Goal: Transaction & Acquisition: Book appointment/travel/reservation

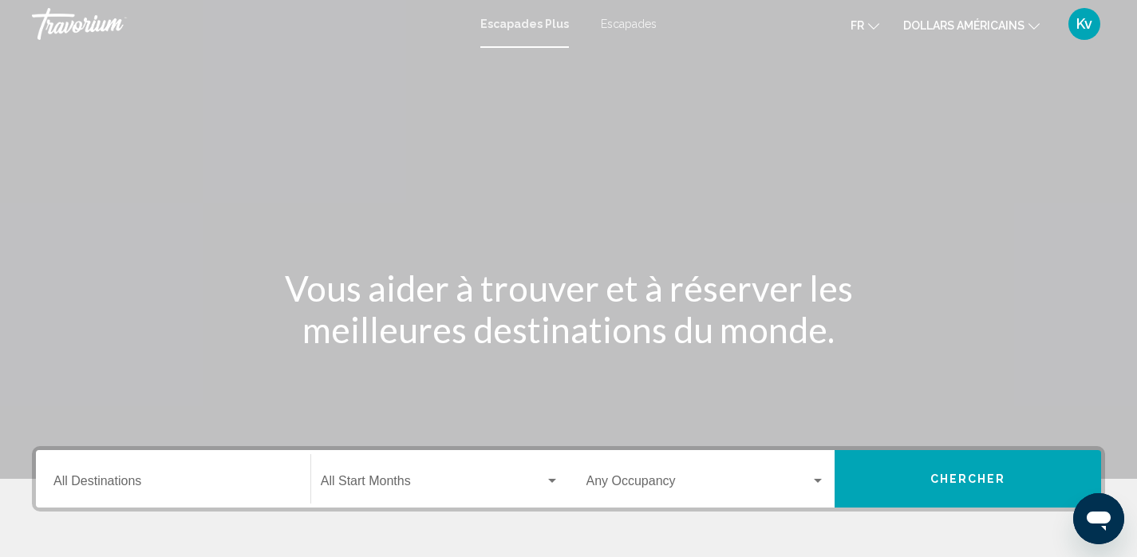
click at [983, 19] on font "dollars américains" at bounding box center [963, 25] width 121 height 13
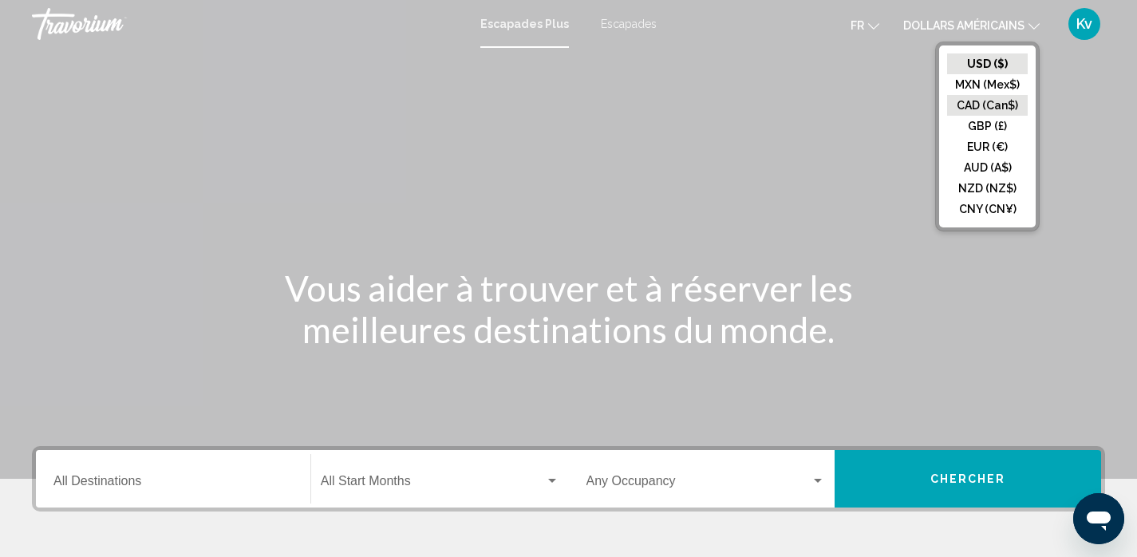
click at [981, 104] on button "CAD (Can$)" at bounding box center [987, 105] width 81 height 21
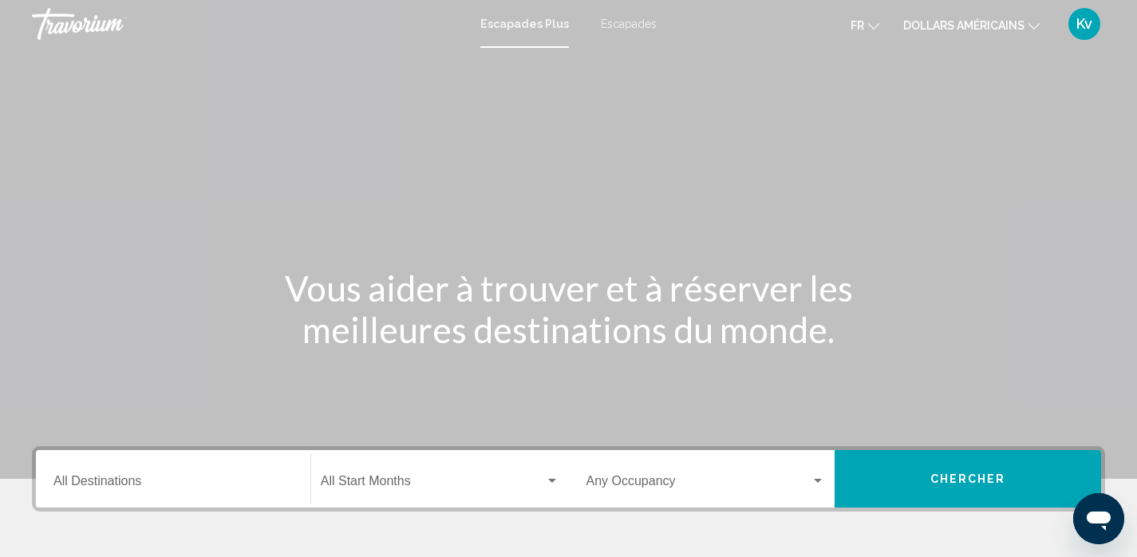
click at [938, 22] on font "dollars américains" at bounding box center [963, 25] width 121 height 13
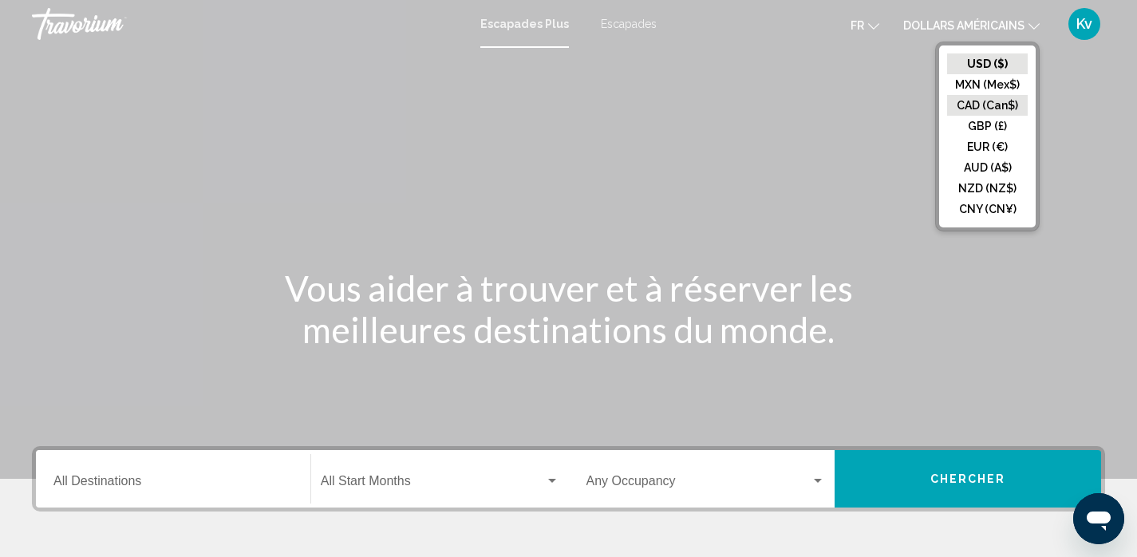
click at [951, 103] on button "CAD (Can$)" at bounding box center [987, 105] width 81 height 21
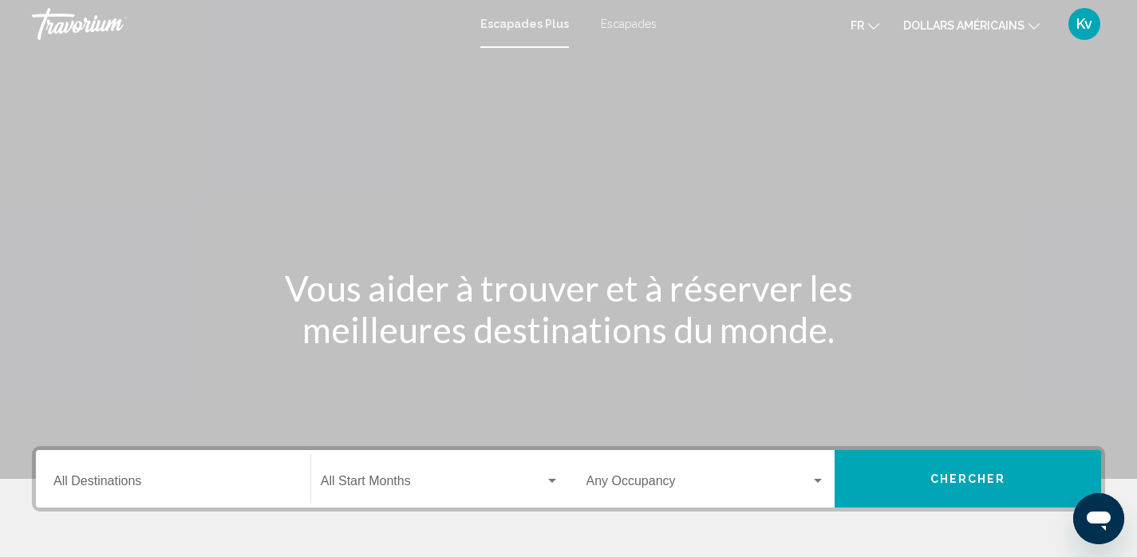
click at [176, 478] on input "Destination All Destinations" at bounding box center [172, 484] width 239 height 14
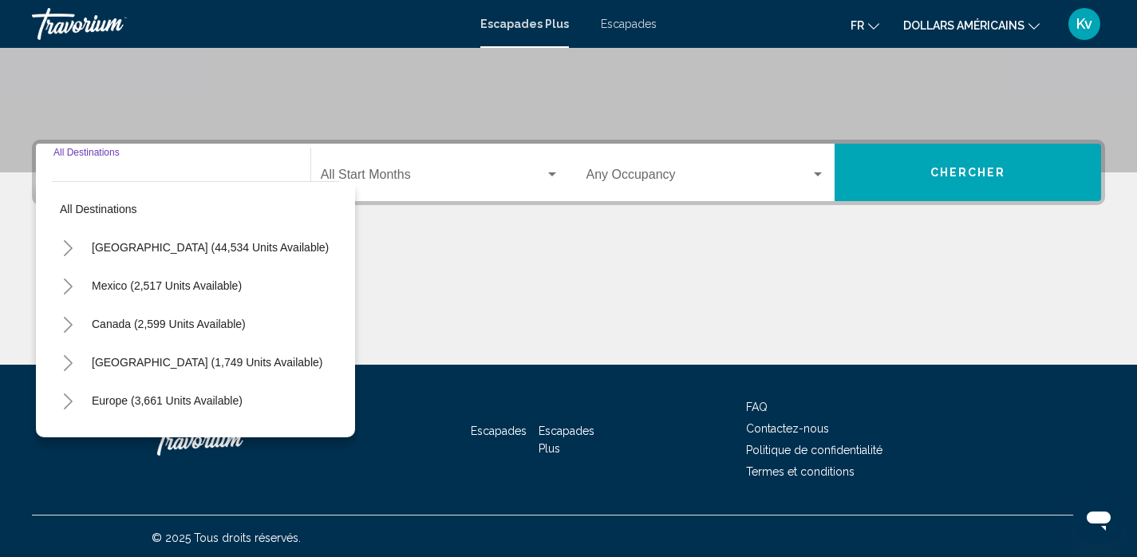
scroll to position [310, 0]
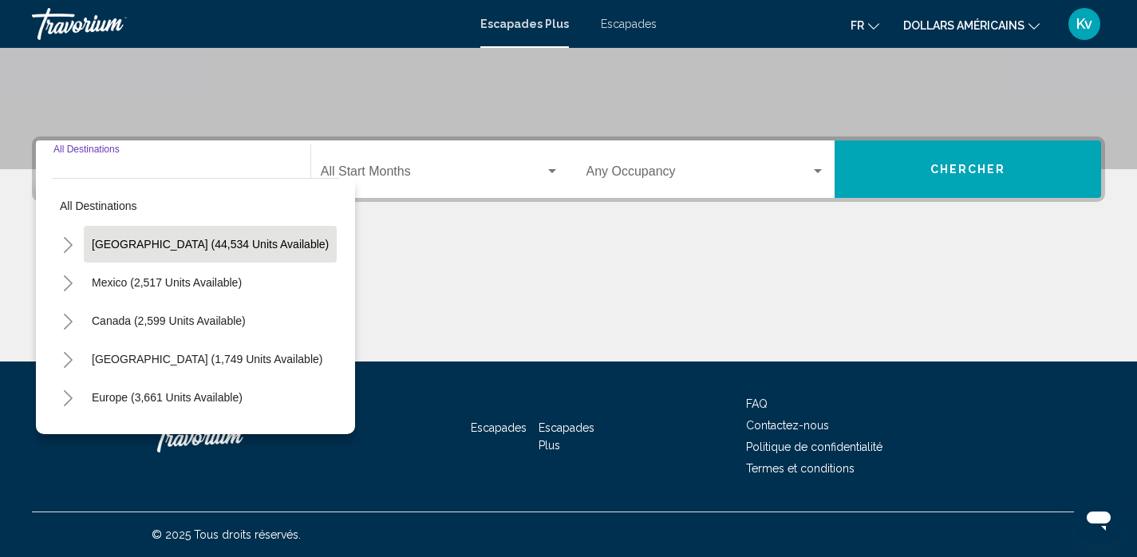
click at [133, 240] on span "[GEOGRAPHIC_DATA] (44,534 units available)" at bounding box center [210, 244] width 237 height 13
type input "**********"
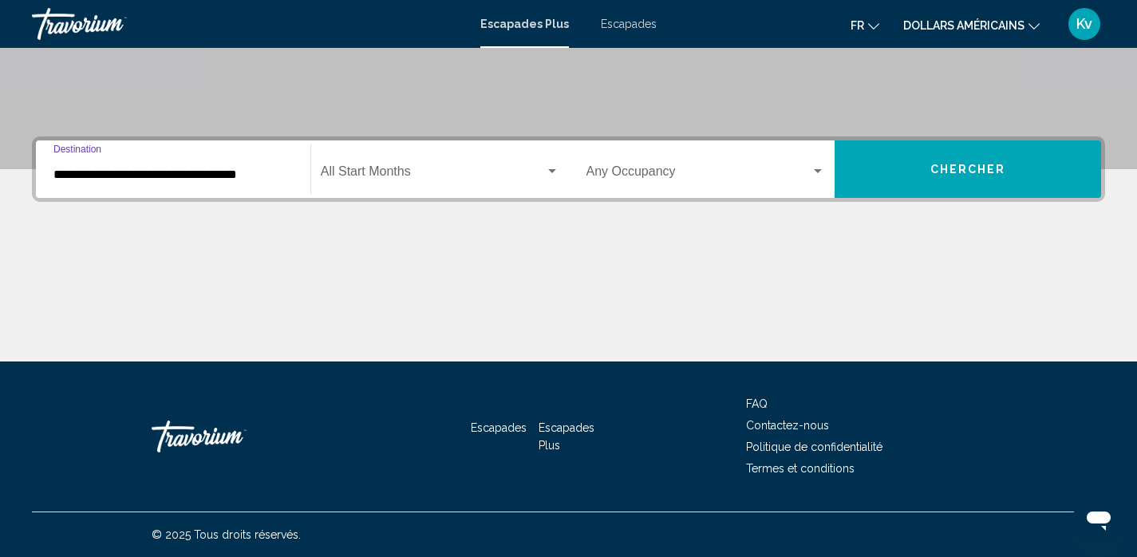
click at [373, 167] on div "Start Month All Start Months" at bounding box center [440, 169] width 239 height 50
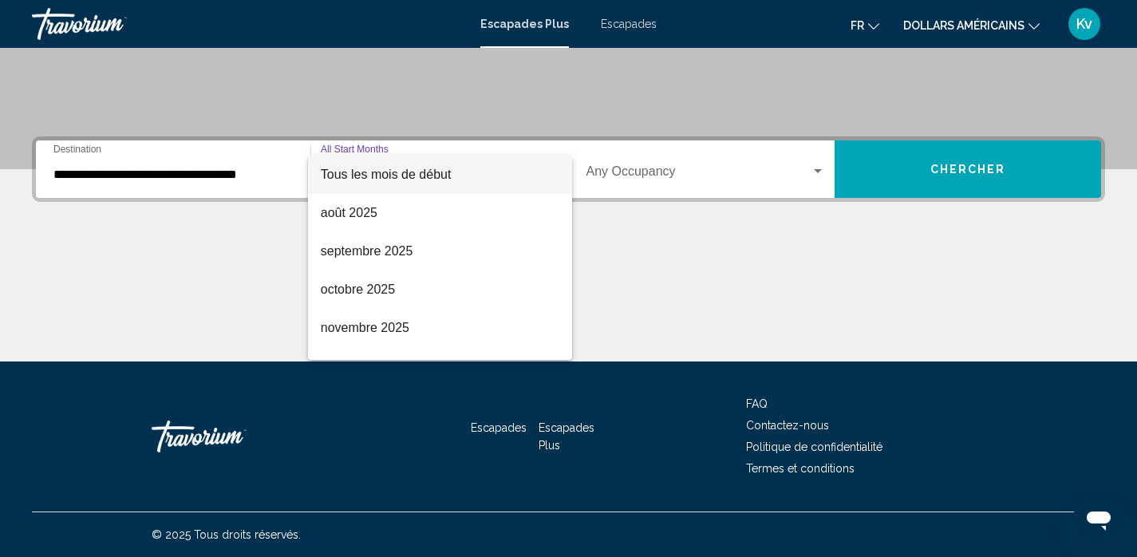
click at [373, 168] on font "Tous les mois de début" at bounding box center [386, 175] width 131 height 14
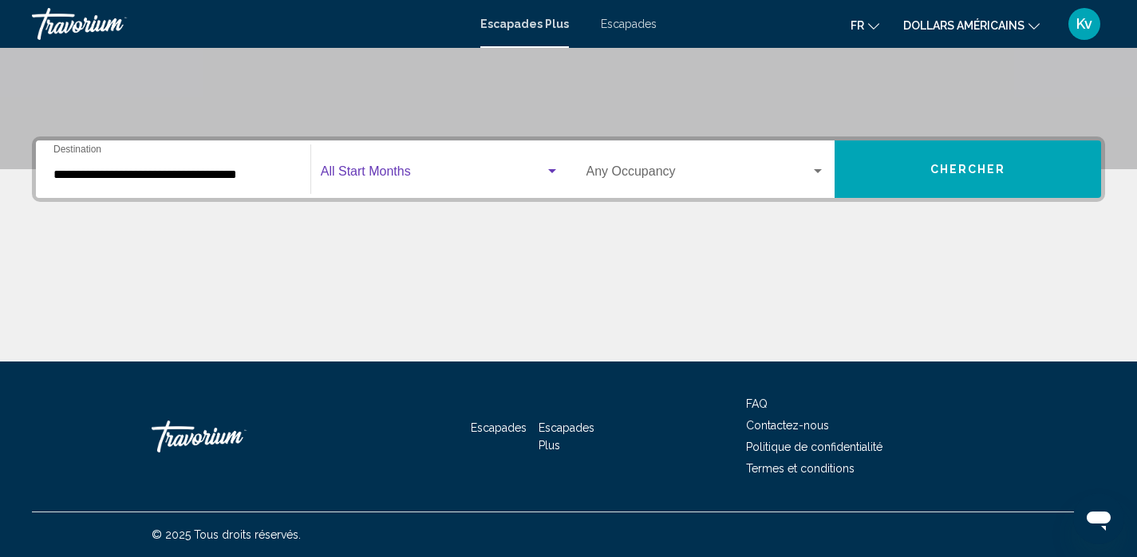
click at [982, 162] on span "Chercher" at bounding box center [968, 168] width 76 height 13
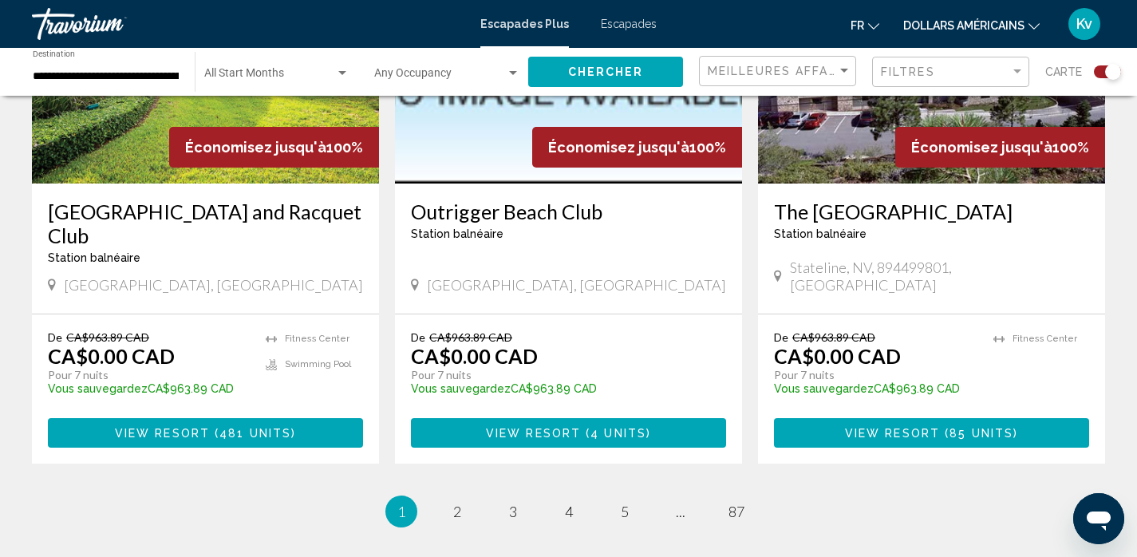
scroll to position [2489, 0]
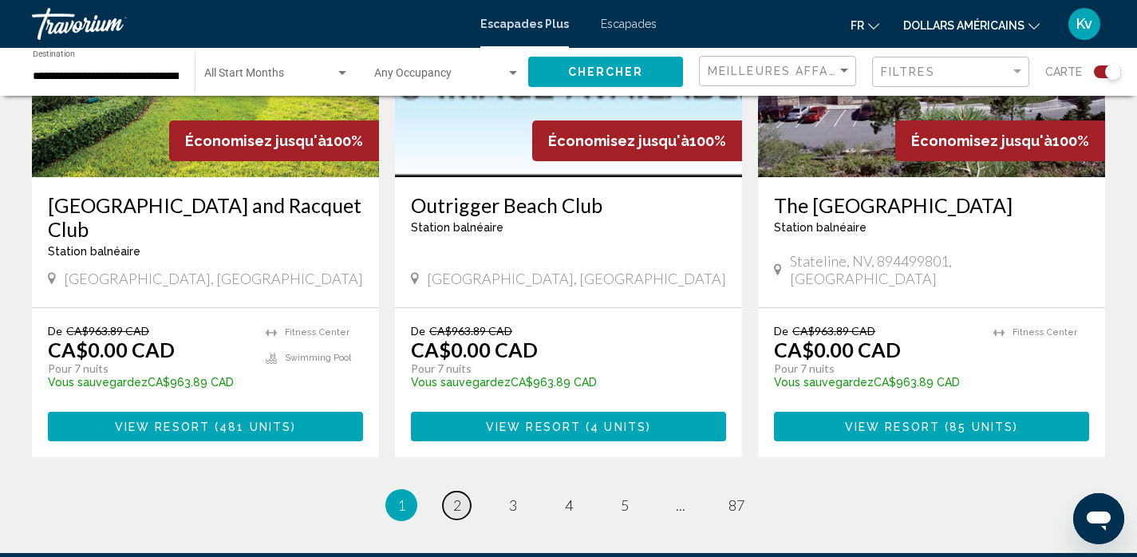
click at [456, 496] on span "2" at bounding box center [457, 505] width 8 height 18
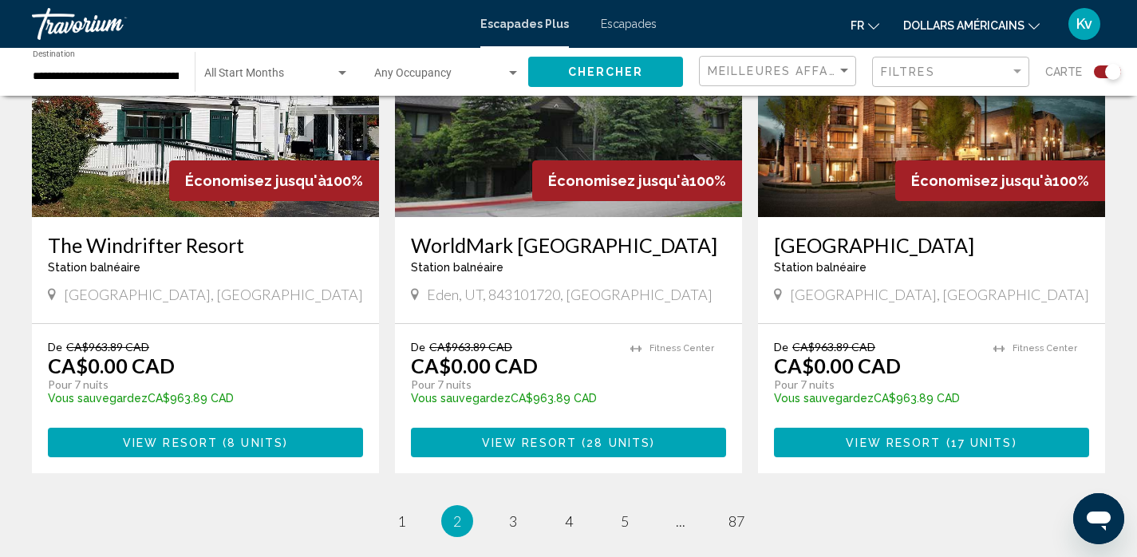
scroll to position [2447, 0]
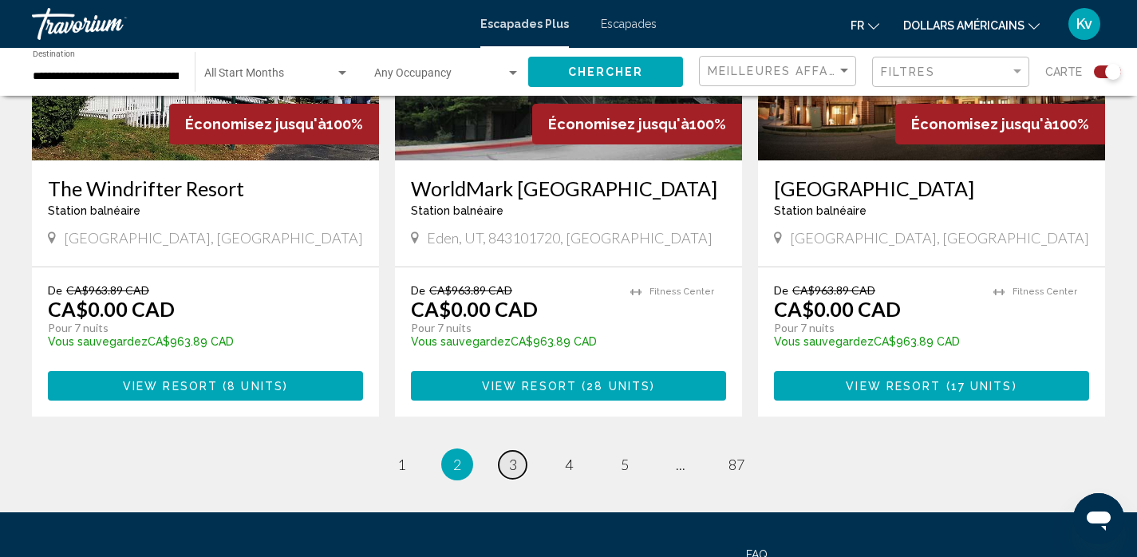
click at [515, 456] on span "3" at bounding box center [513, 465] width 8 height 18
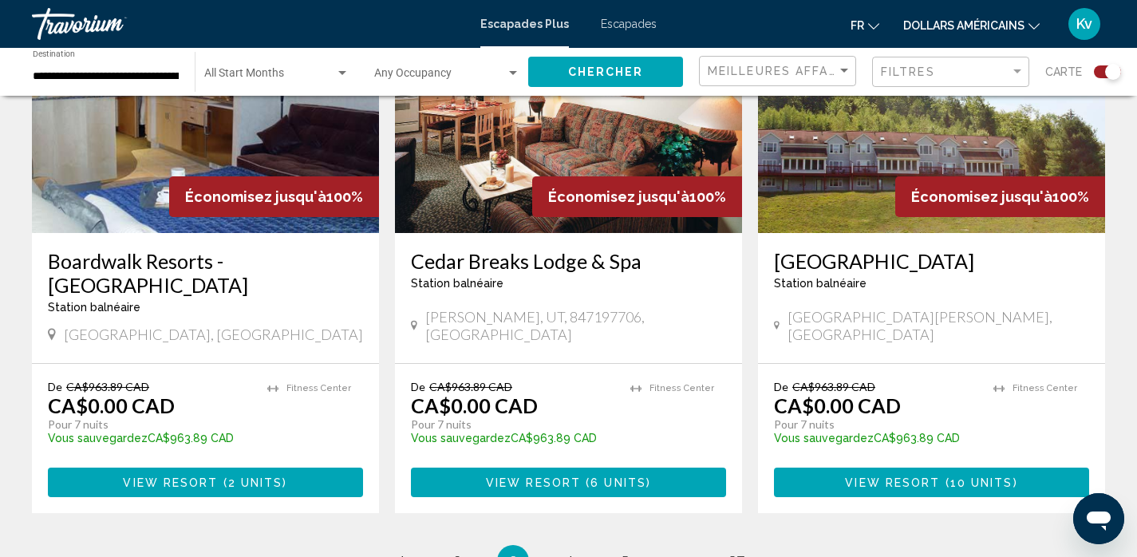
scroll to position [2447, 0]
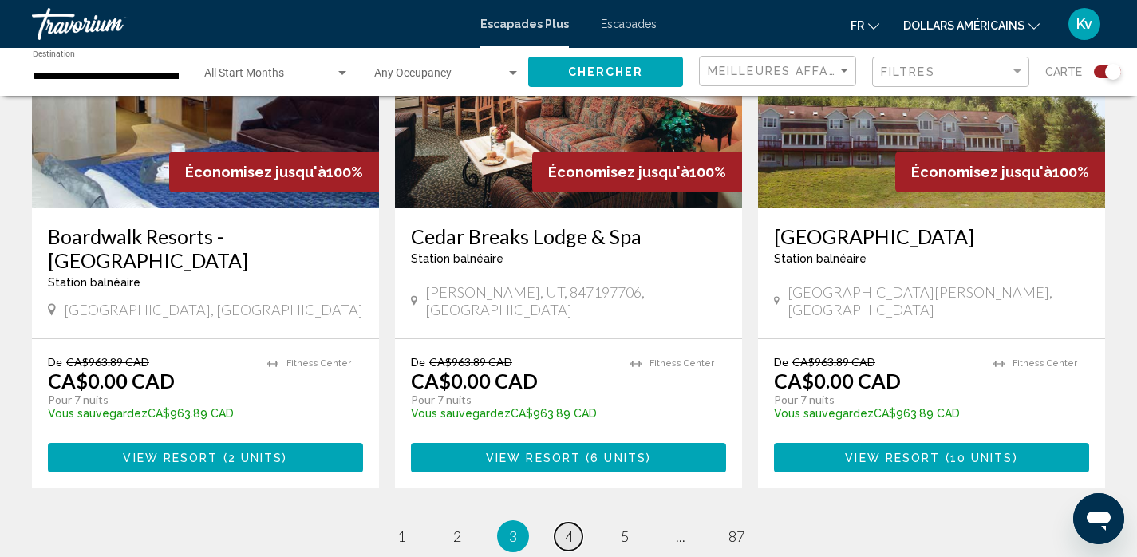
click at [566, 527] on span "4" at bounding box center [569, 536] width 8 height 18
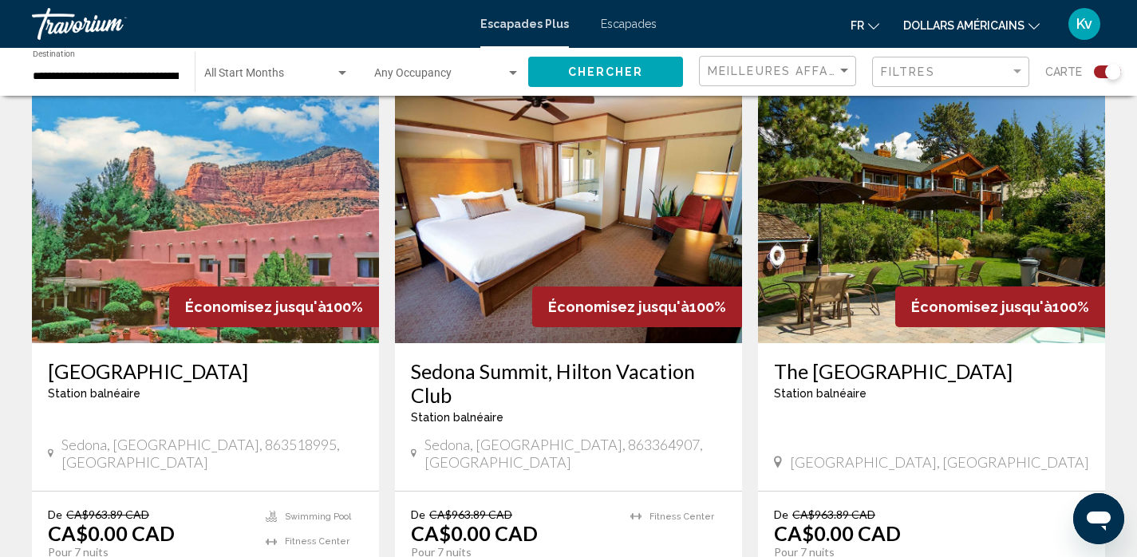
scroll to position [1149, 0]
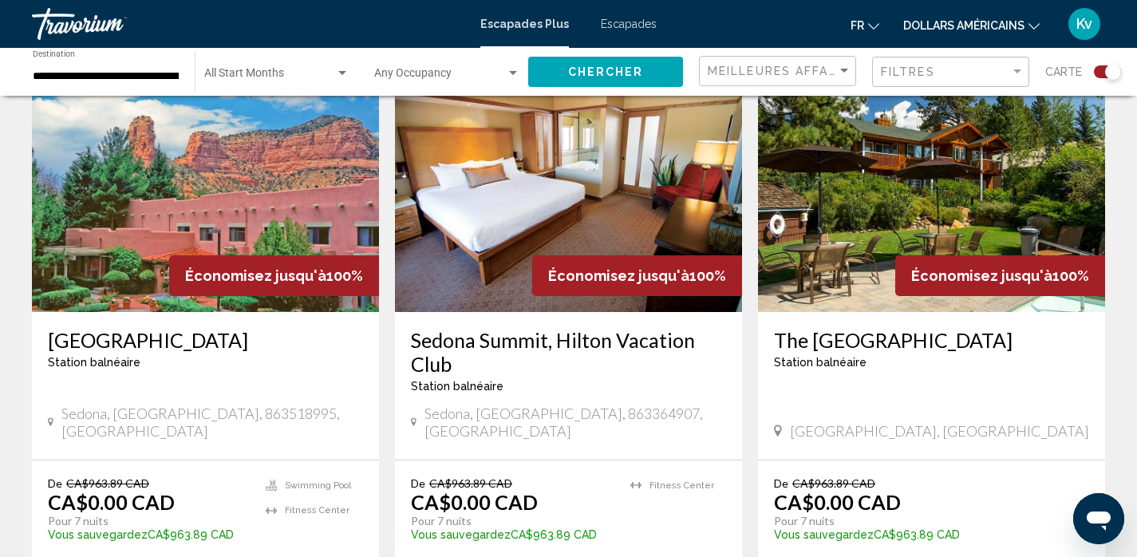
click at [293, 218] on img "Contenu principal" at bounding box center [205, 184] width 347 height 255
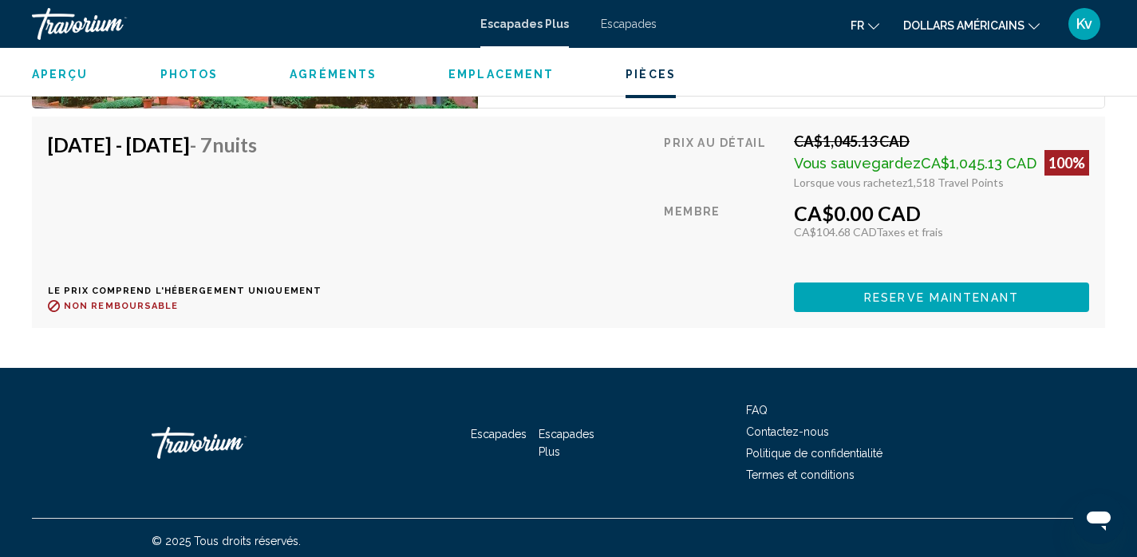
scroll to position [4395, 0]
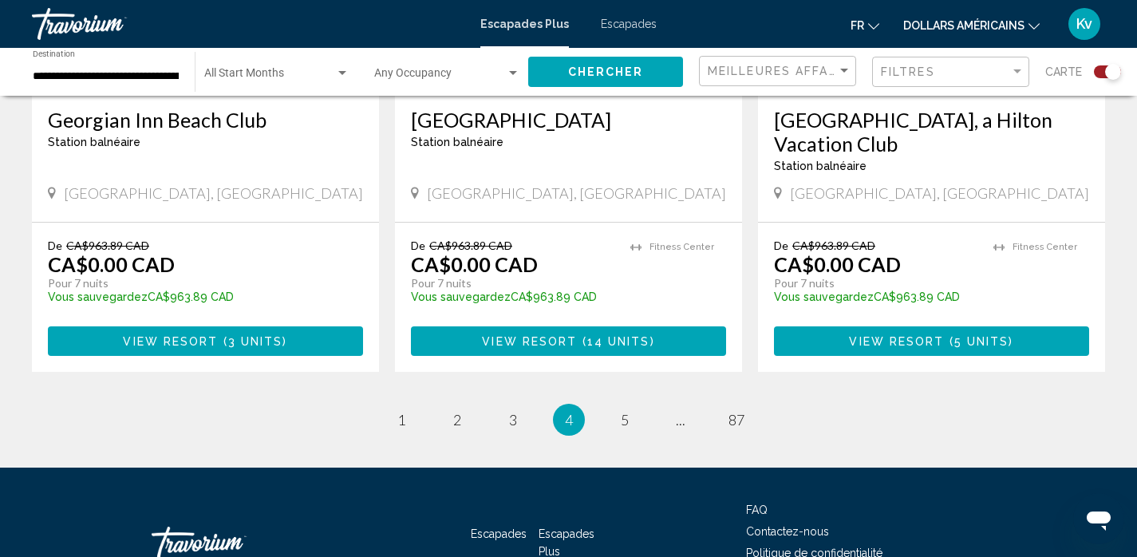
scroll to position [2585, 0]
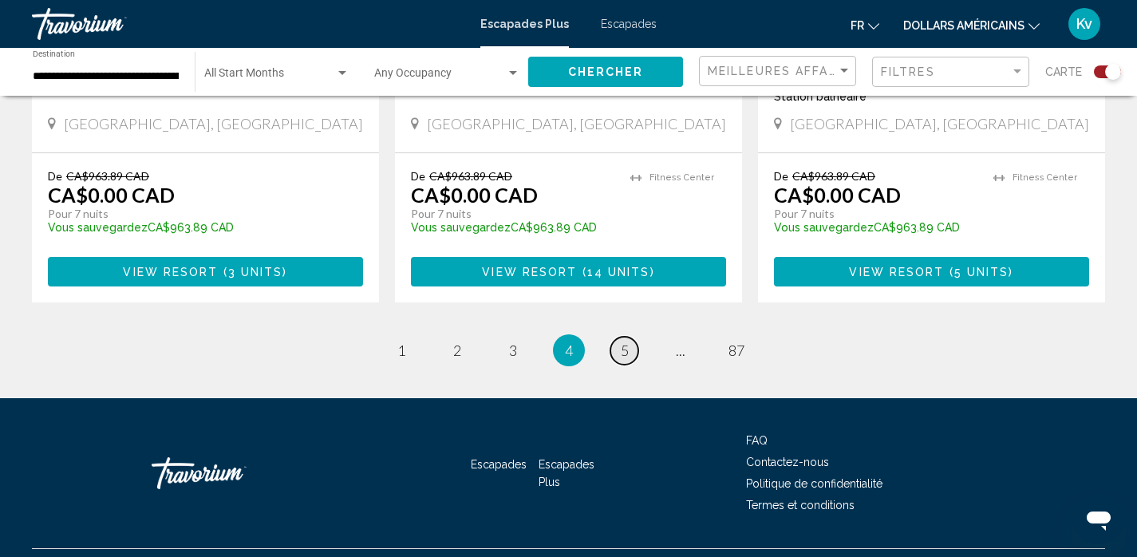
click at [630, 337] on link "page 5" at bounding box center [624, 351] width 28 height 28
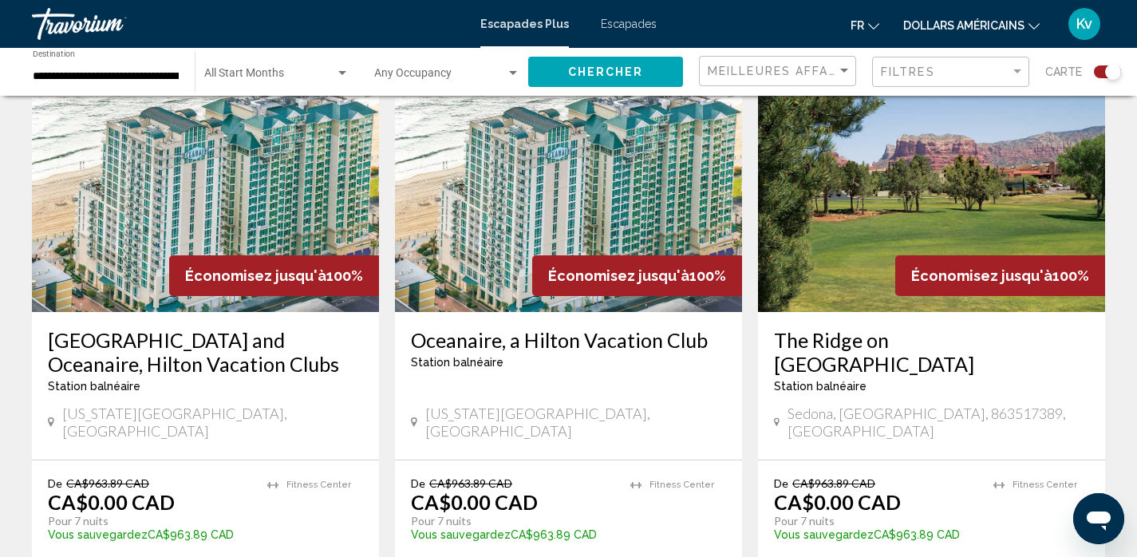
scroll to position [606, 0]
click at [884, 172] on img "Contenu principal" at bounding box center [931, 183] width 347 height 255
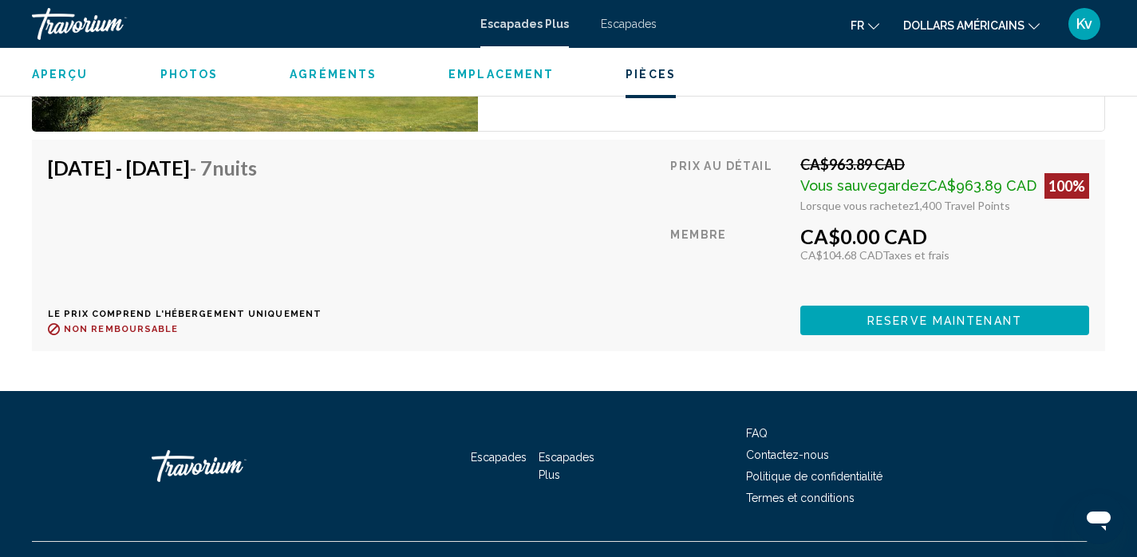
scroll to position [2835, 0]
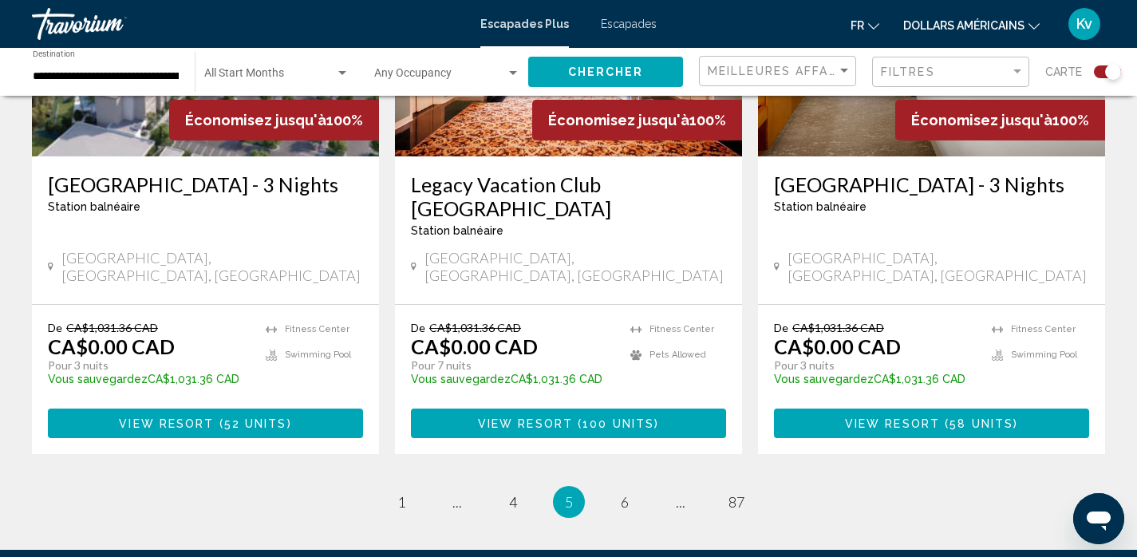
scroll to position [2553, 0]
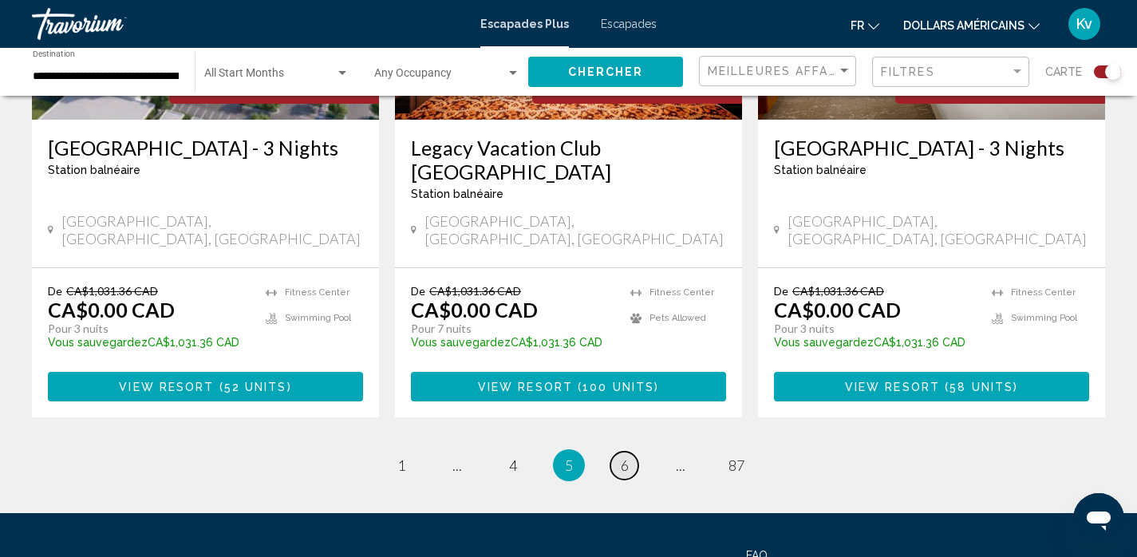
click at [623, 452] on link "page 6" at bounding box center [624, 466] width 28 height 28
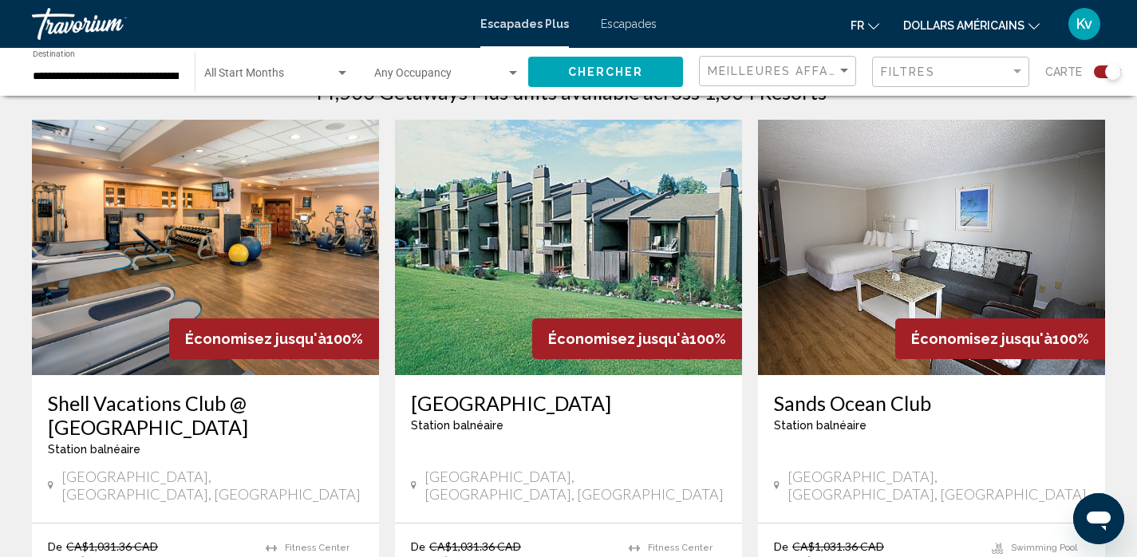
scroll to position [574, 0]
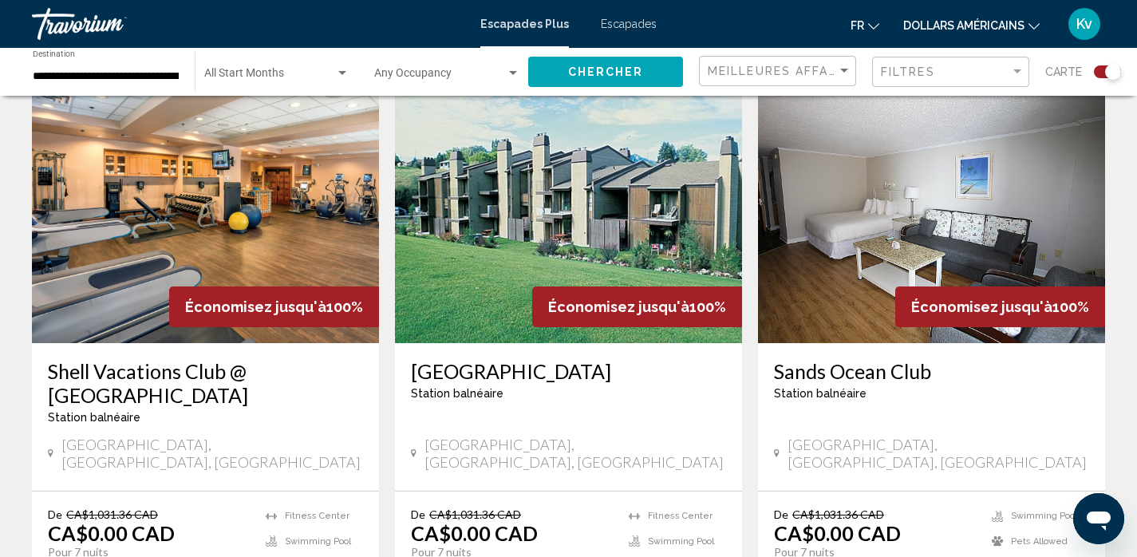
click at [258, 180] on img "Contenu principal" at bounding box center [205, 215] width 347 height 255
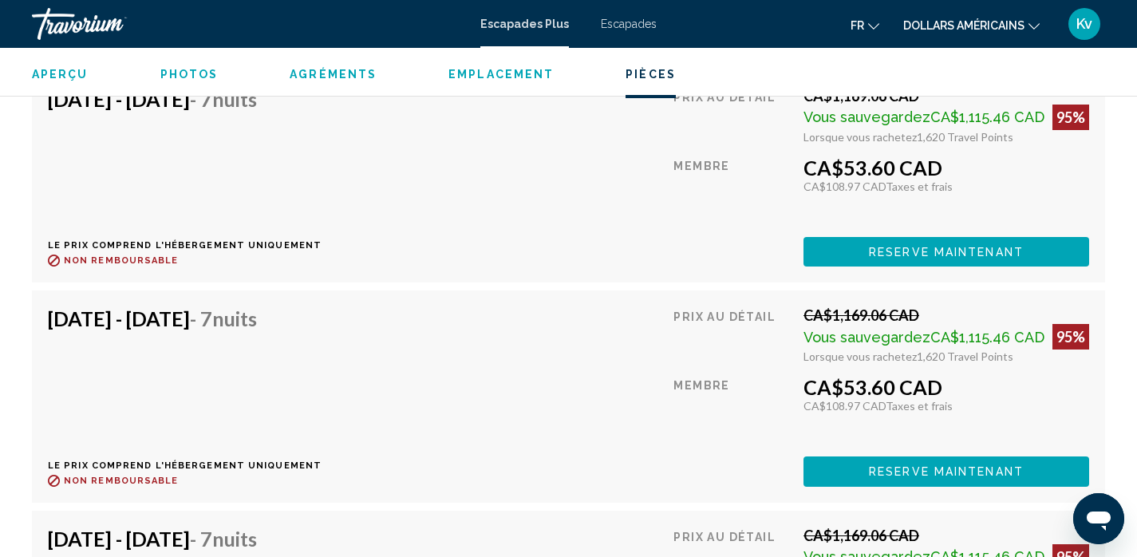
scroll to position [9200, 0]
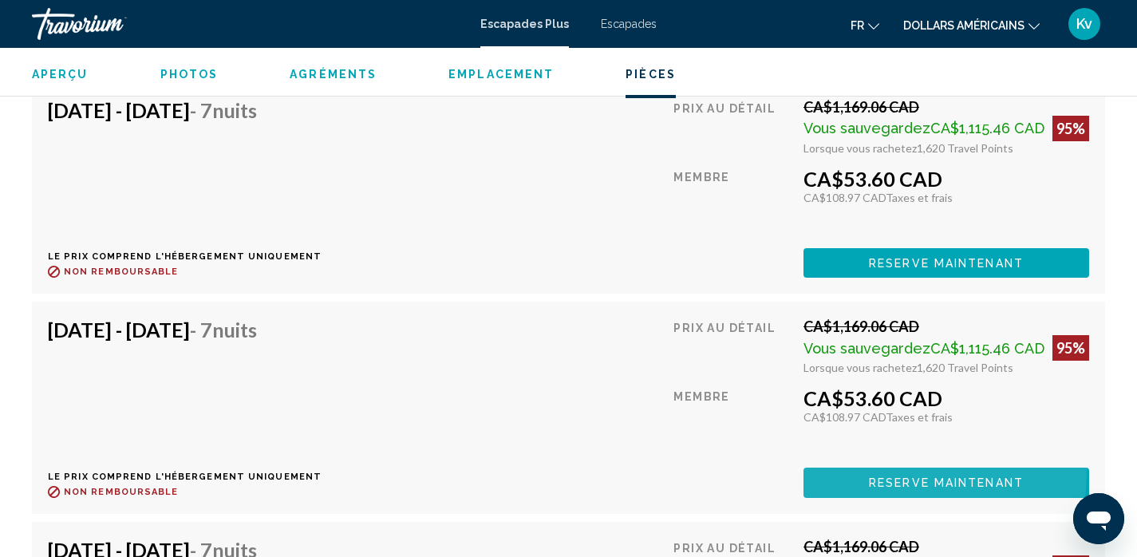
click at [875, 468] on button "Reserve maintenant" at bounding box center [946, 483] width 286 height 30
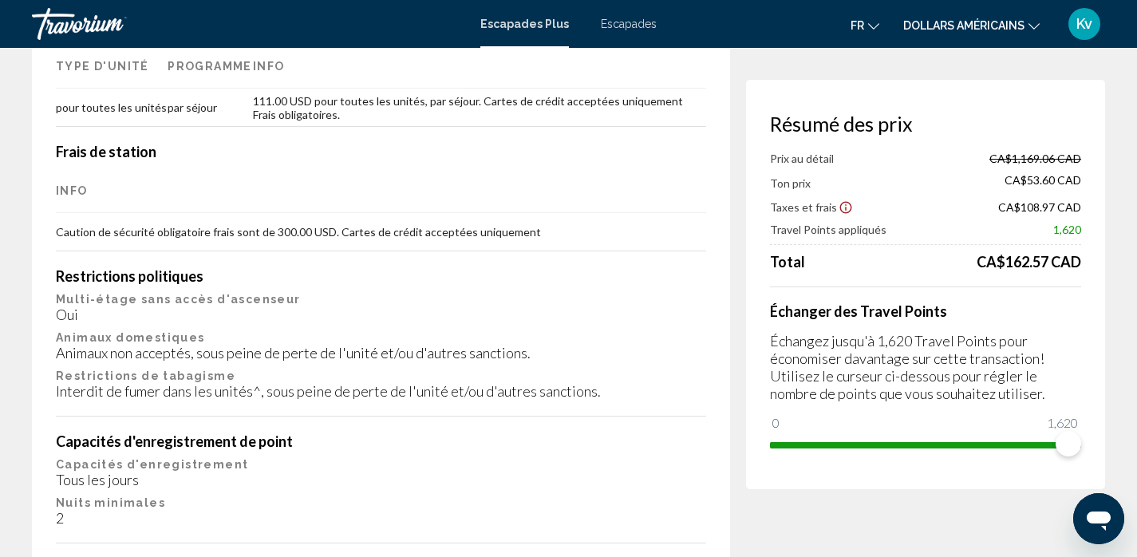
scroll to position [2617, 0]
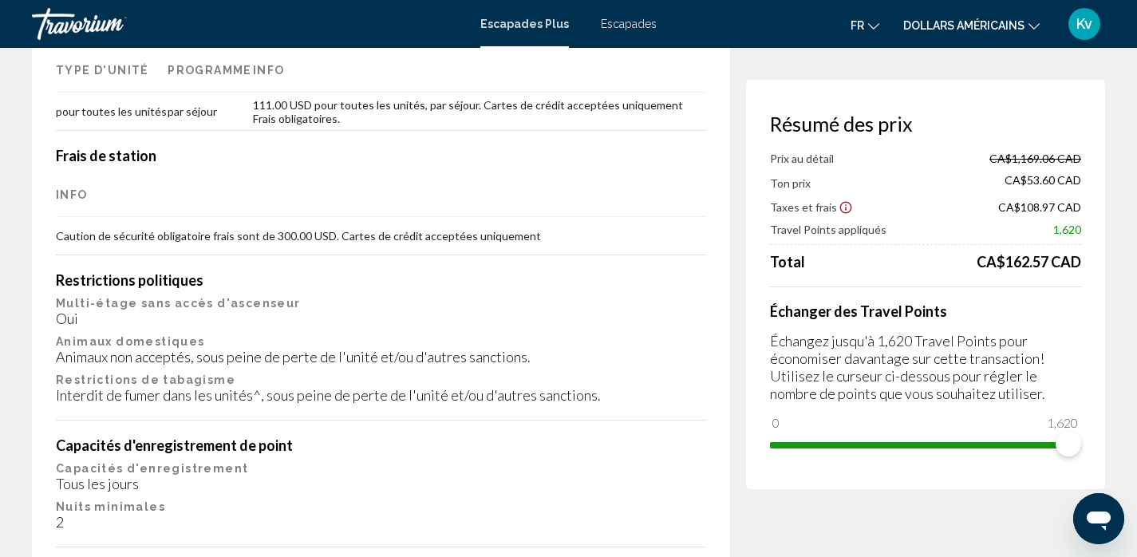
scroll to position [9, 0]
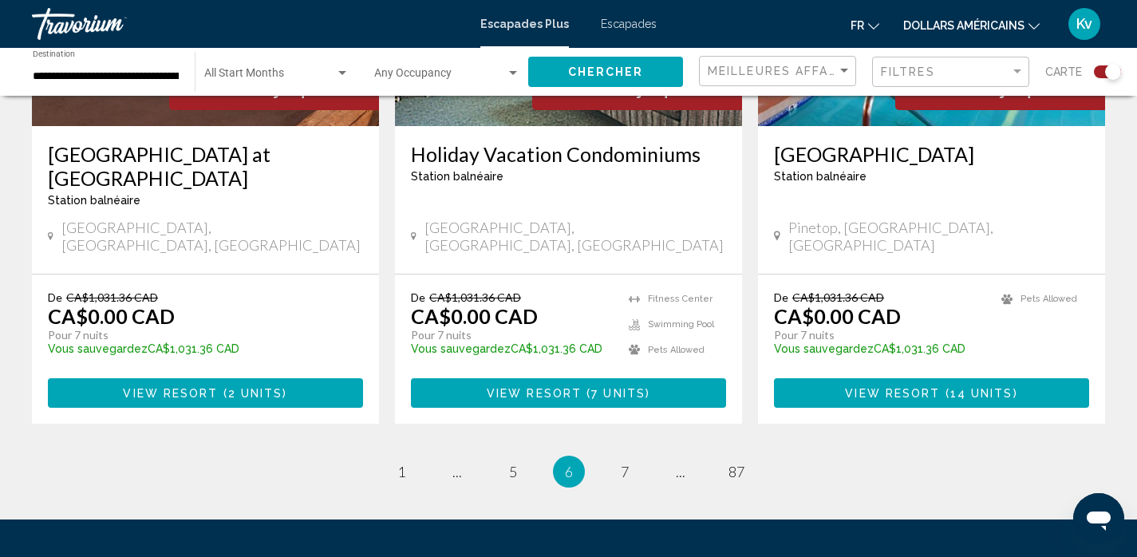
scroll to position [2585, 0]
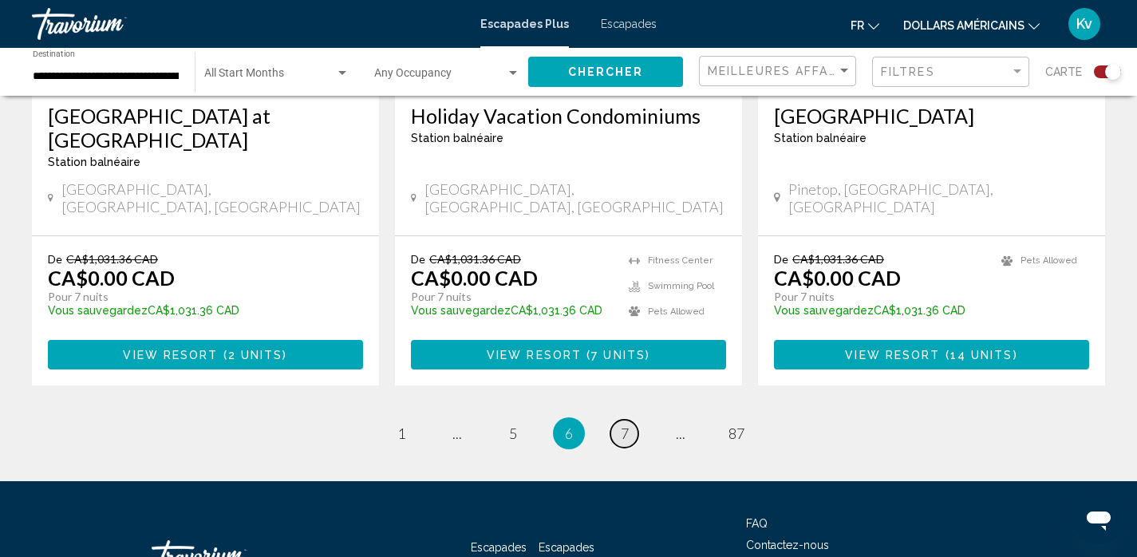
click at [624, 424] on span "7" at bounding box center [625, 433] width 8 height 18
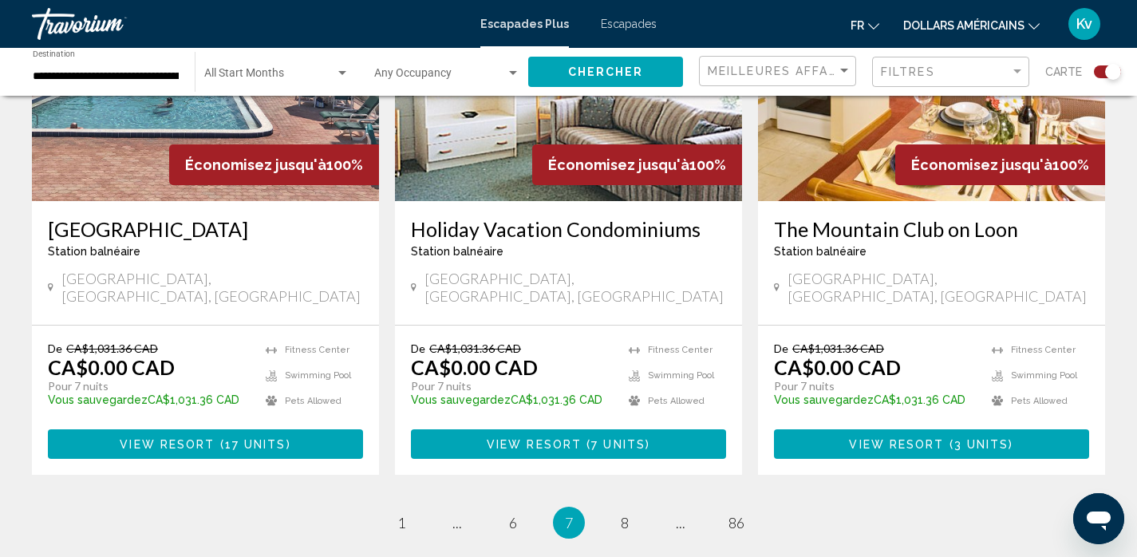
scroll to position [2521, 0]
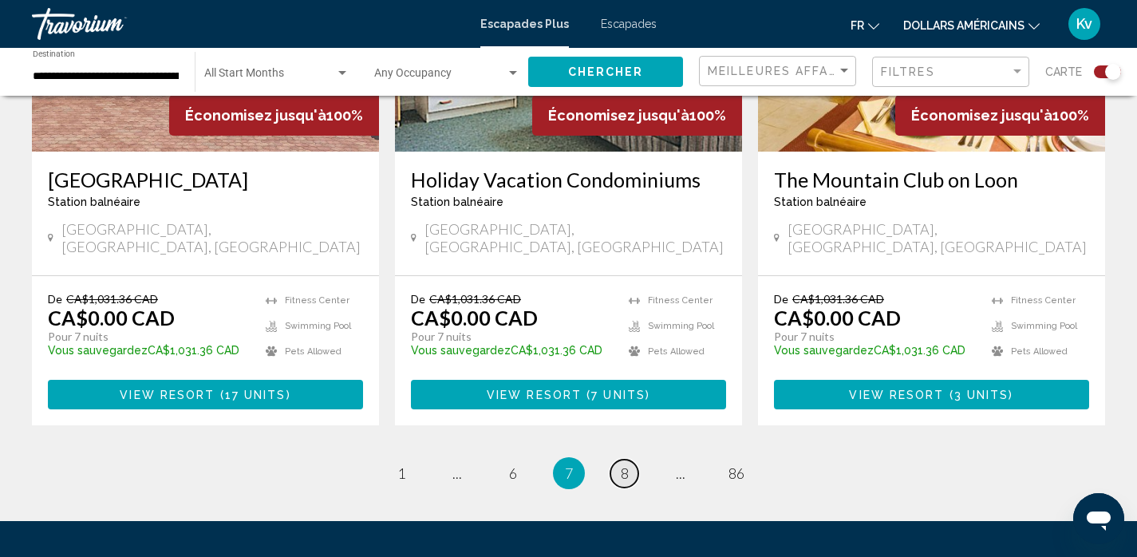
click at [625, 464] on span "8" at bounding box center [625, 473] width 8 height 18
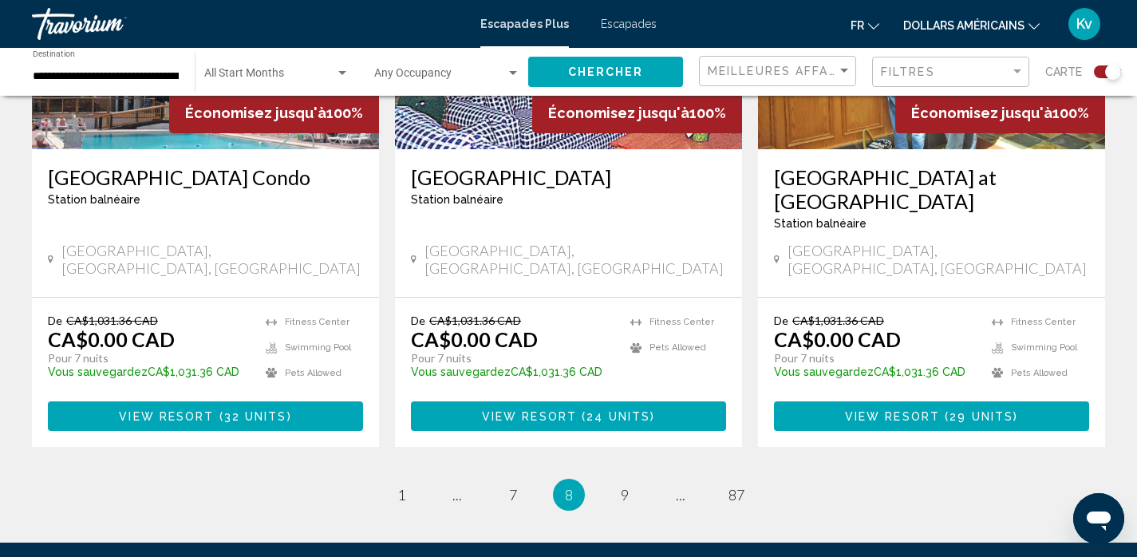
scroll to position [2511, 0]
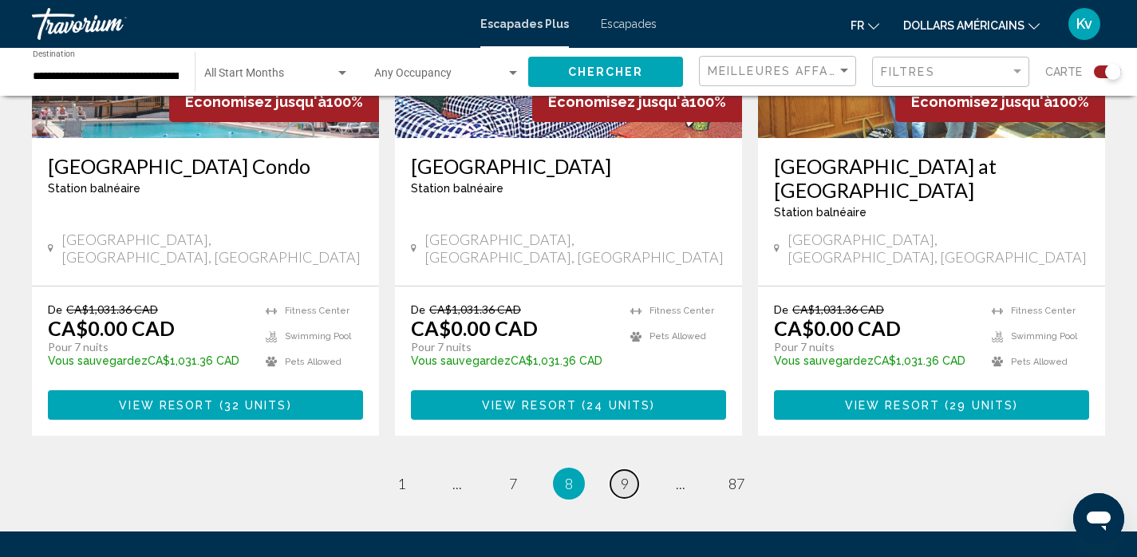
click at [622, 475] on span "9" at bounding box center [625, 484] width 8 height 18
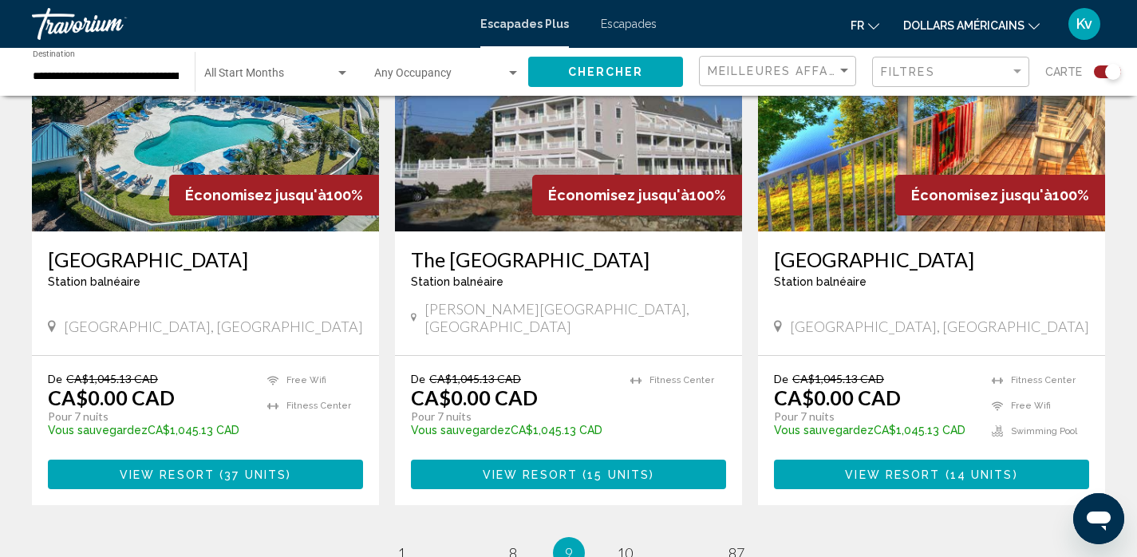
scroll to position [2553, 0]
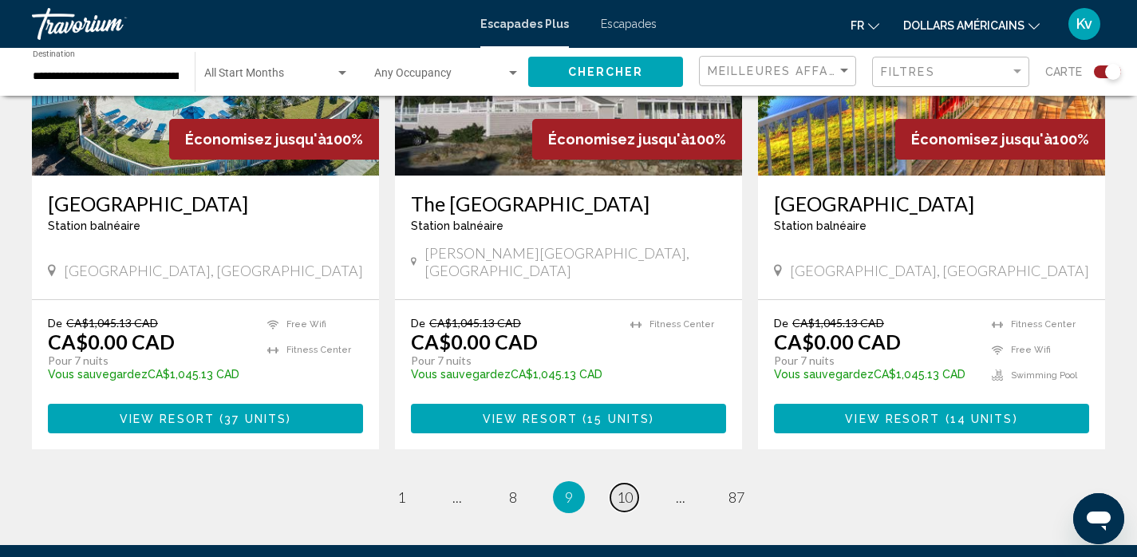
click at [625, 488] on span "10" at bounding box center [625, 497] width 16 height 18
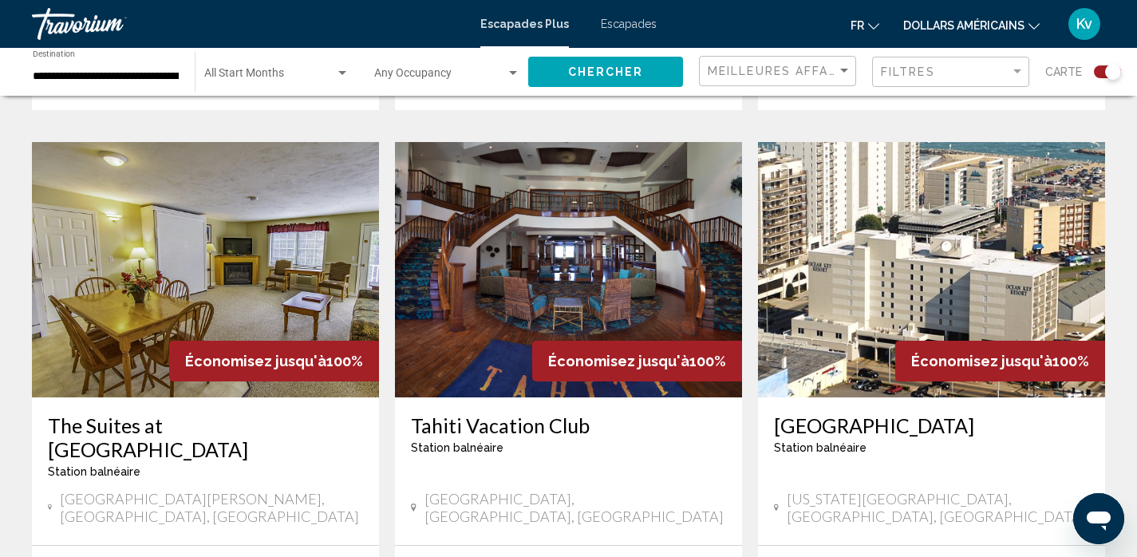
scroll to position [1107, 0]
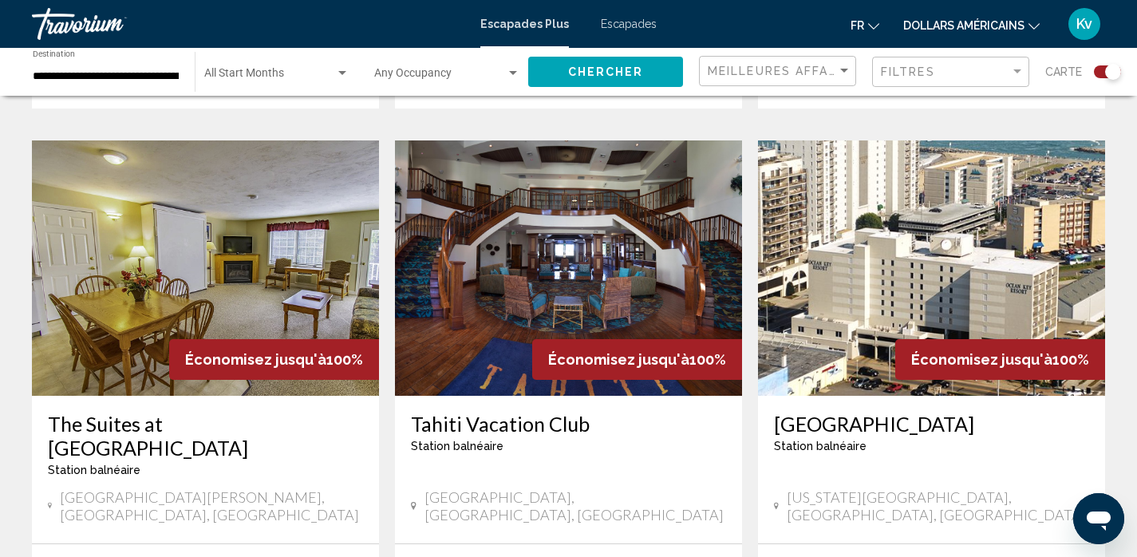
click at [608, 239] on img "Contenu principal" at bounding box center [568, 267] width 347 height 255
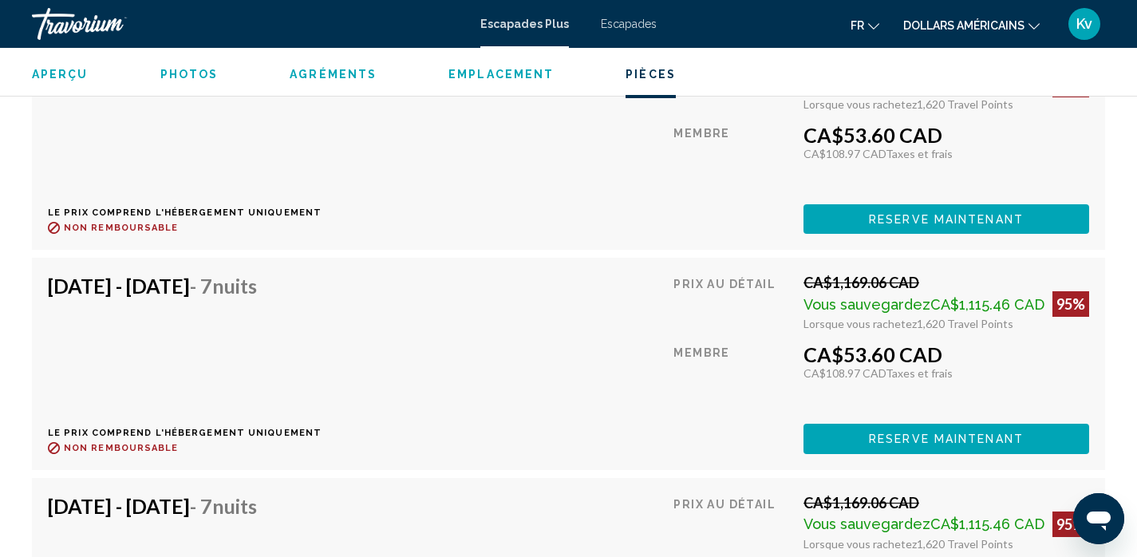
scroll to position [13317, 0]
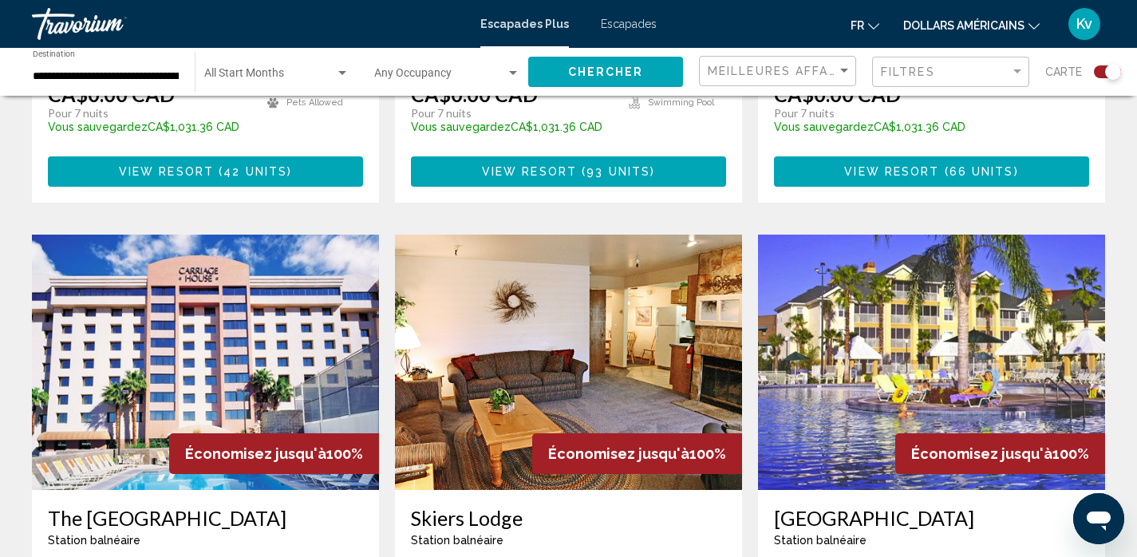
scroll to position [1596, 0]
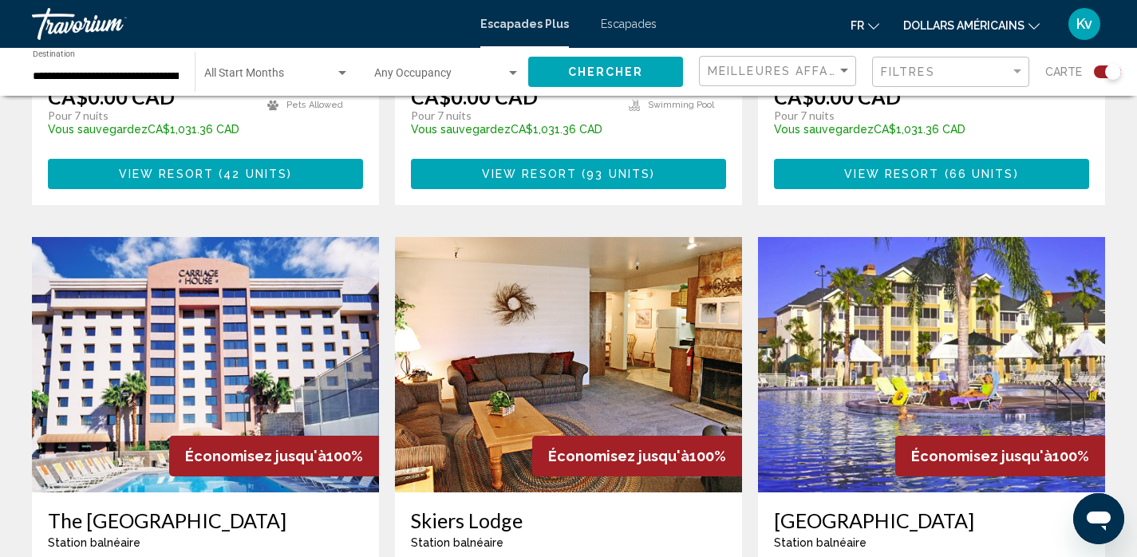
click at [268, 251] on img "Contenu principal" at bounding box center [205, 364] width 347 height 255
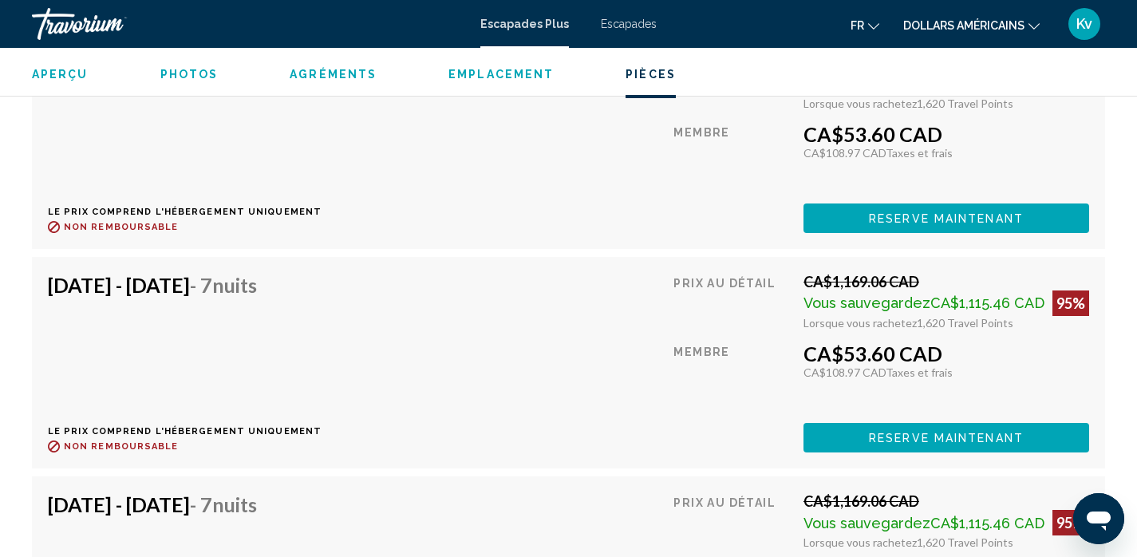
scroll to position [5339, 0]
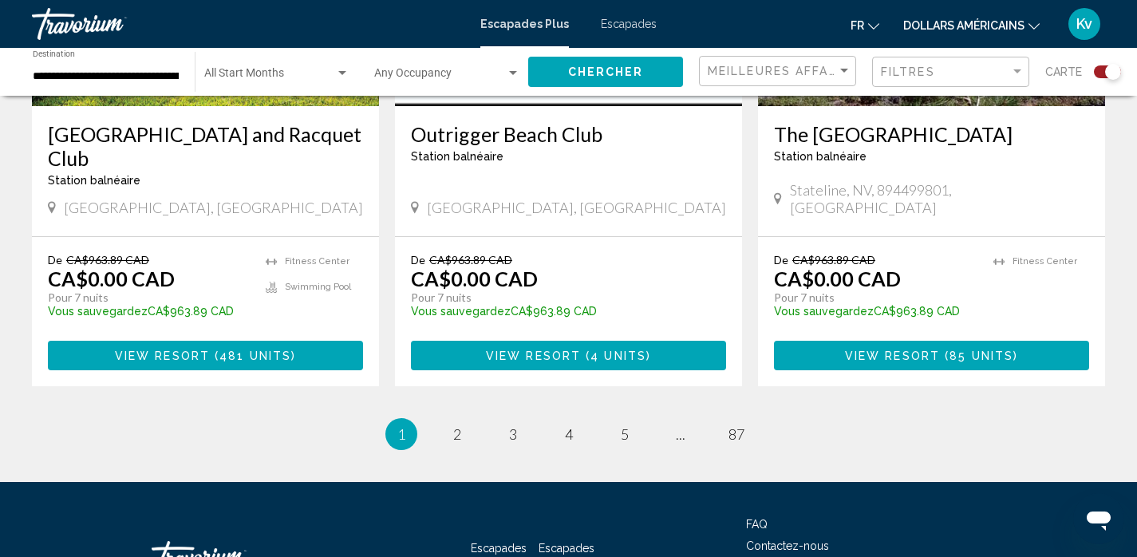
scroll to position [2561, 0]
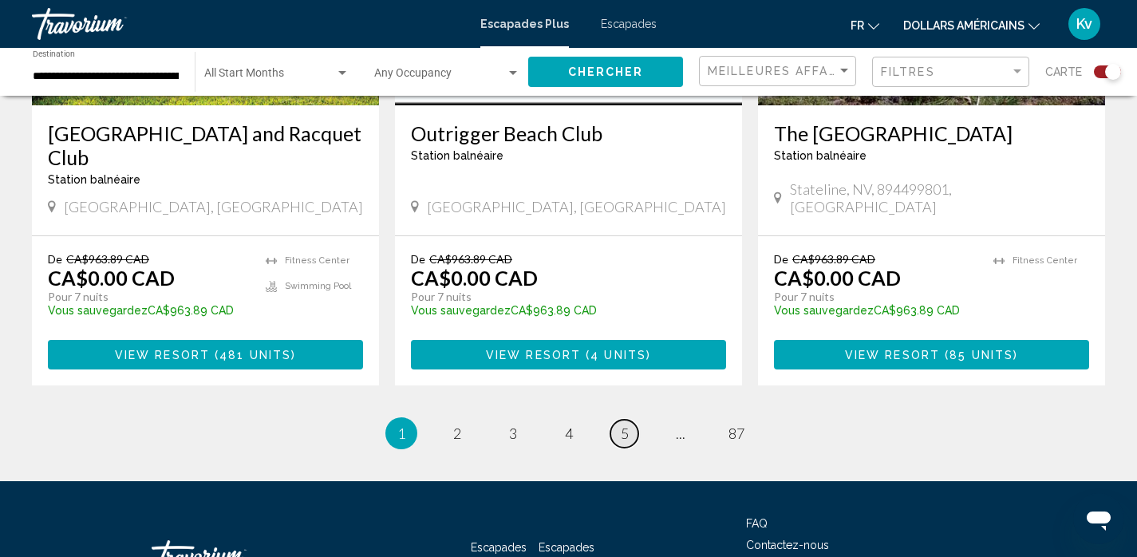
click at [629, 420] on link "page 5" at bounding box center [624, 434] width 28 height 28
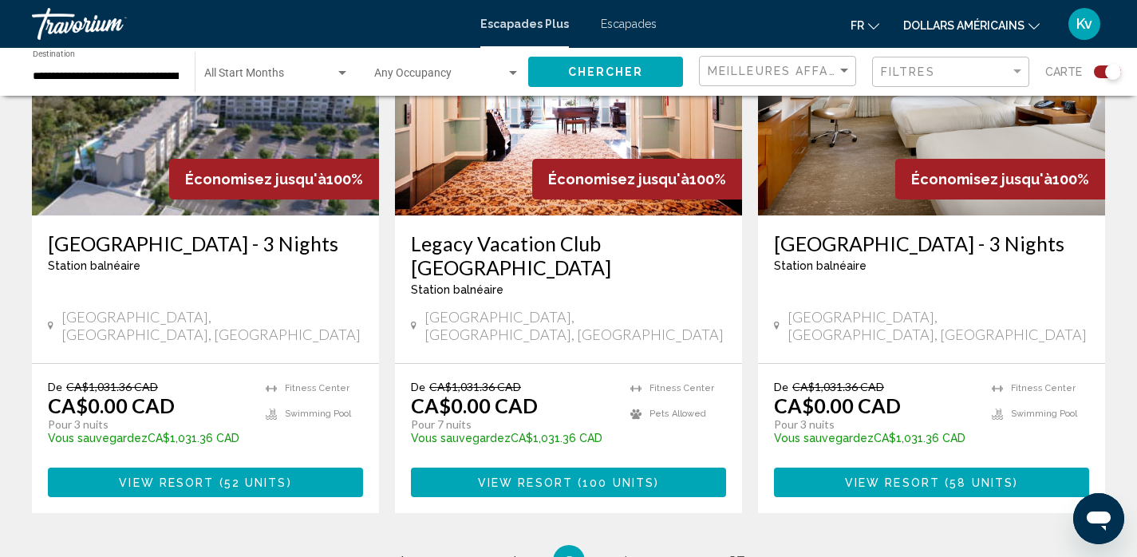
scroll to position [2489, 0]
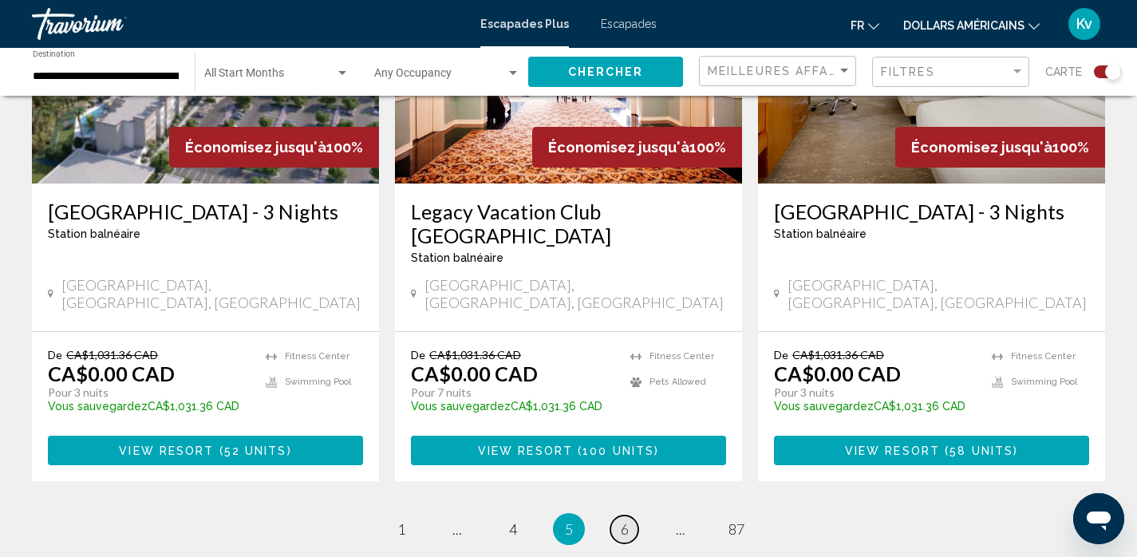
click at [623, 520] on span "6" at bounding box center [625, 529] width 8 height 18
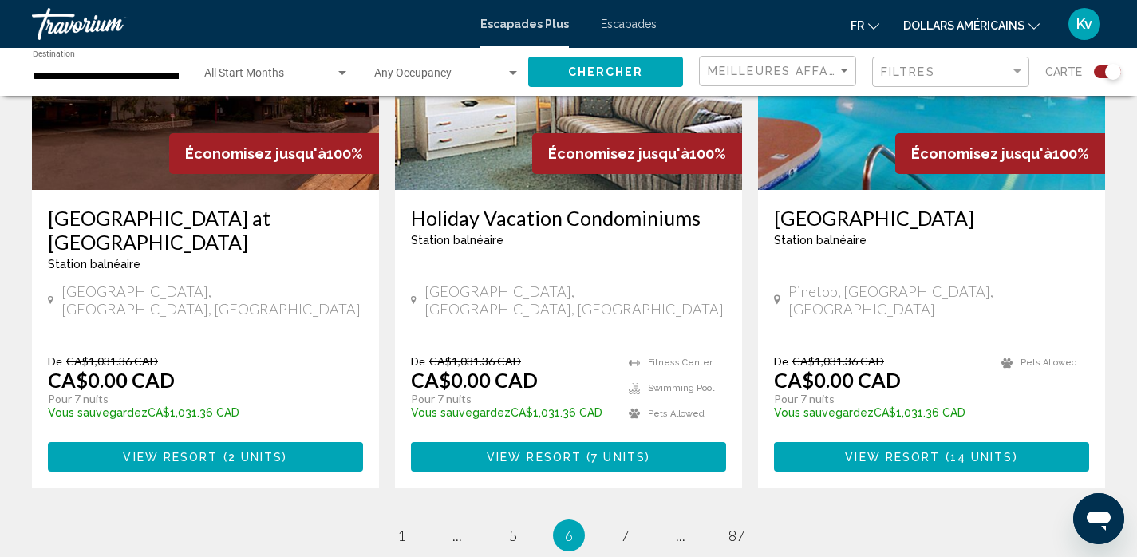
scroll to position [2489, 0]
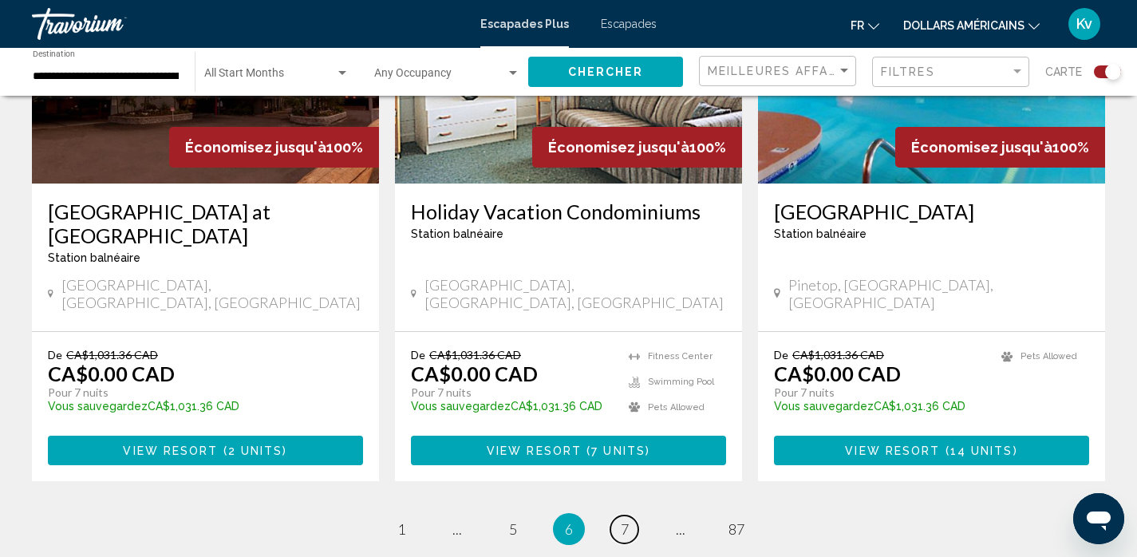
click at [623, 520] on span "7" at bounding box center [625, 529] width 8 height 18
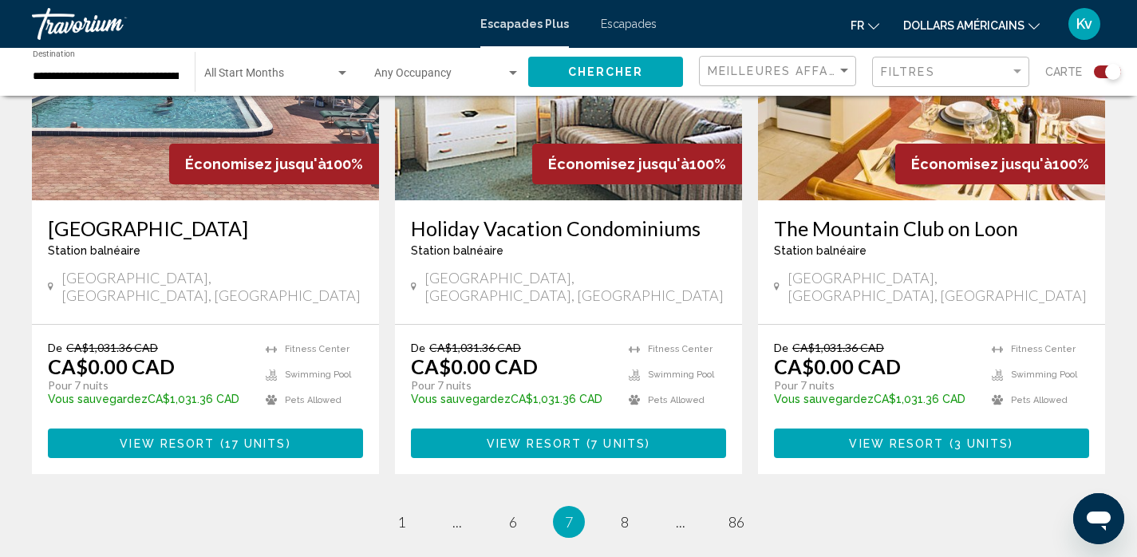
scroll to position [2521, 0]
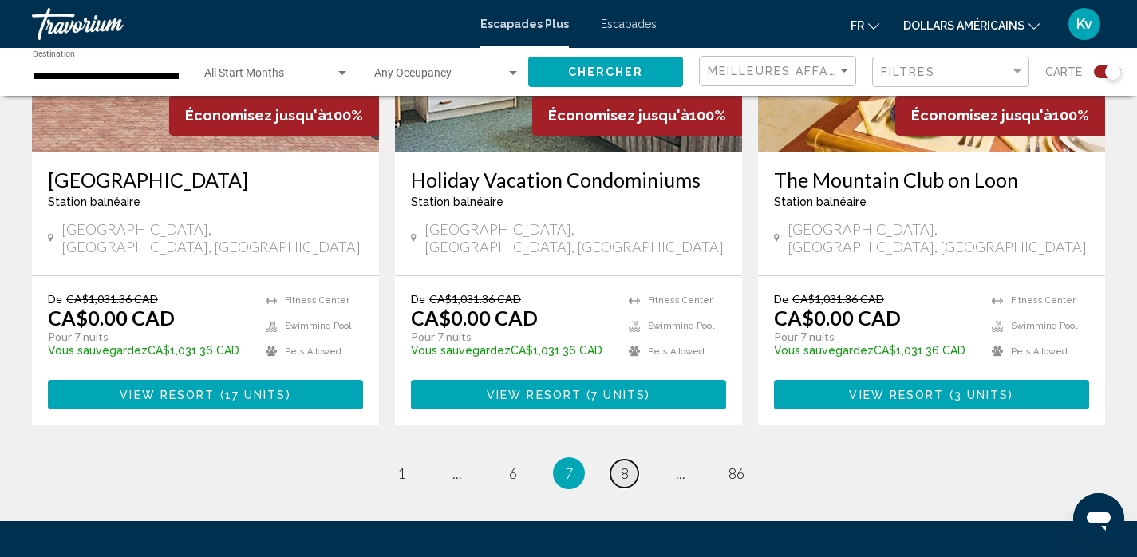
click at [622, 464] on span "8" at bounding box center [625, 473] width 8 height 18
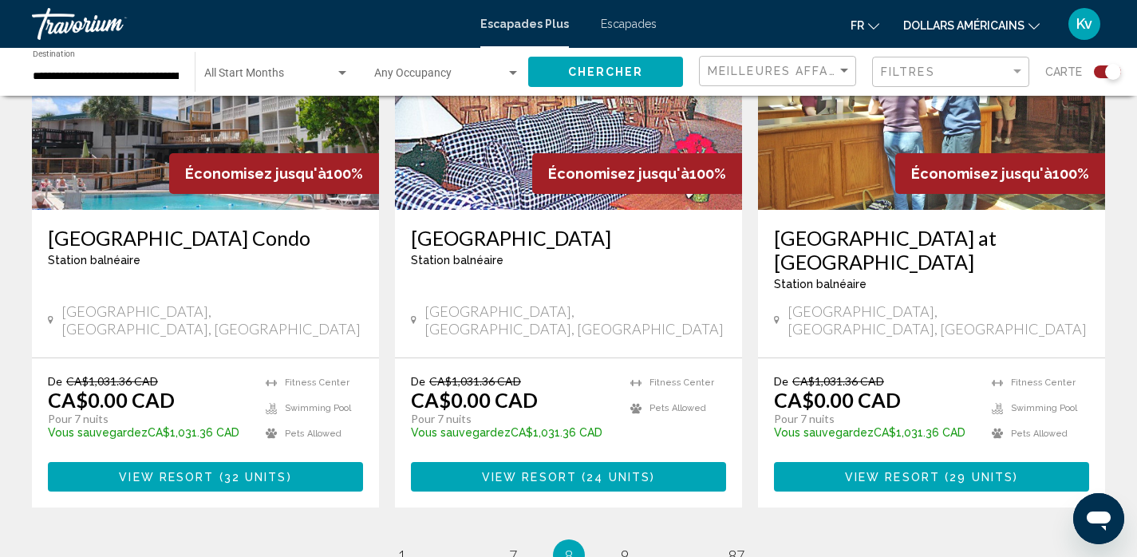
scroll to position [2457, 0]
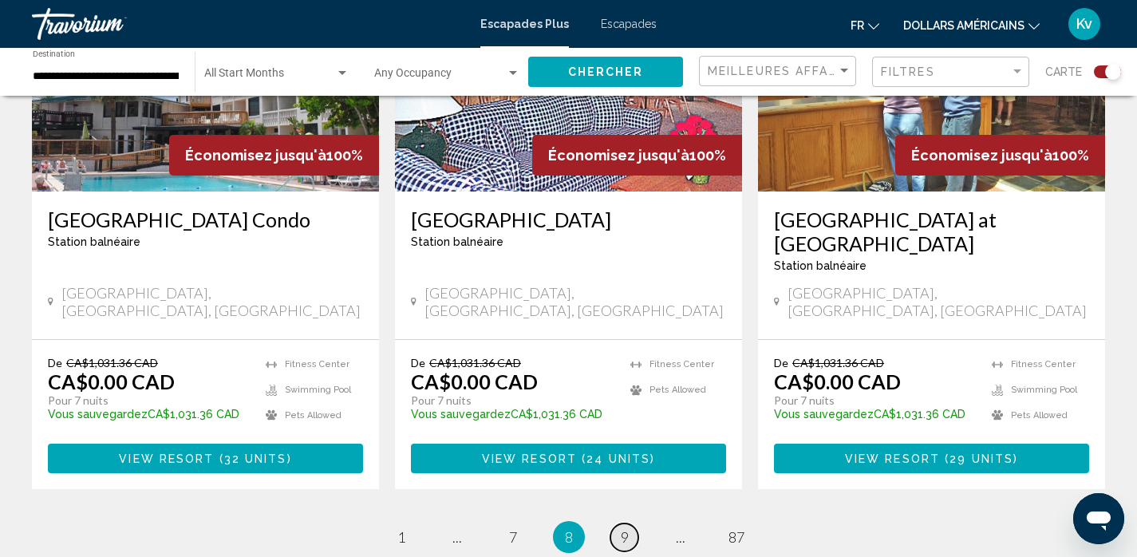
click at [621, 528] on span "9" at bounding box center [625, 537] width 8 height 18
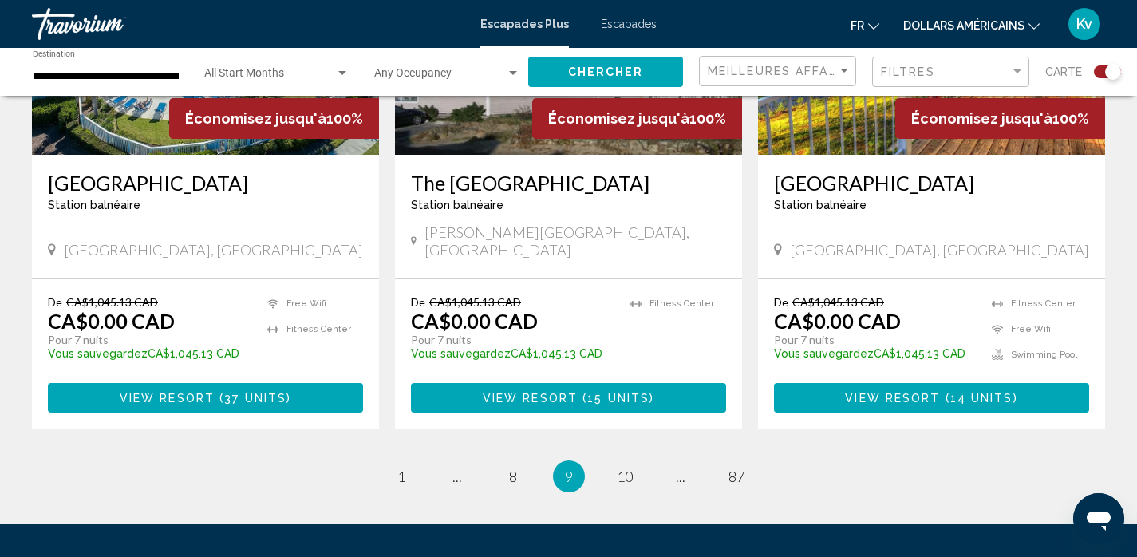
scroll to position [2585, 0]
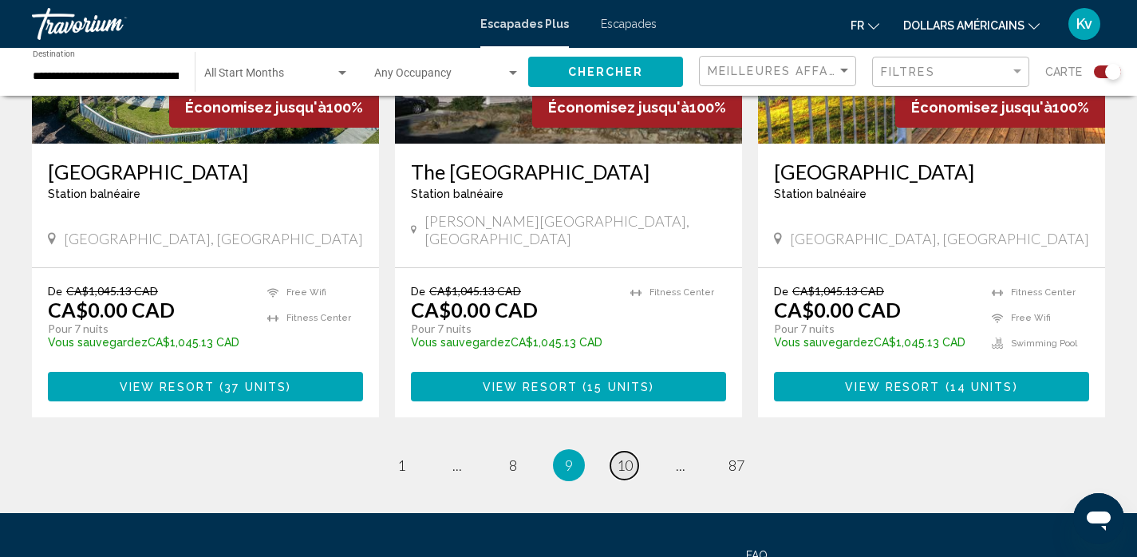
click at [618, 456] on span "10" at bounding box center [625, 465] width 16 height 18
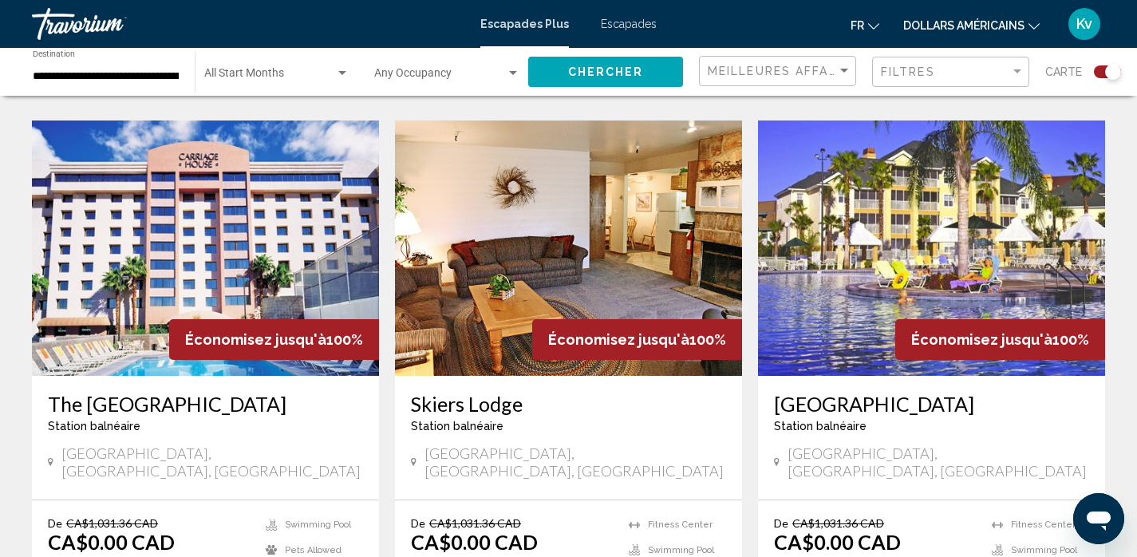
scroll to position [1755, 0]
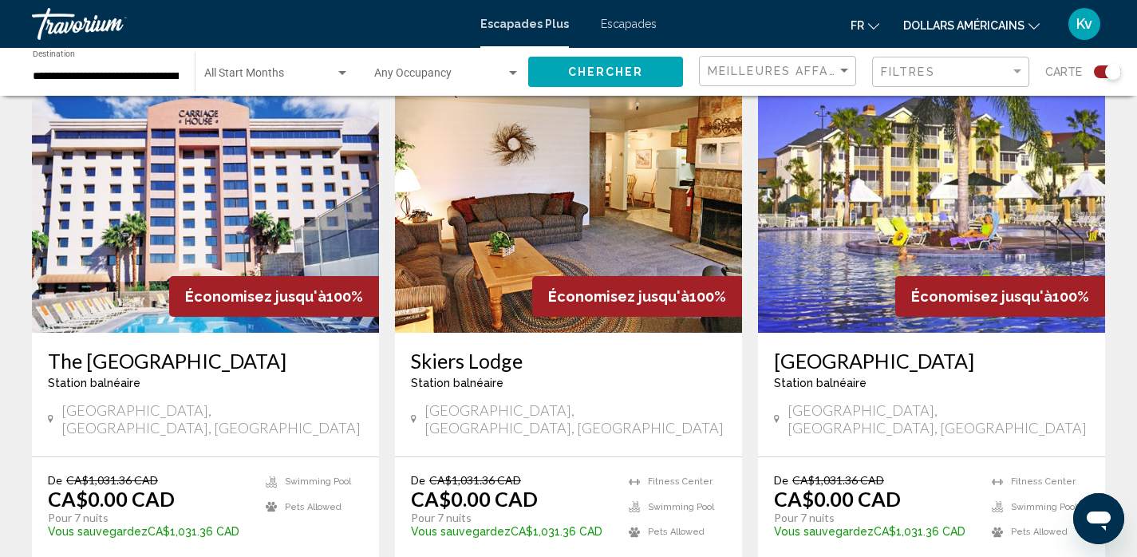
click at [325, 175] on img "Contenu principal" at bounding box center [205, 204] width 347 height 255
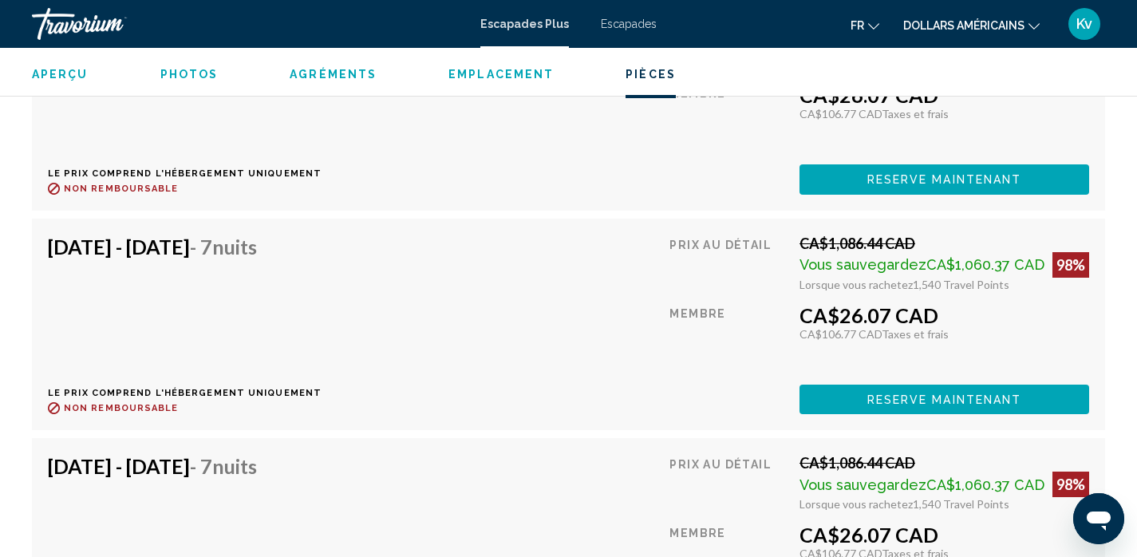
scroll to position [3647, 0]
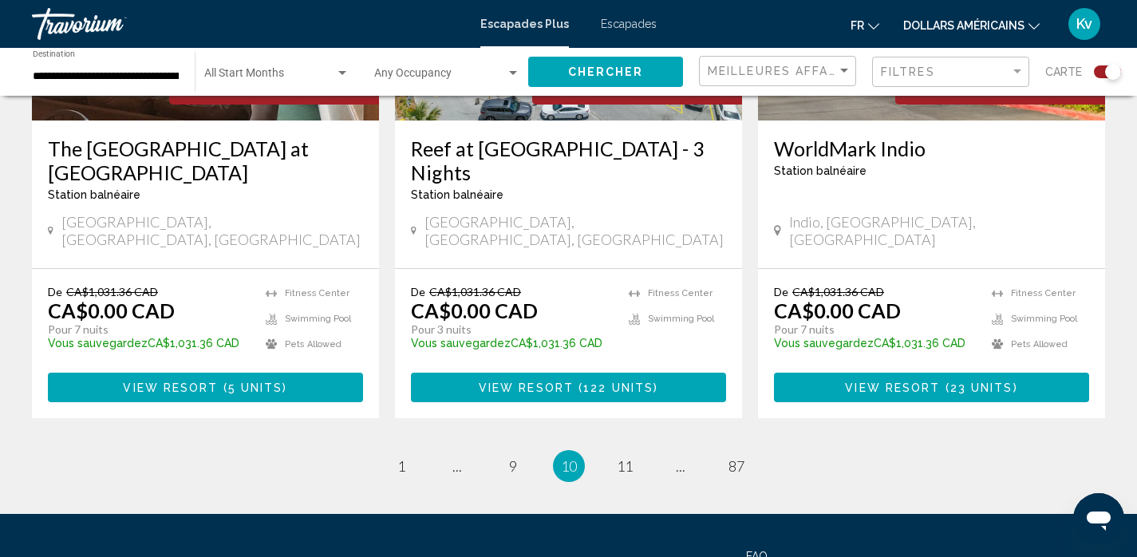
scroll to position [2585, 0]
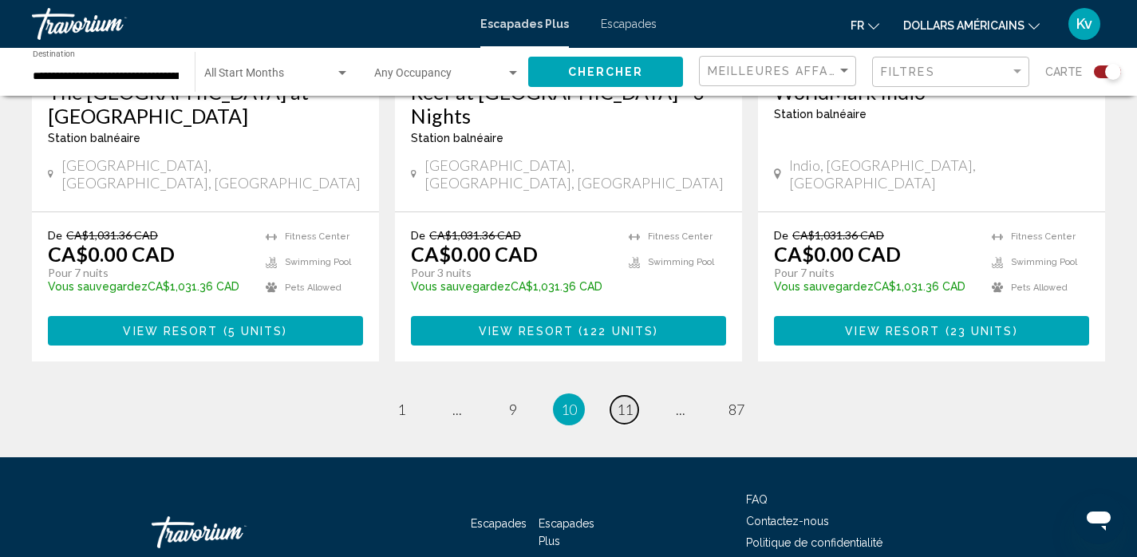
click at [631, 401] on span "11" at bounding box center [625, 410] width 16 height 18
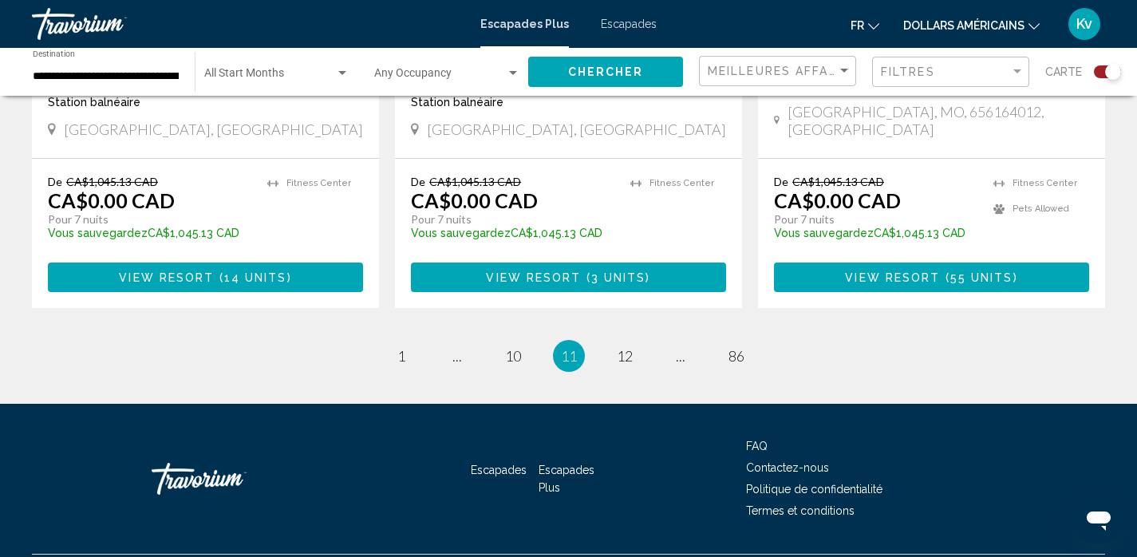
scroll to position [2617, 0]
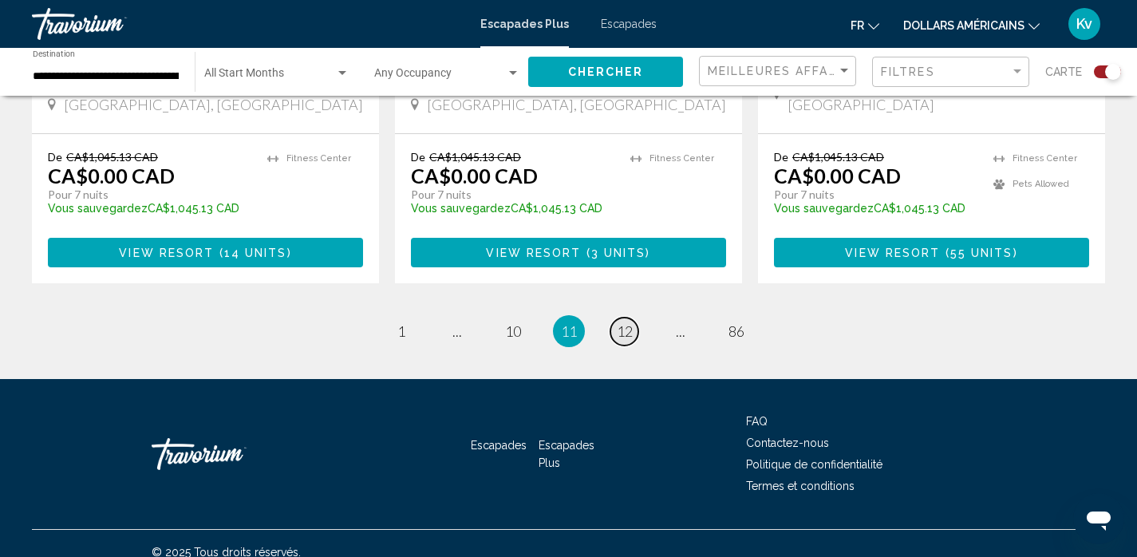
click at [617, 331] on span "12" at bounding box center [625, 331] width 16 height 18
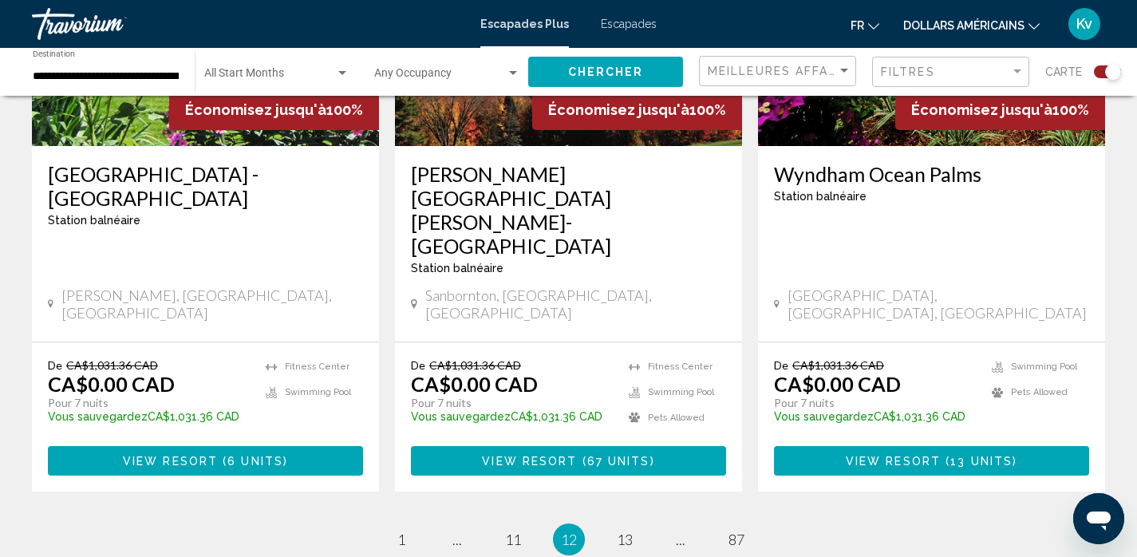
scroll to position [2521, 0]
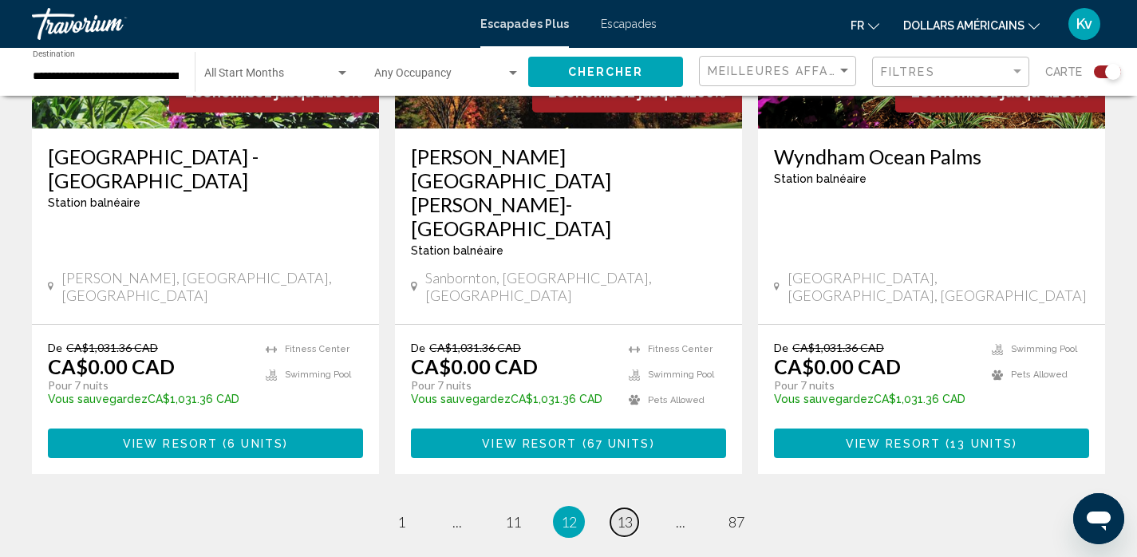
click at [623, 513] on span "13" at bounding box center [625, 522] width 16 height 18
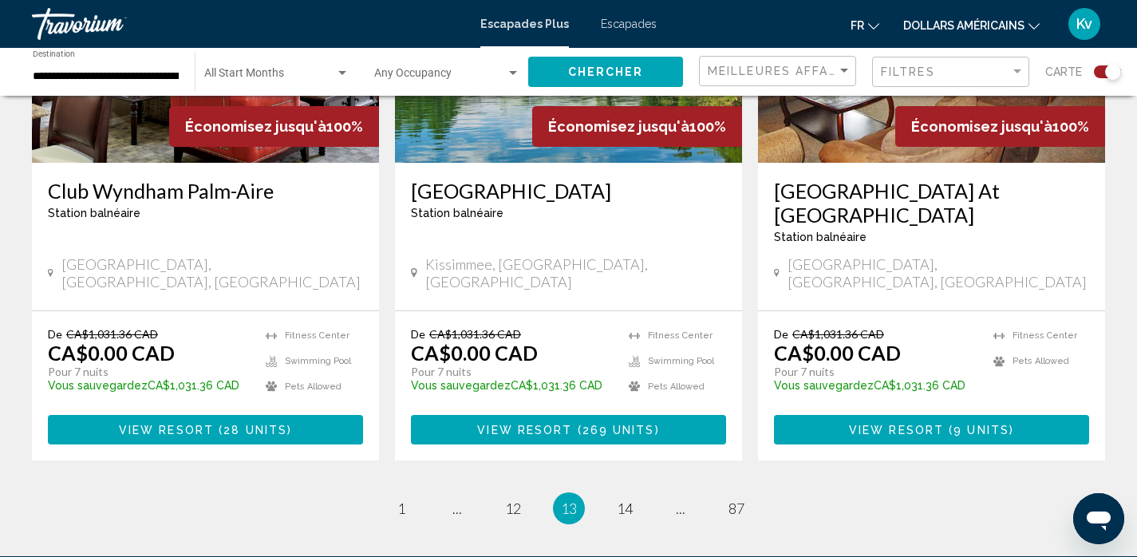
scroll to position [2489, 0]
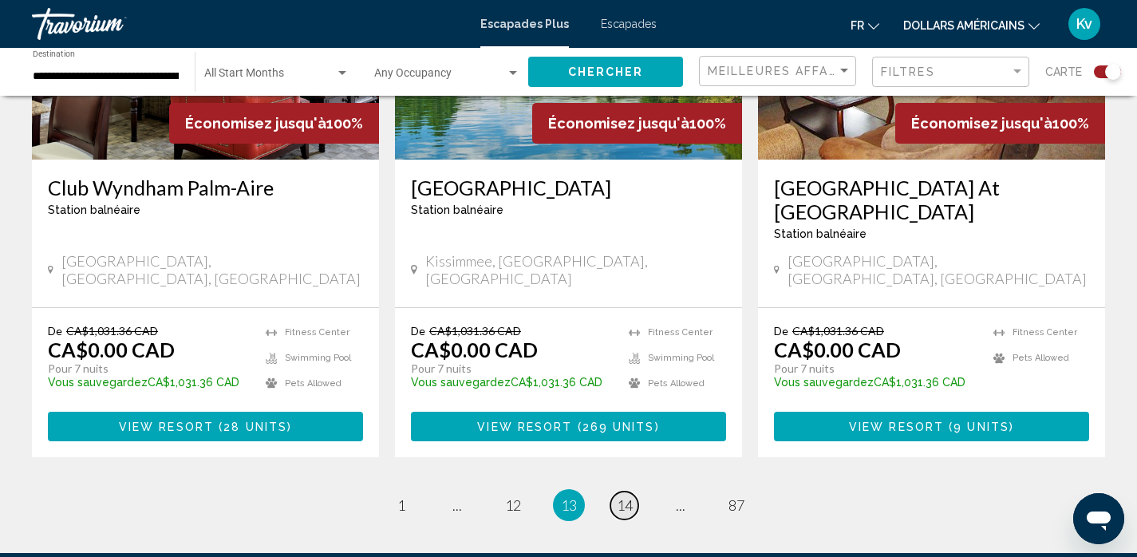
click at [621, 496] on span "14" at bounding box center [625, 505] width 16 height 18
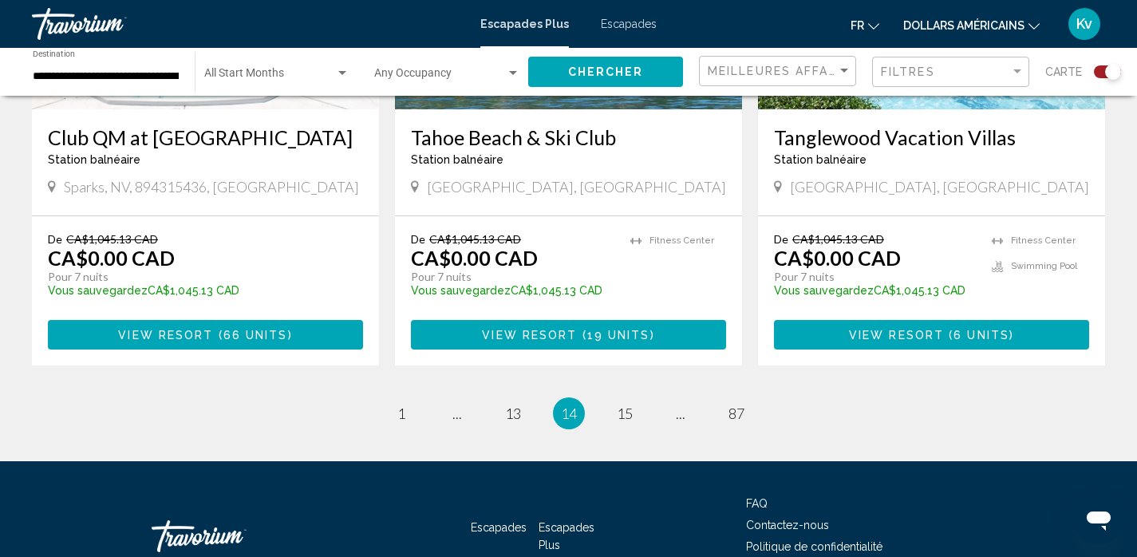
scroll to position [2553, 0]
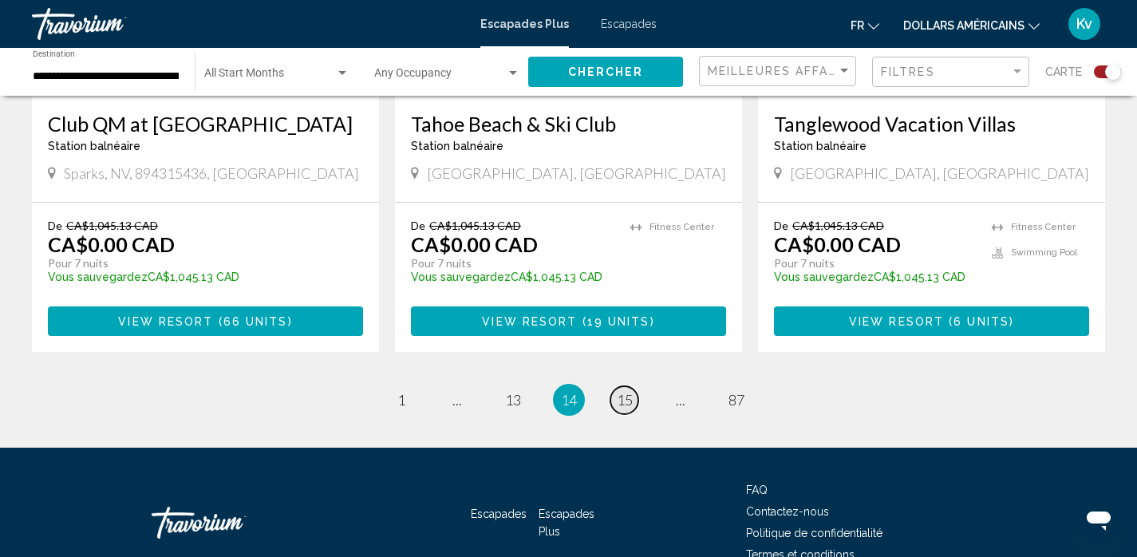
click at [618, 391] on span "15" at bounding box center [625, 400] width 16 height 18
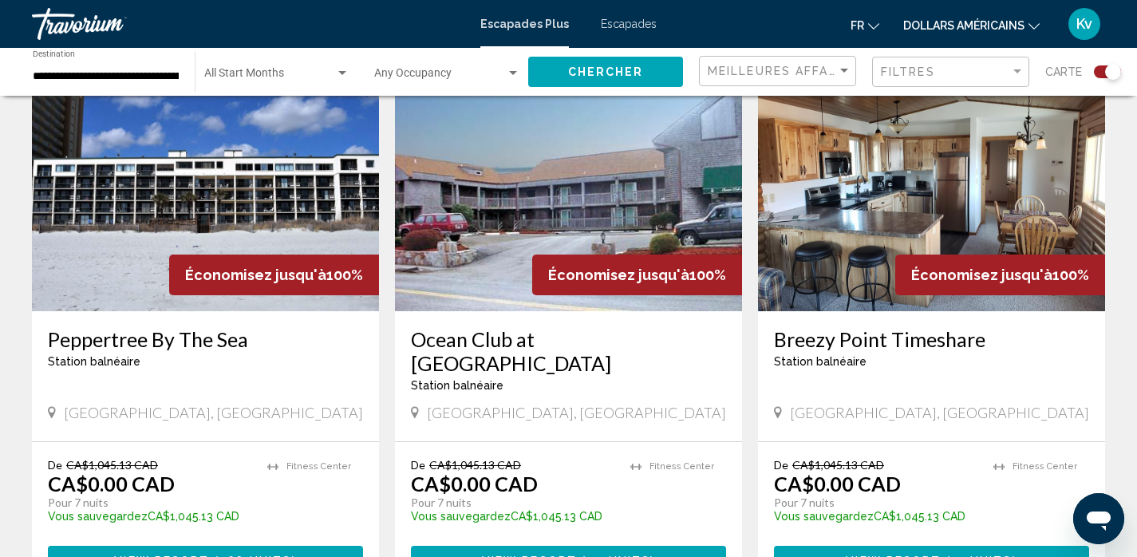
scroll to position [2426, 0]
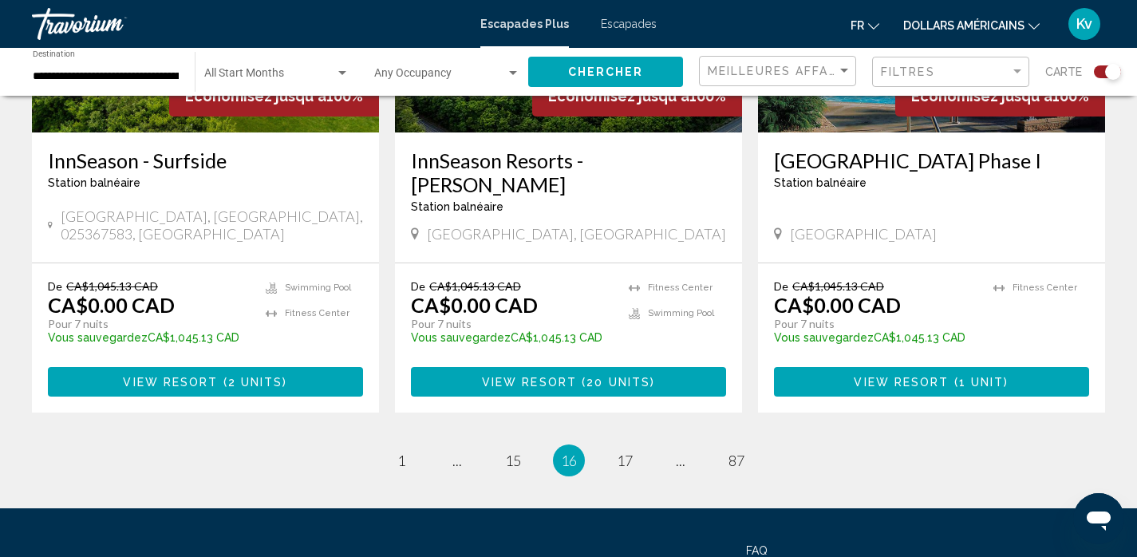
scroll to position [2617, 0]
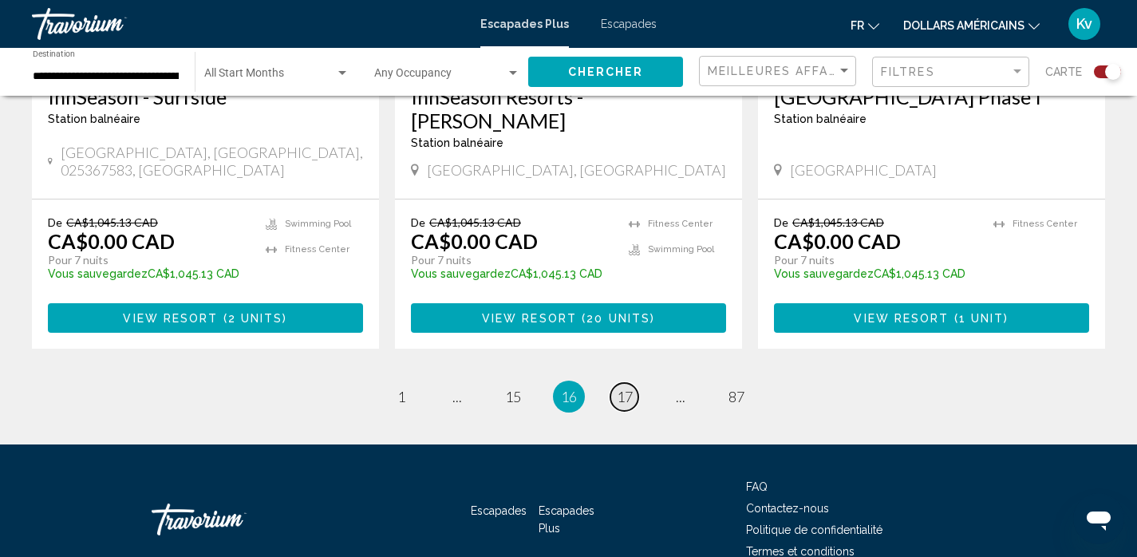
click at [621, 383] on link "page 17" at bounding box center [624, 397] width 28 height 28
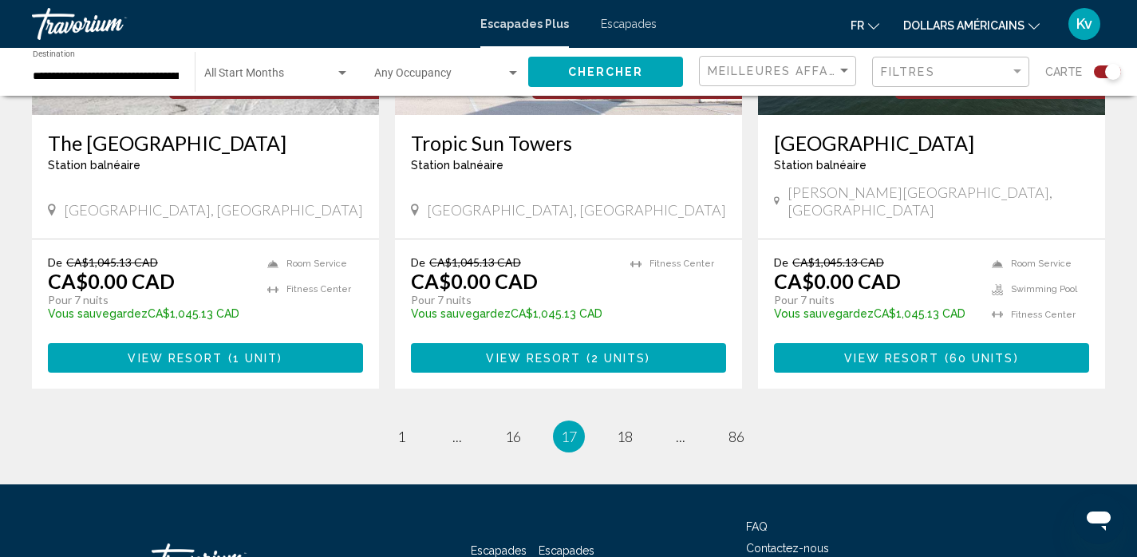
scroll to position [2521, 0]
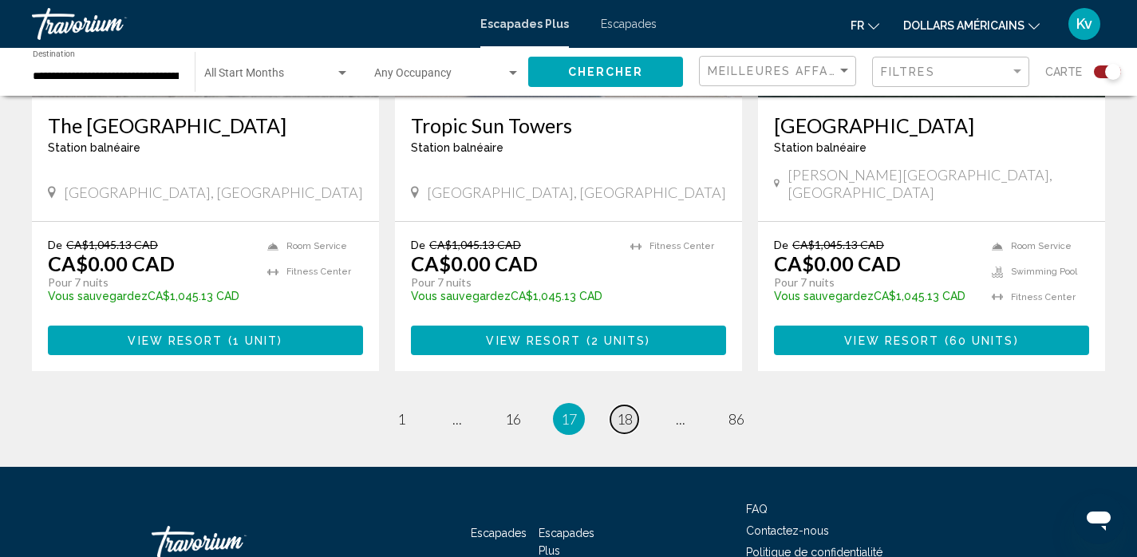
click at [619, 410] on span "18" at bounding box center [625, 419] width 16 height 18
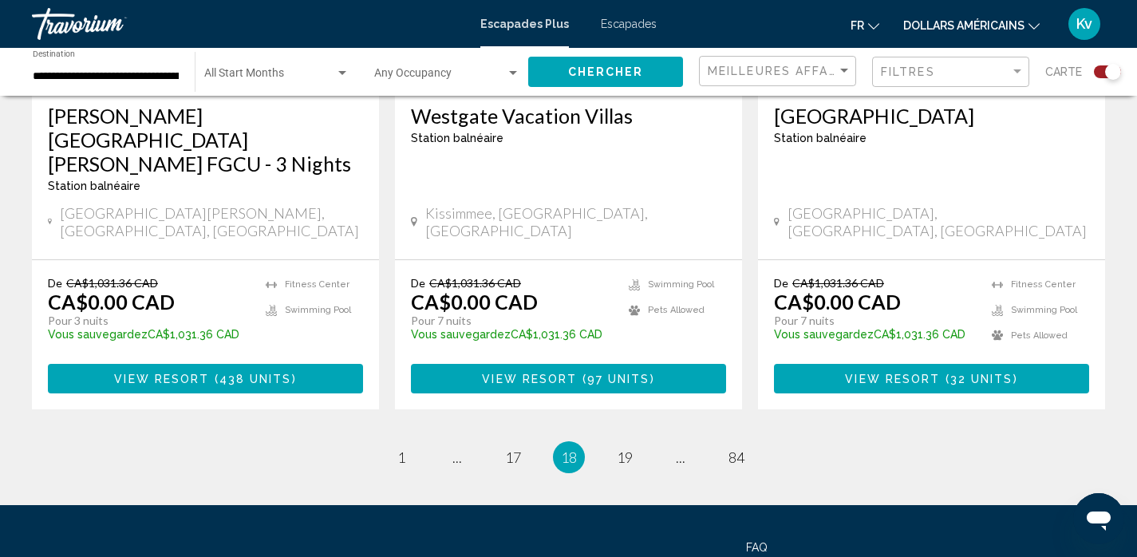
scroll to position [2617, 0]
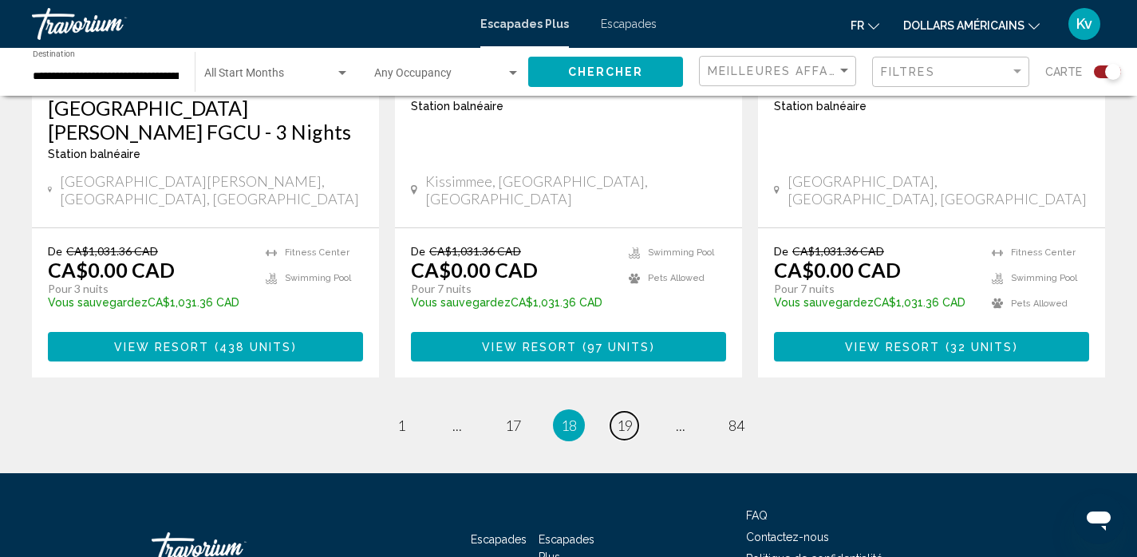
click at [619, 416] on span "19" at bounding box center [625, 425] width 16 height 18
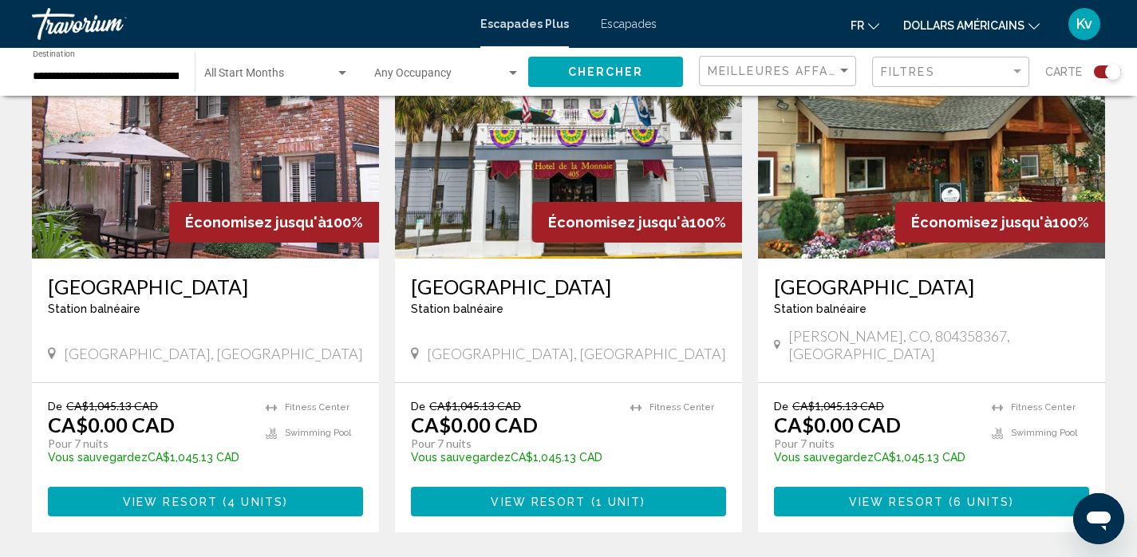
scroll to position [2394, 0]
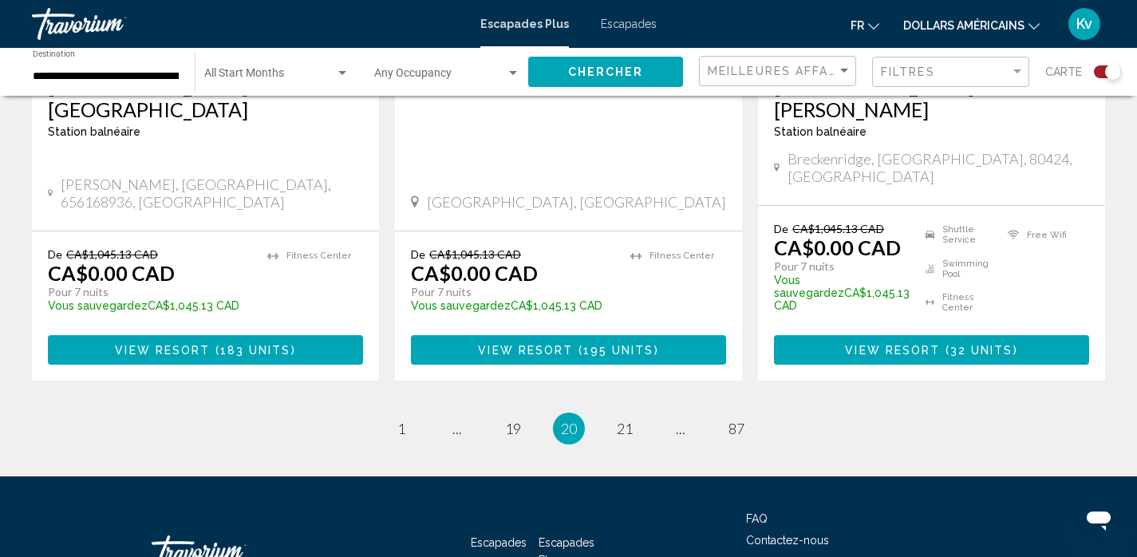
scroll to position [2575, 0]
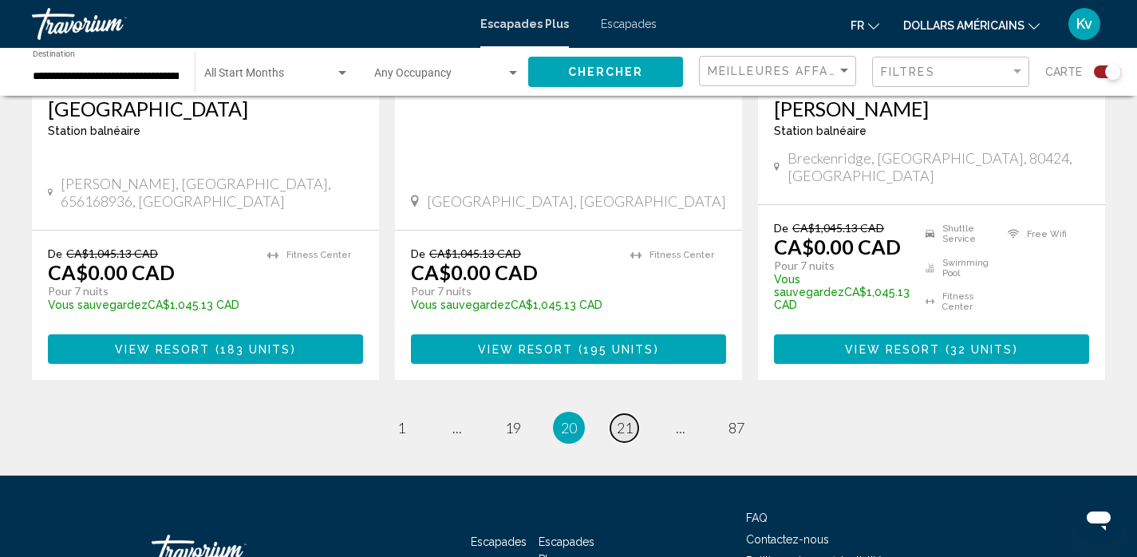
click at [621, 419] on span "21" at bounding box center [625, 428] width 16 height 18
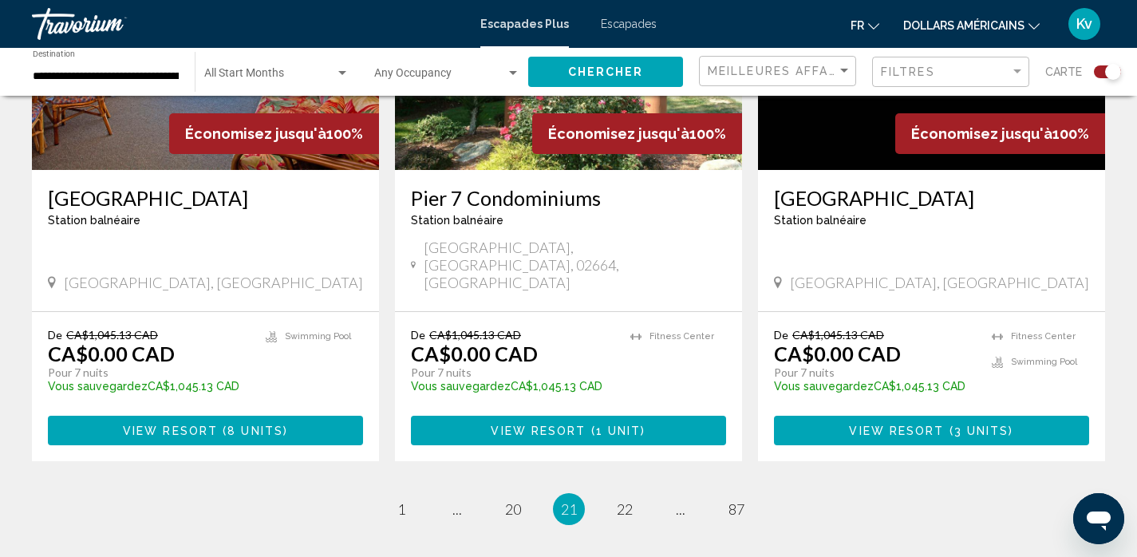
scroll to position [2521, 0]
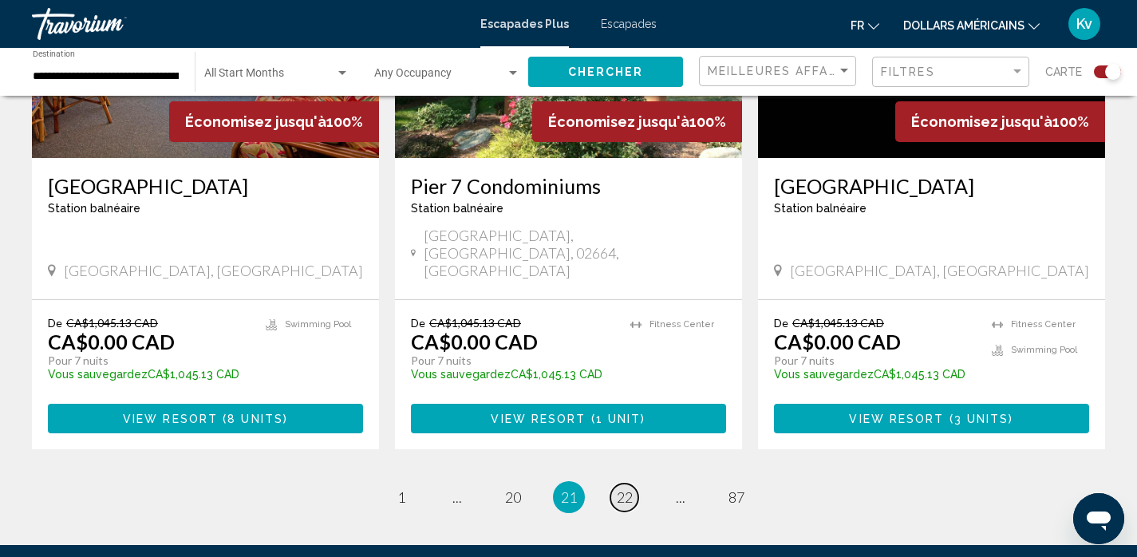
click at [630, 488] on span "22" at bounding box center [625, 497] width 16 height 18
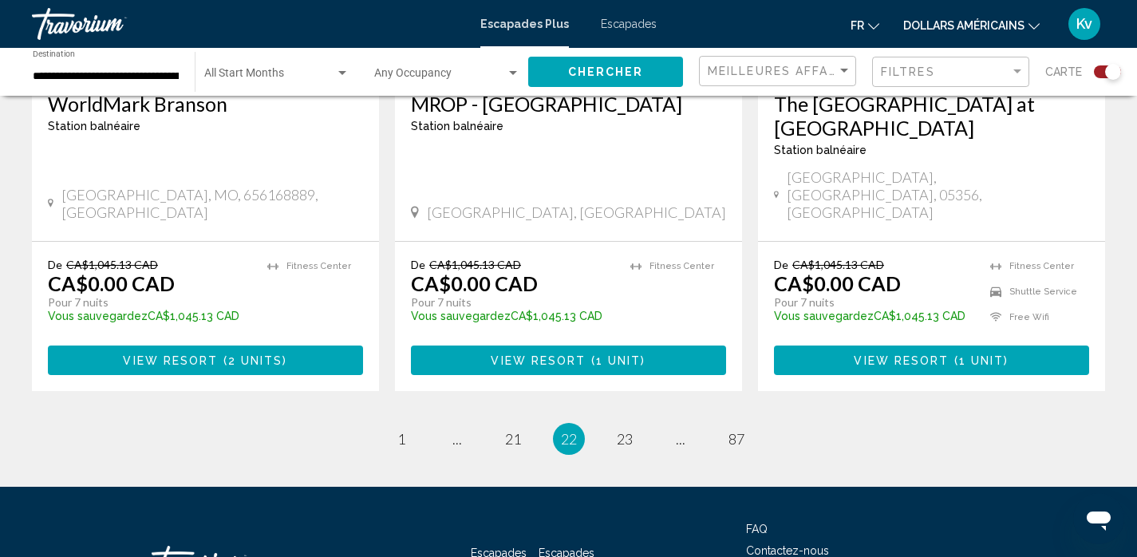
scroll to position [2511, 0]
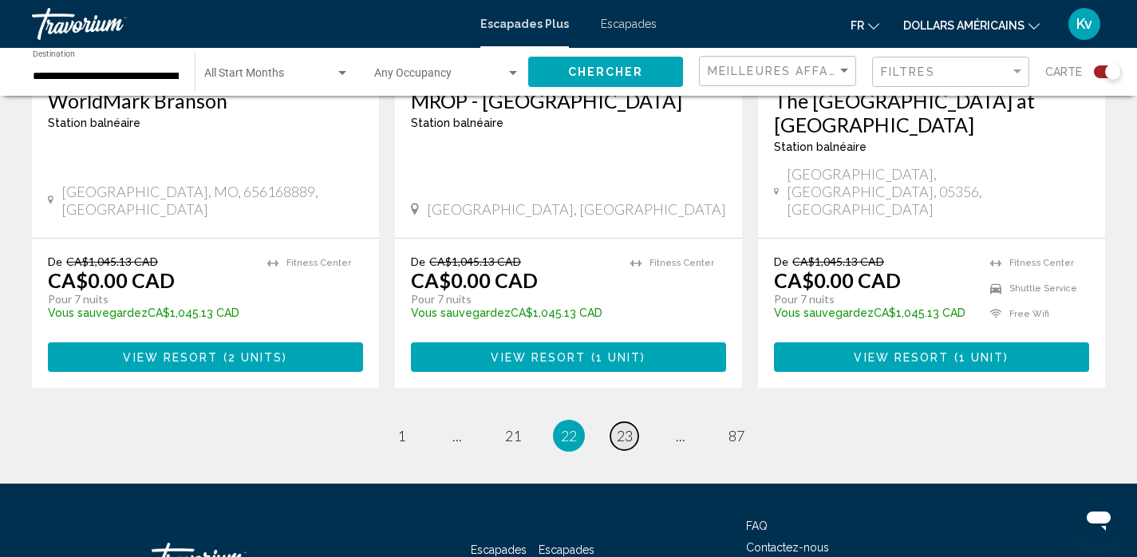
click at [617, 427] on span "23" at bounding box center [625, 436] width 16 height 18
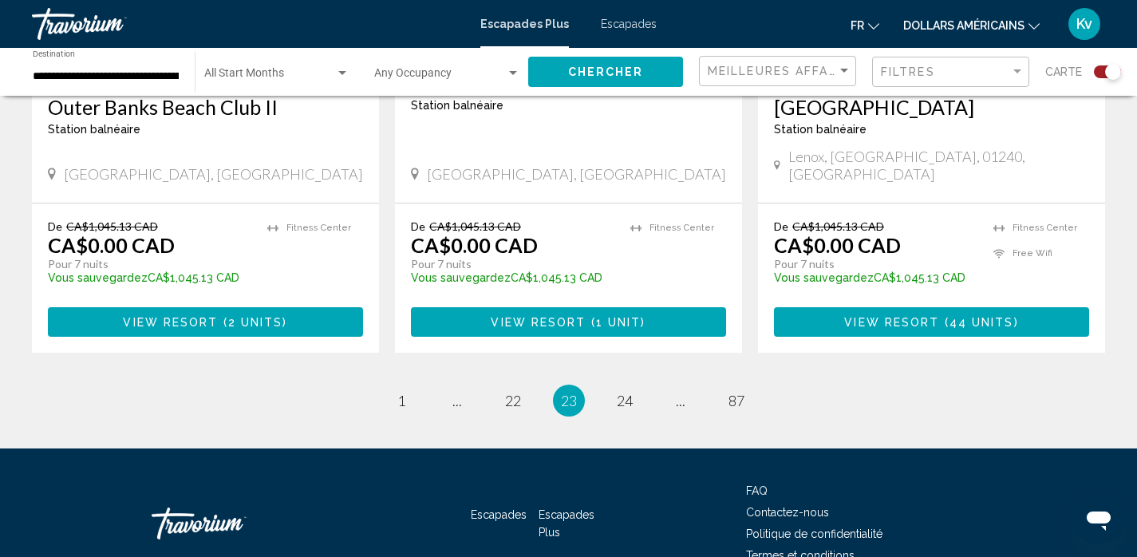
scroll to position [2585, 0]
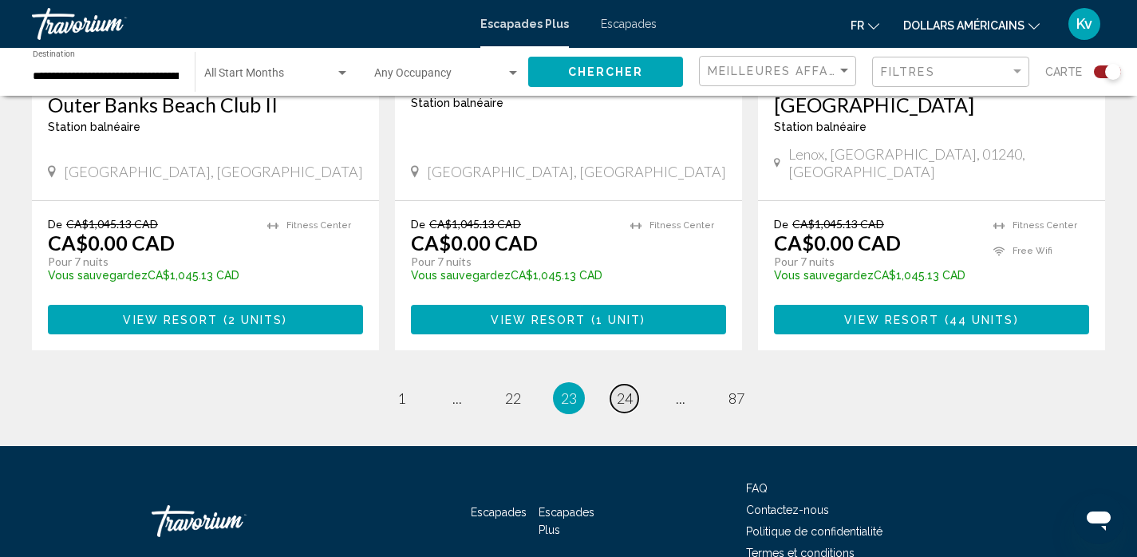
click at [622, 389] on span "24" at bounding box center [625, 398] width 16 height 18
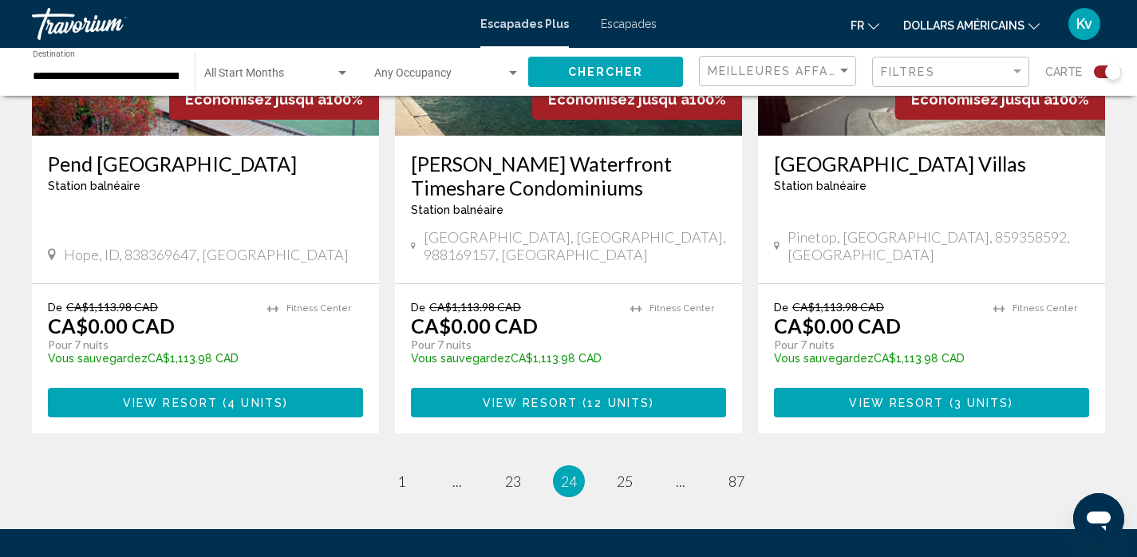
scroll to position [2607, 0]
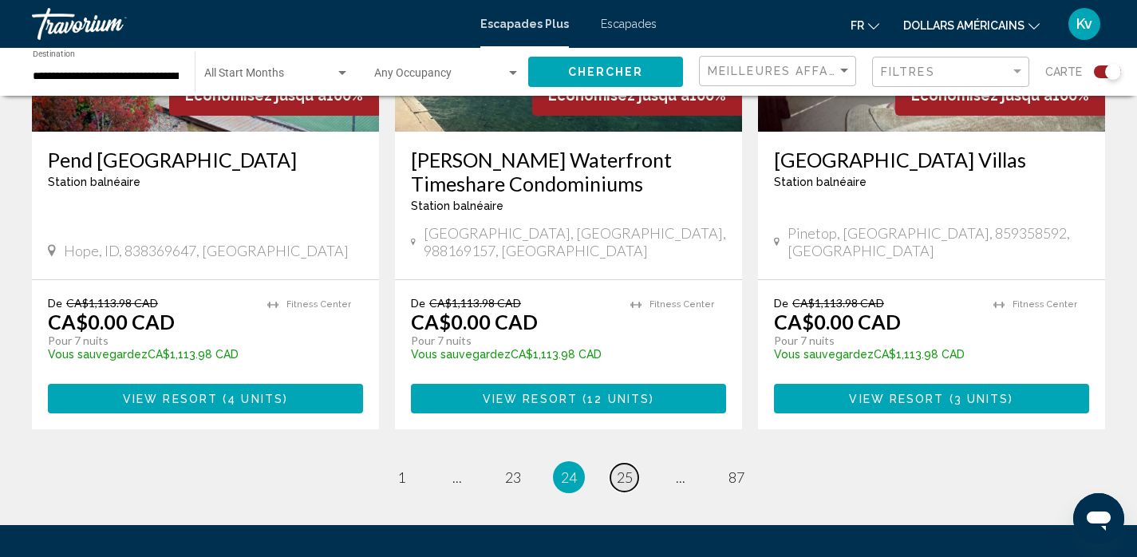
click at [619, 468] on span "25" at bounding box center [625, 477] width 16 height 18
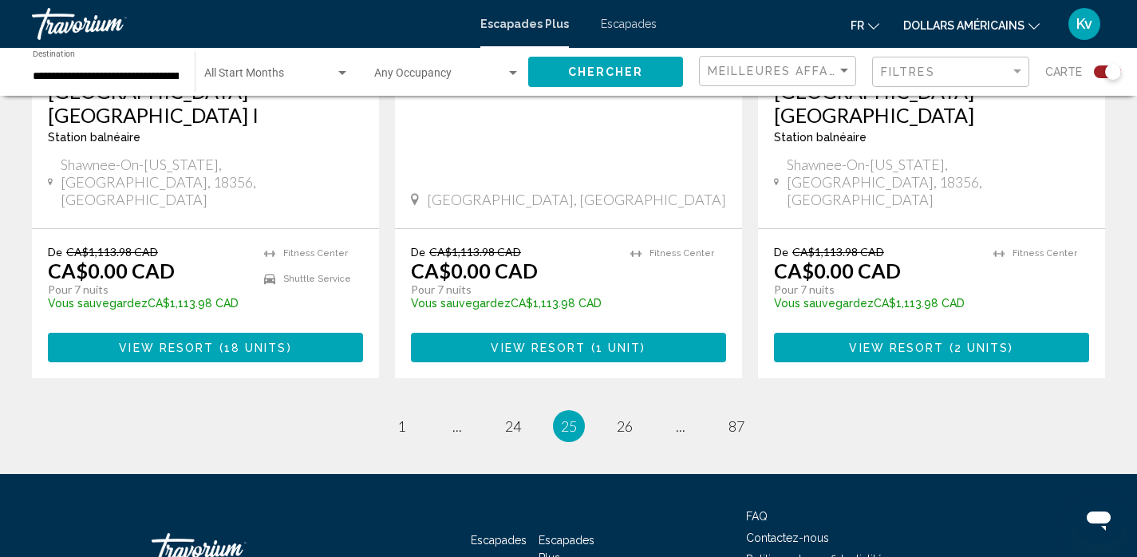
scroll to position [2617, 0]
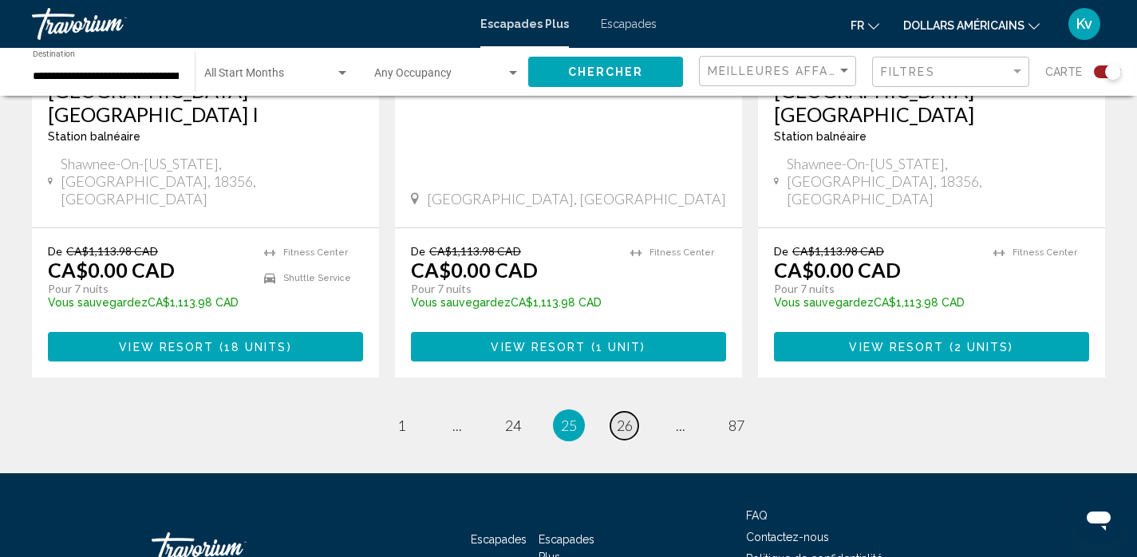
click at [621, 416] on span "26" at bounding box center [625, 425] width 16 height 18
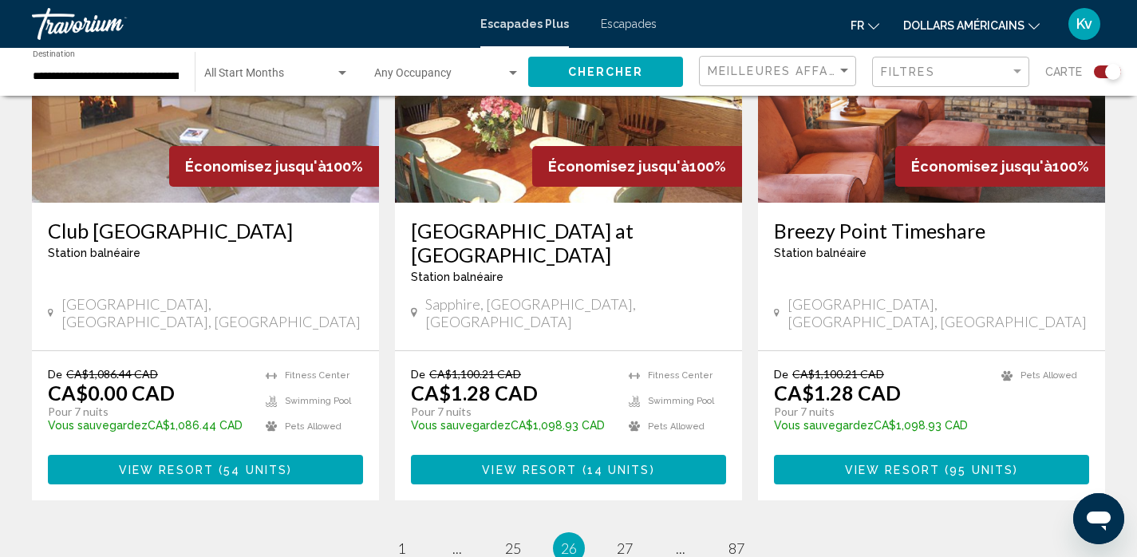
scroll to position [2617, 0]
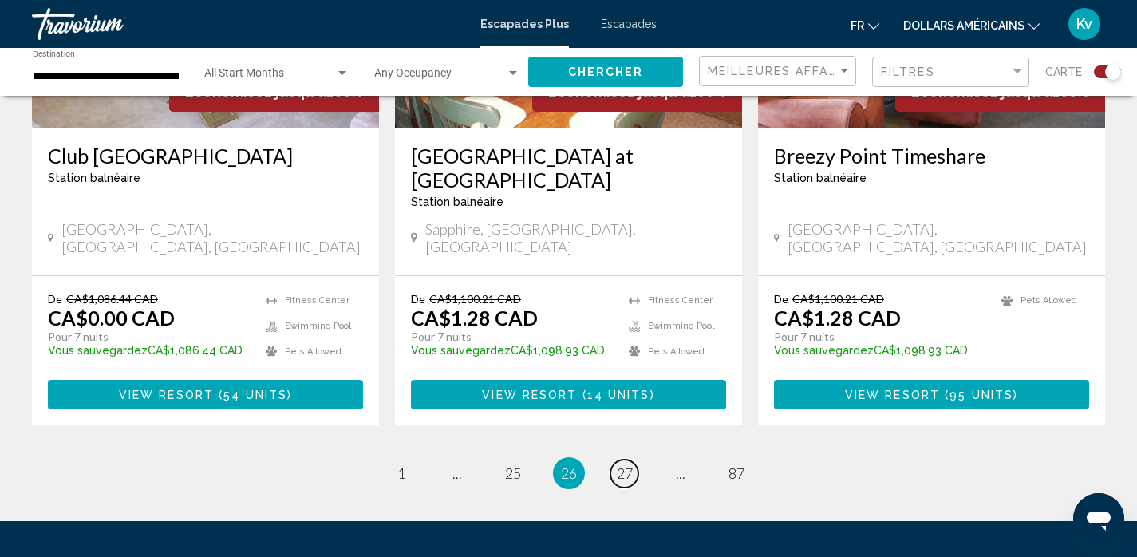
click at [621, 464] on span "27" at bounding box center [625, 473] width 16 height 18
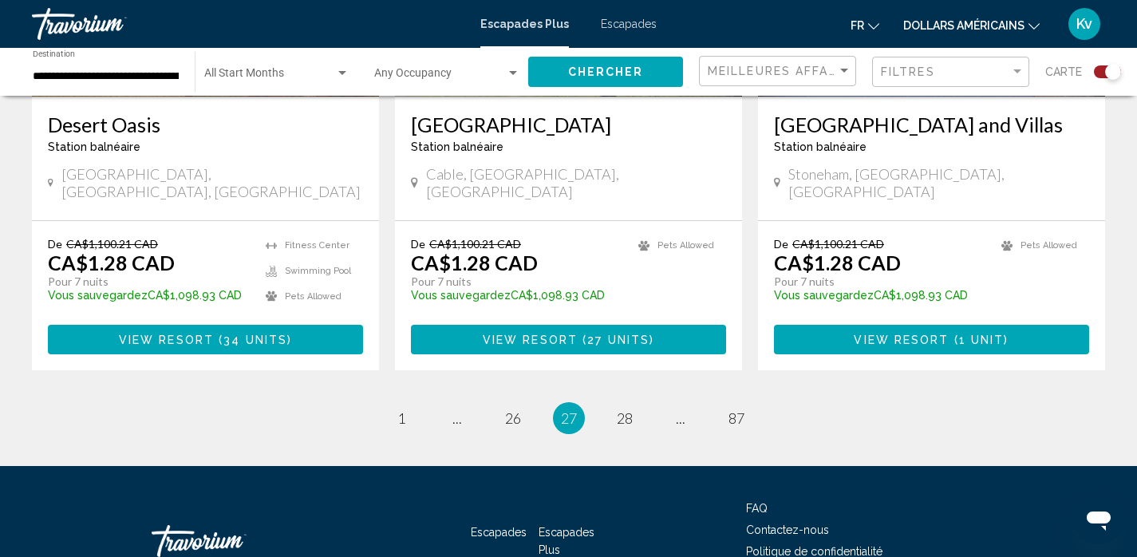
scroll to position [2610, 0]
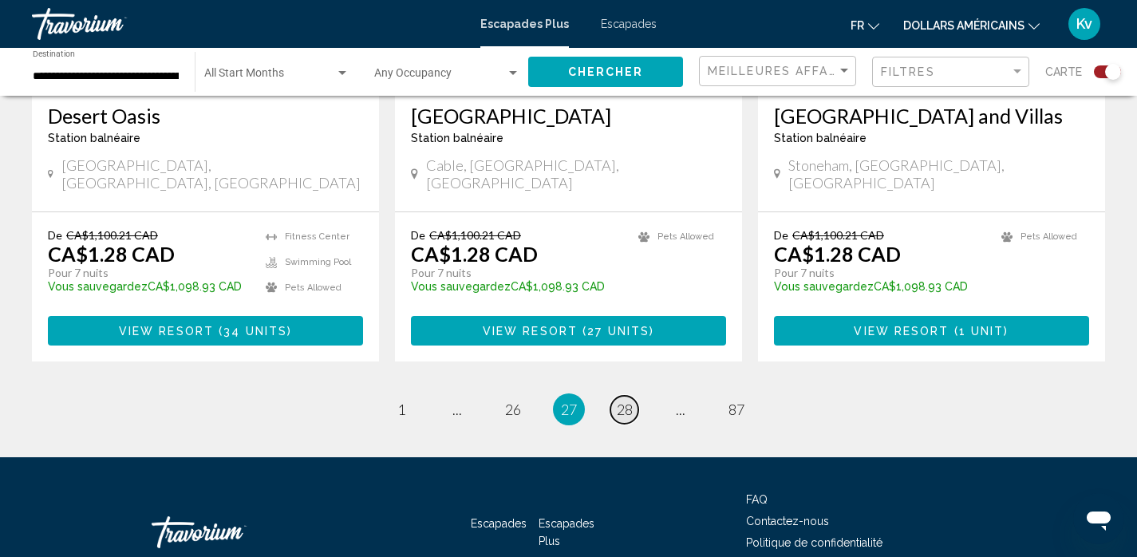
click at [623, 401] on span "28" at bounding box center [625, 410] width 16 height 18
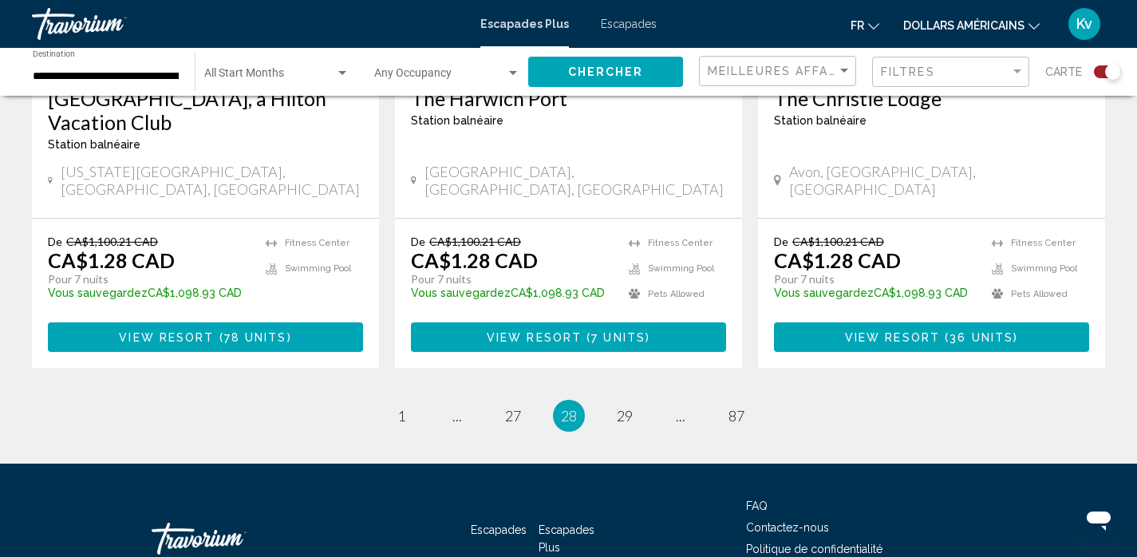
scroll to position [2585, 0]
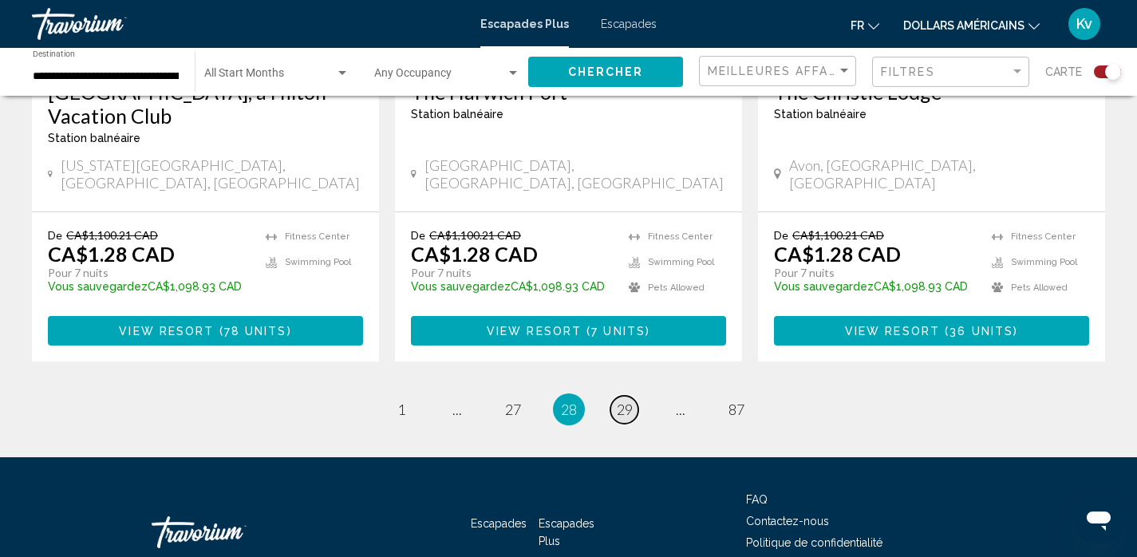
click at [620, 401] on span "29" at bounding box center [625, 410] width 16 height 18
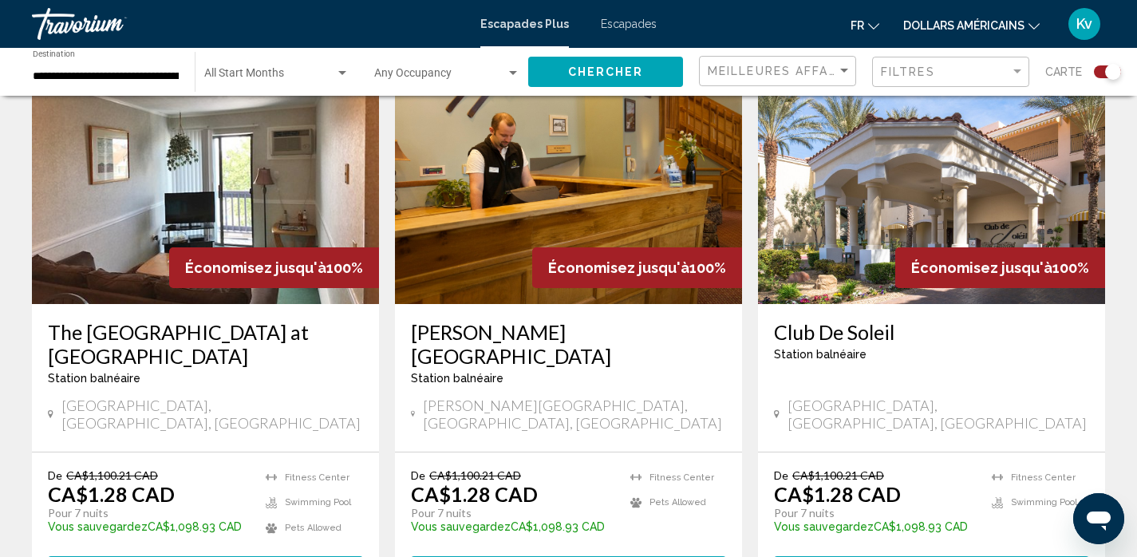
scroll to position [1181, 0]
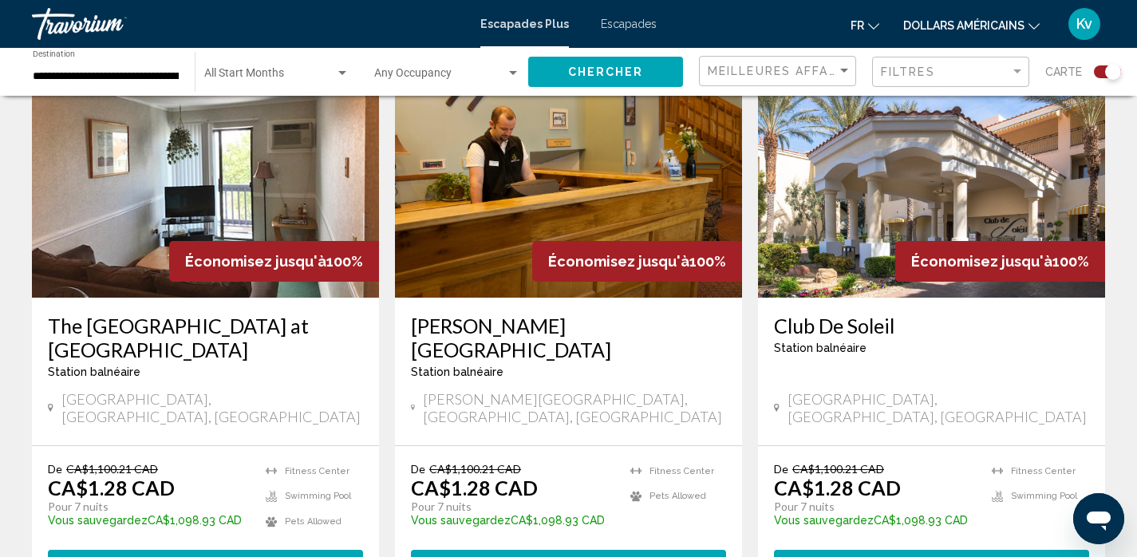
click at [837, 199] on img "Contenu principal" at bounding box center [931, 169] width 347 height 255
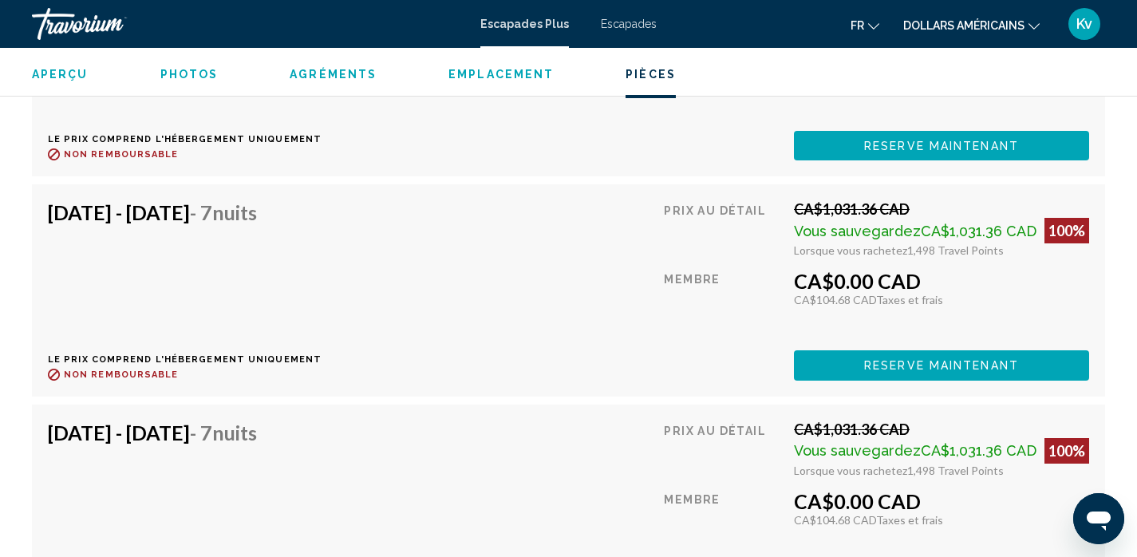
scroll to position [14658, 0]
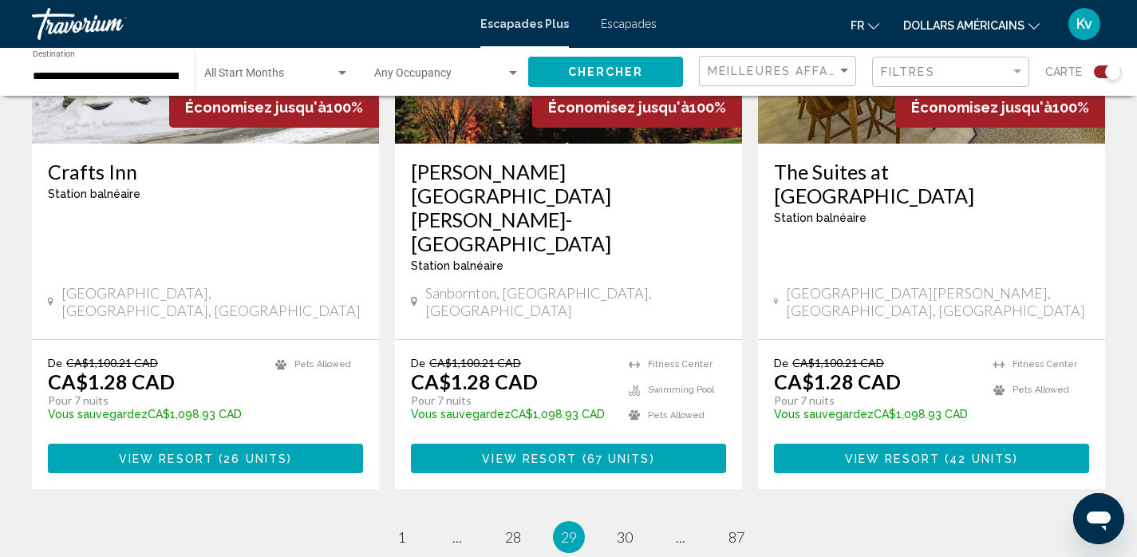
scroll to position [2553, 0]
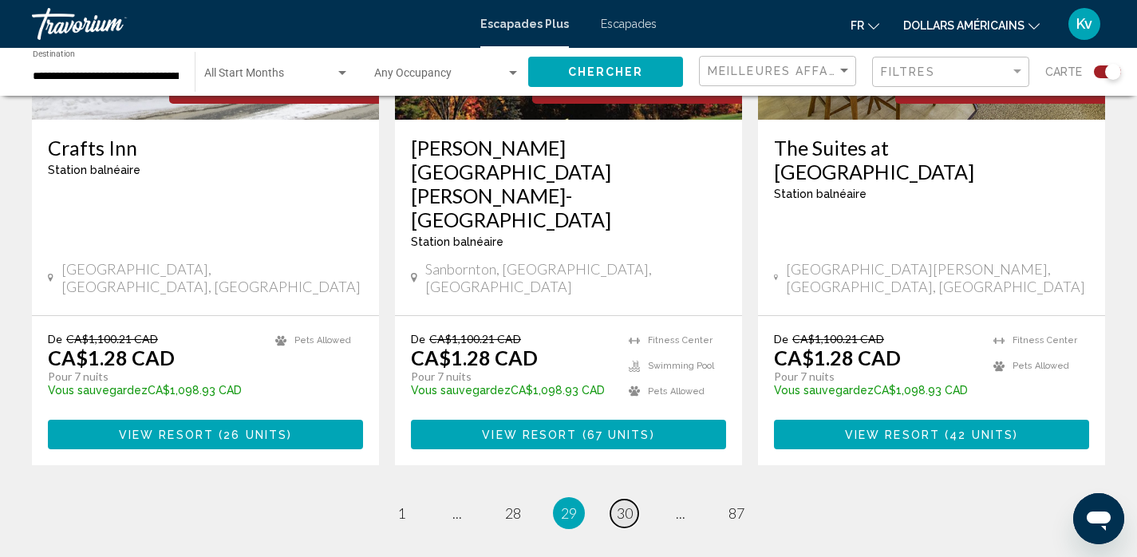
click at [628, 504] on span "30" at bounding box center [625, 513] width 16 height 18
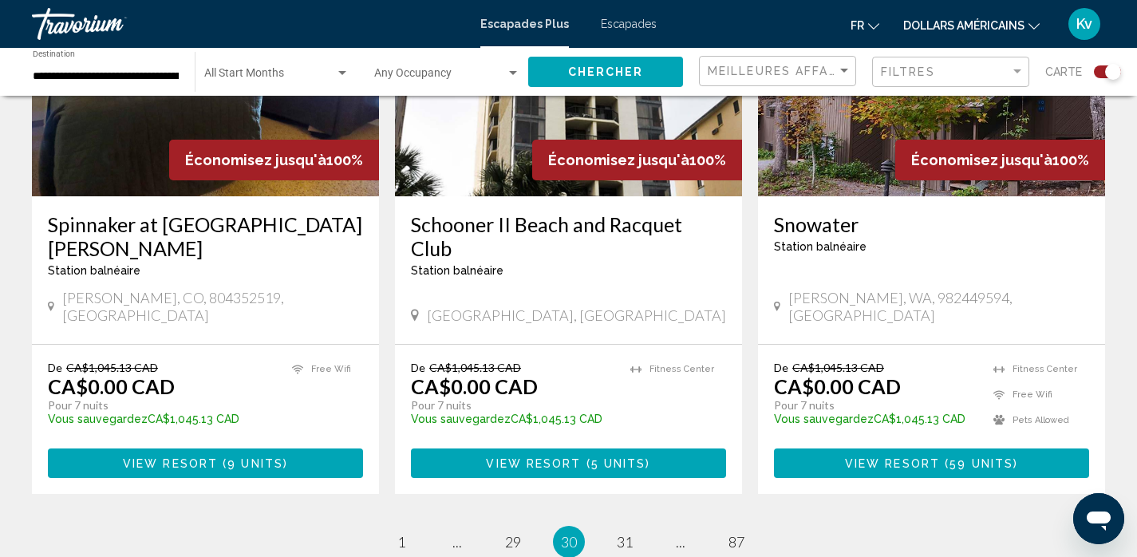
scroll to position [2575, 0]
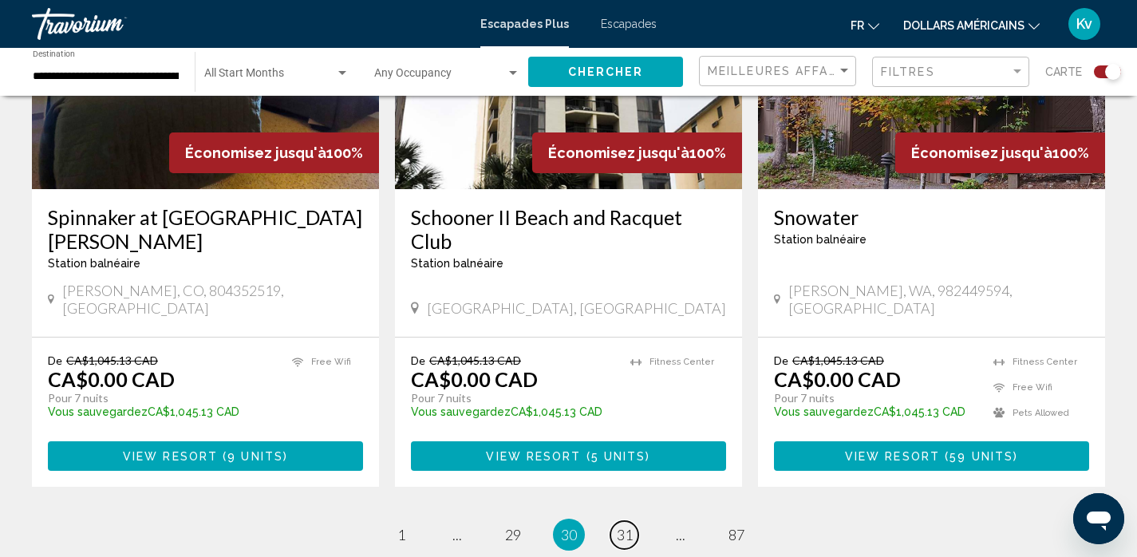
click at [628, 526] on span "31" at bounding box center [625, 535] width 16 height 18
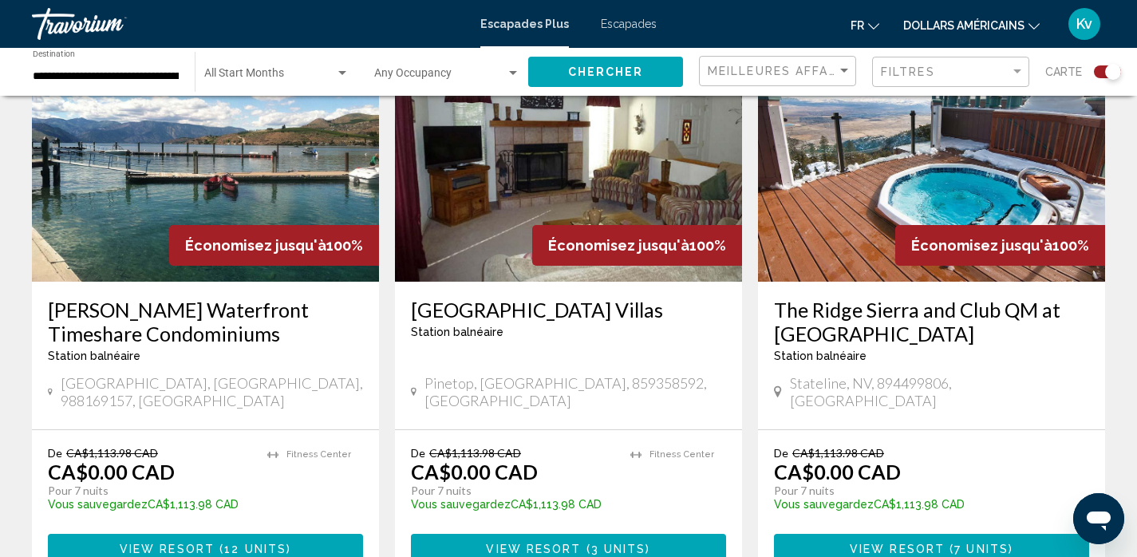
scroll to position [2457, 0]
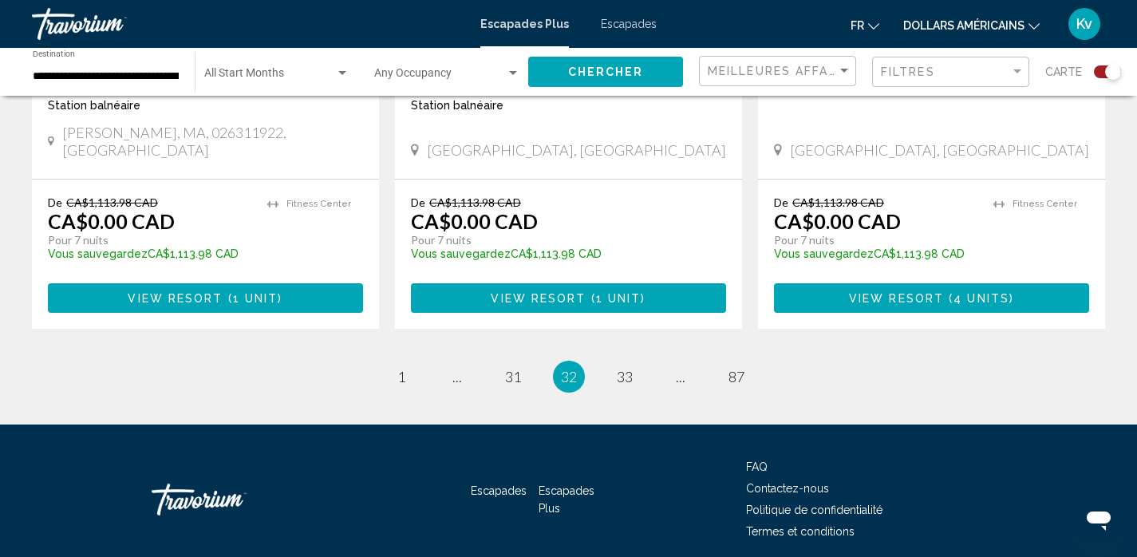
scroll to position [2553, 0]
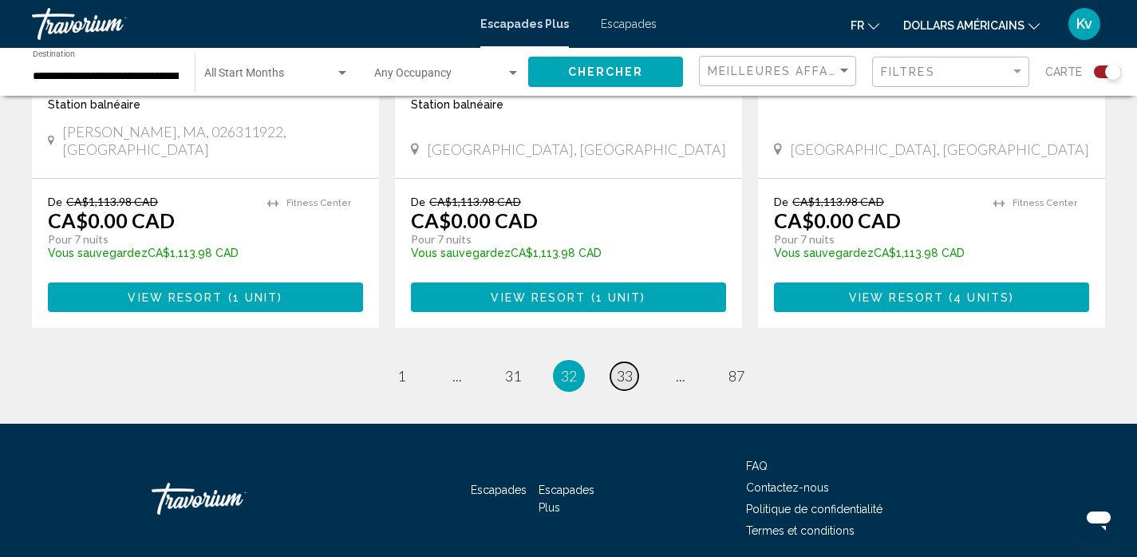
click at [623, 367] on span "33" at bounding box center [625, 376] width 16 height 18
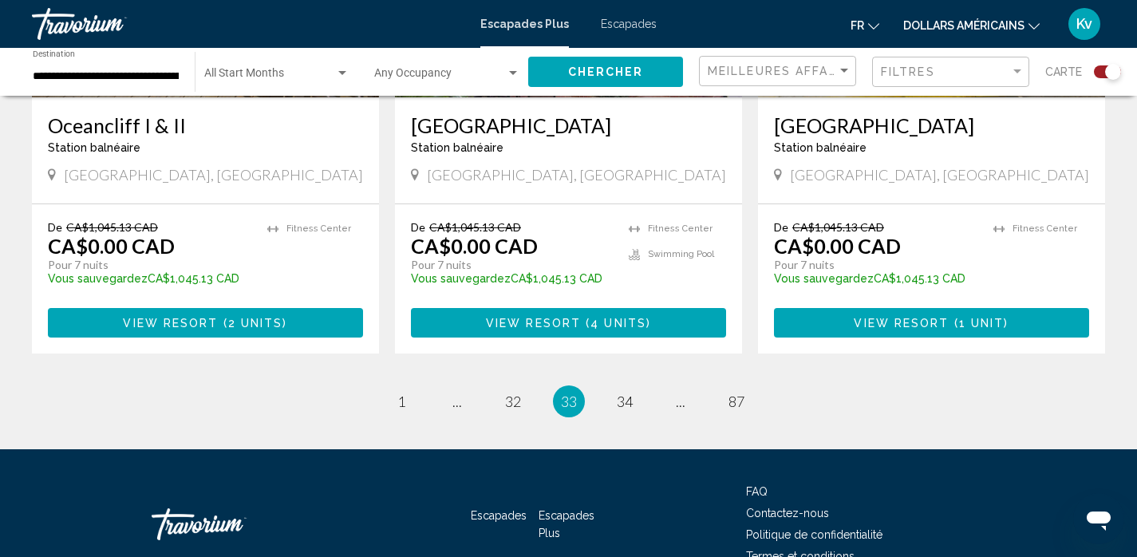
scroll to position [2561, 0]
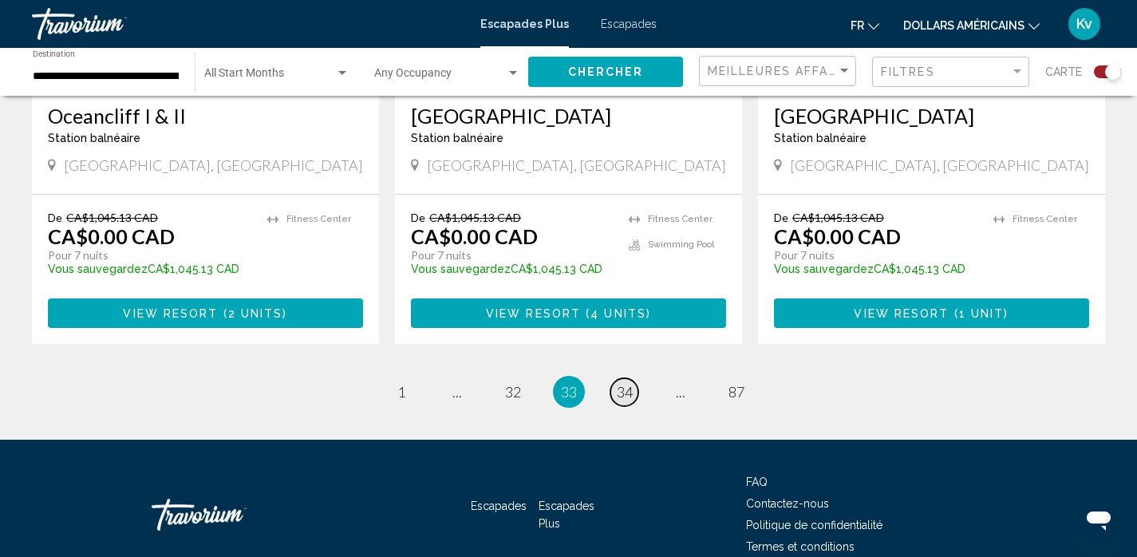
click at [626, 383] on span "34" at bounding box center [625, 392] width 16 height 18
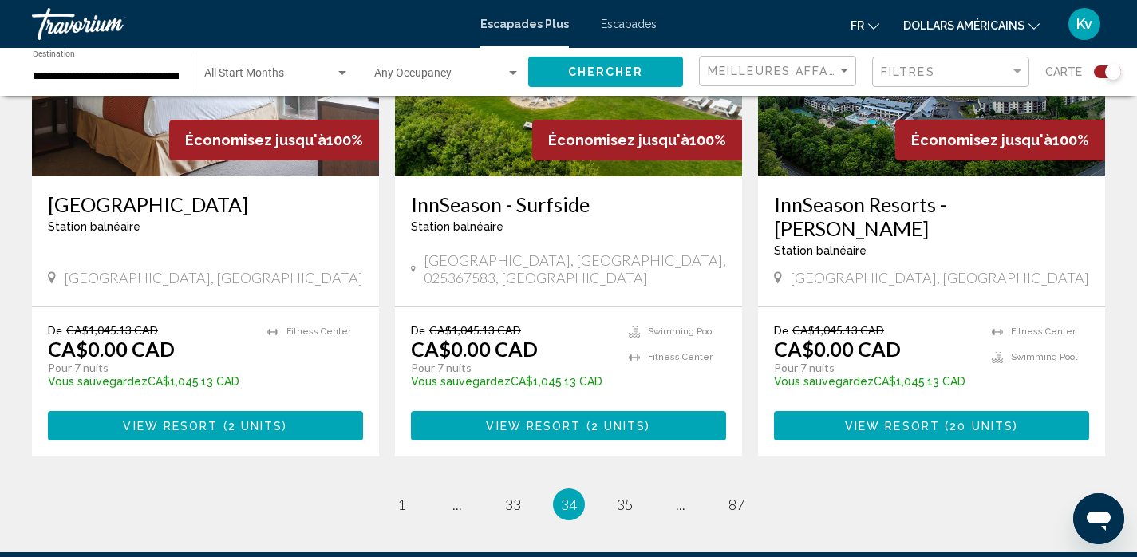
scroll to position [2521, 0]
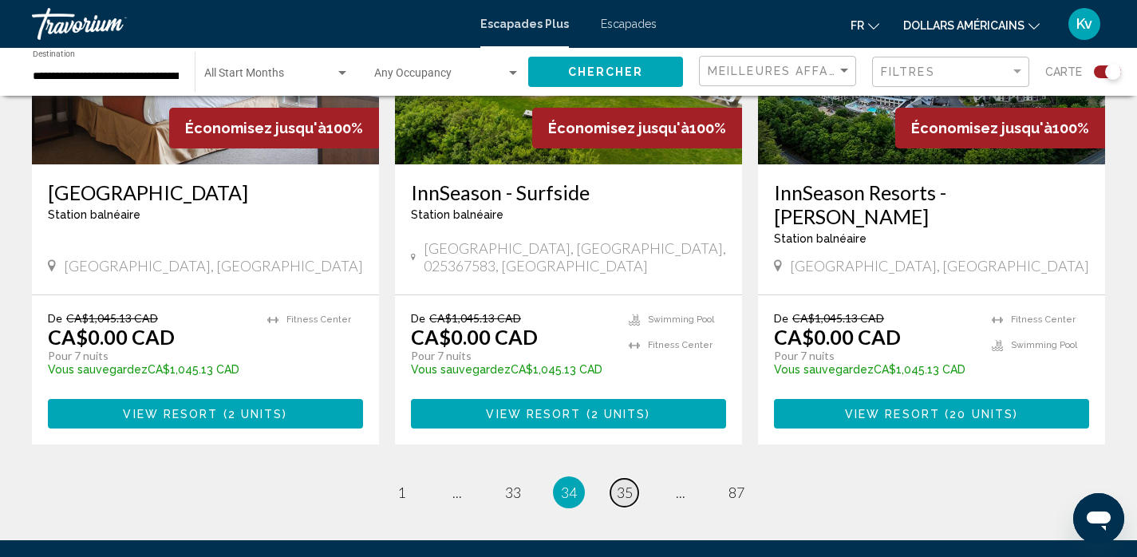
click at [617, 484] on span "35" at bounding box center [625, 493] width 16 height 18
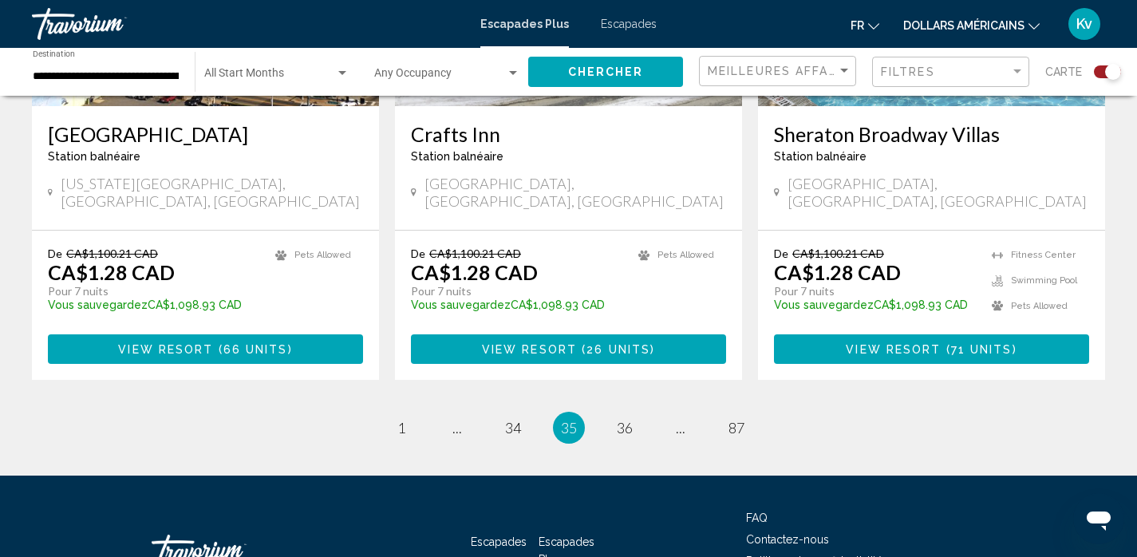
scroll to position [2585, 0]
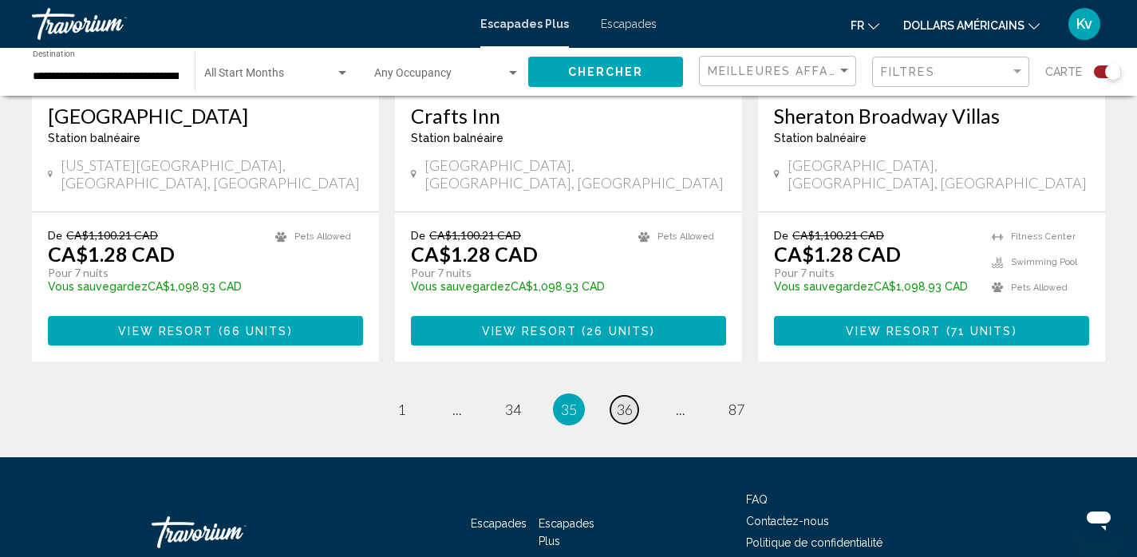
click at [619, 401] on span "36" at bounding box center [625, 410] width 16 height 18
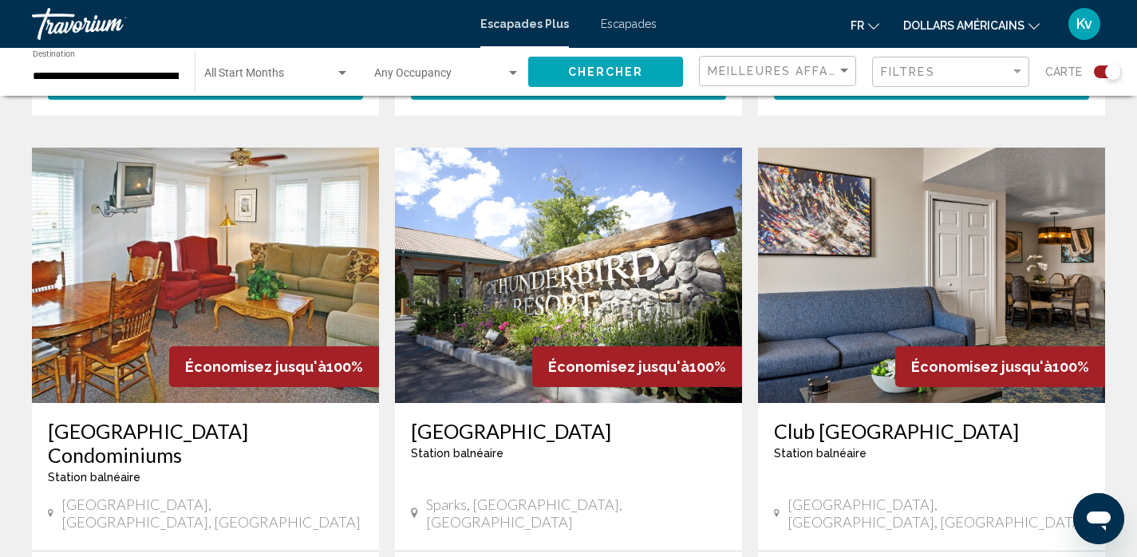
scroll to position [1713, 0]
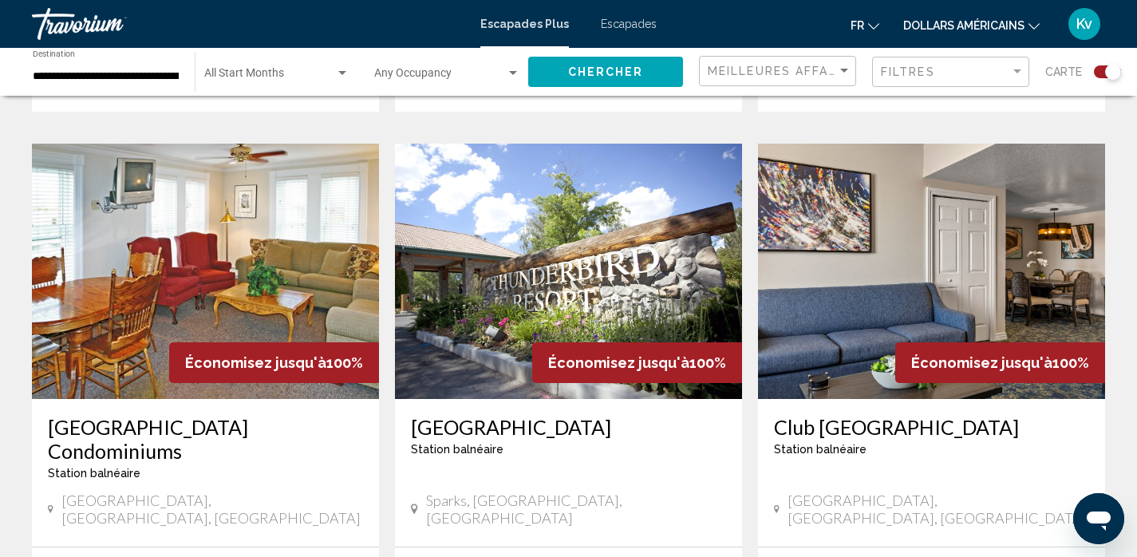
click at [895, 229] on img "Contenu principal" at bounding box center [931, 271] width 347 height 255
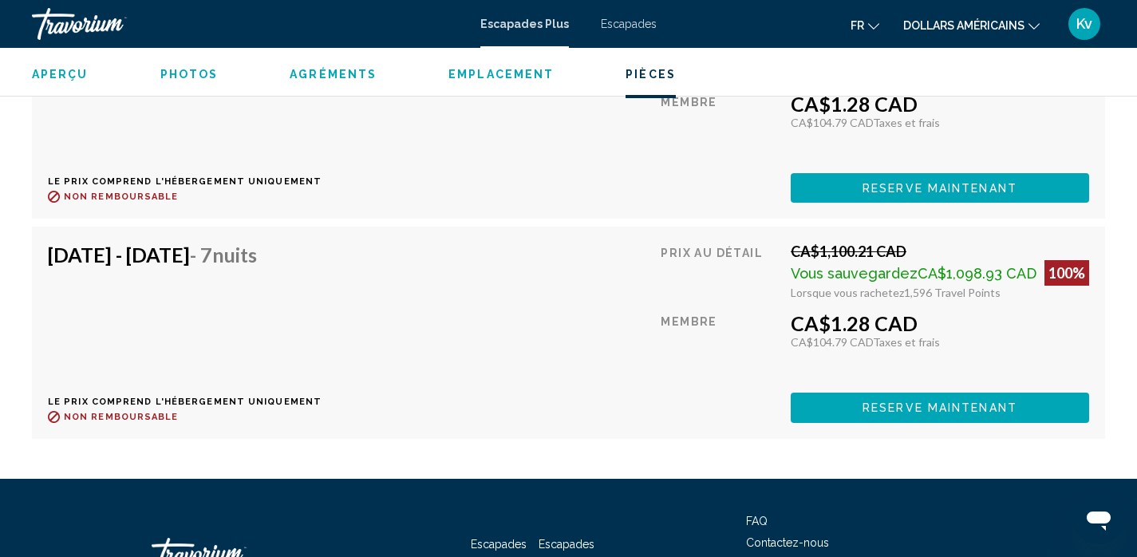
scroll to position [3583, 0]
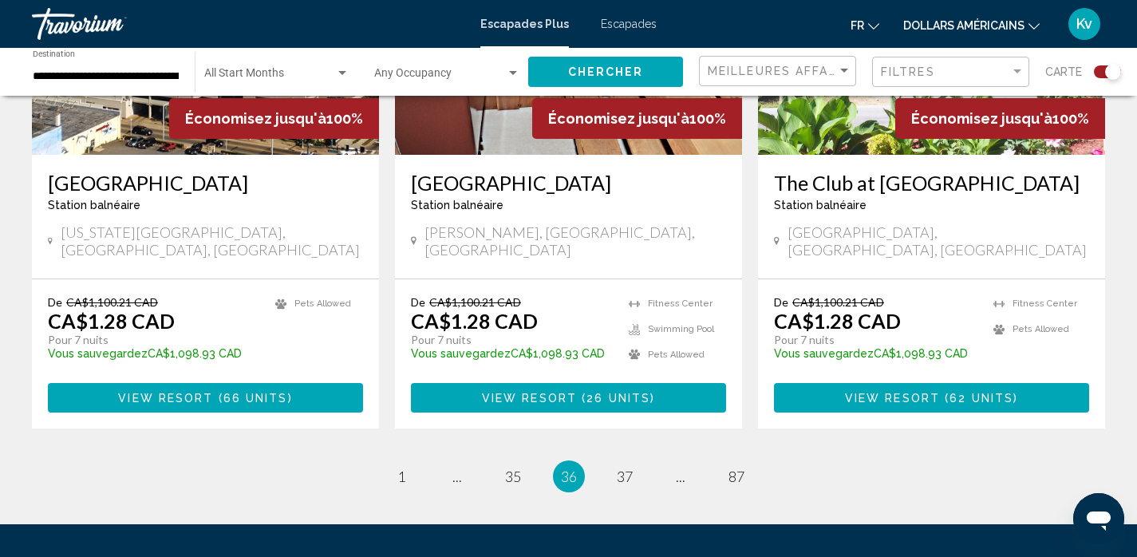
scroll to position [2553, 0]
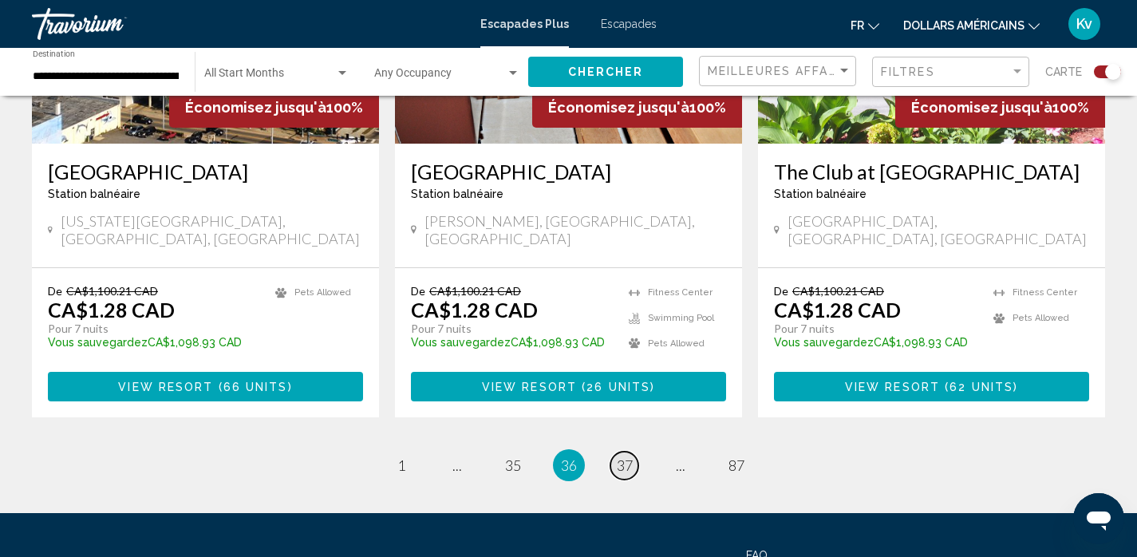
click at [626, 456] on span "37" at bounding box center [625, 465] width 16 height 18
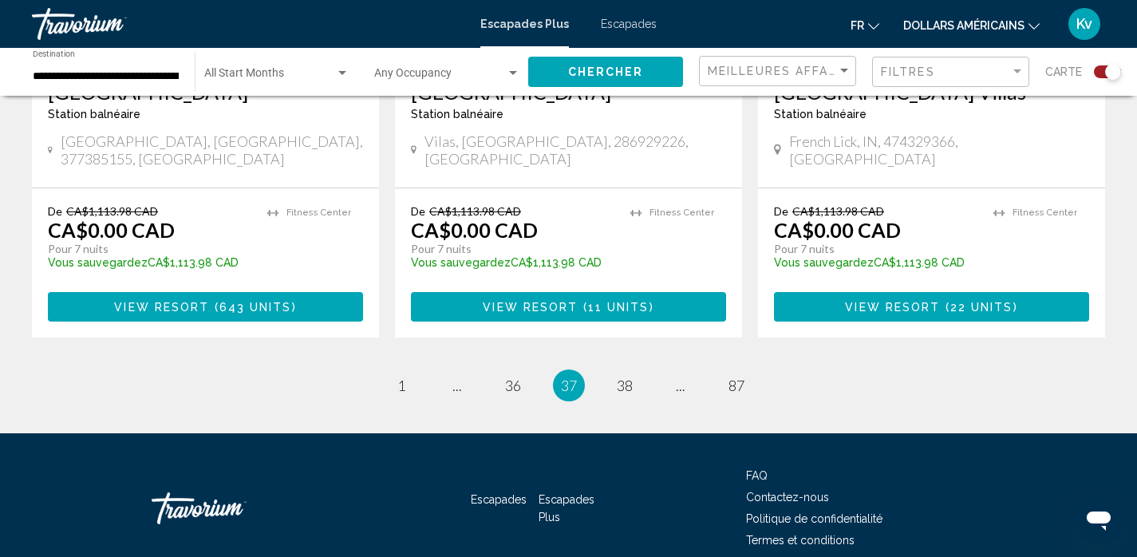
scroll to position [2575, 0]
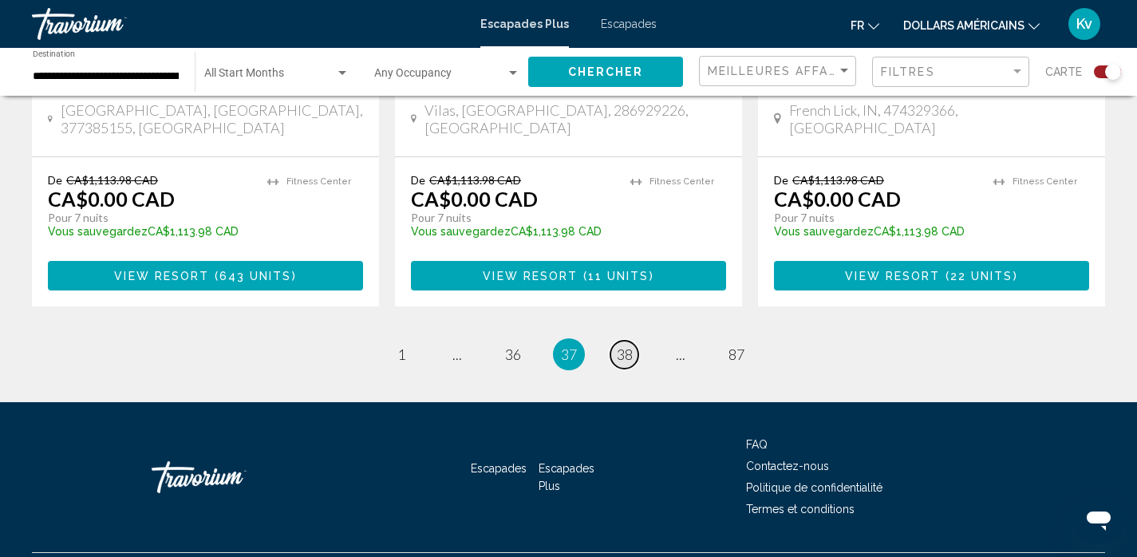
click at [622, 345] on span "38" at bounding box center [625, 354] width 16 height 18
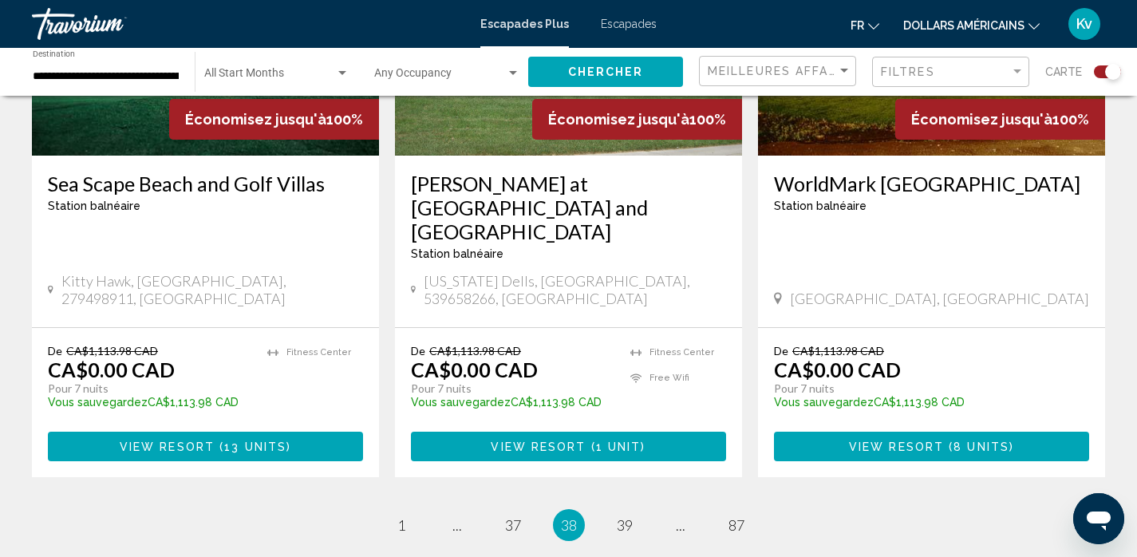
scroll to position [2543, 0]
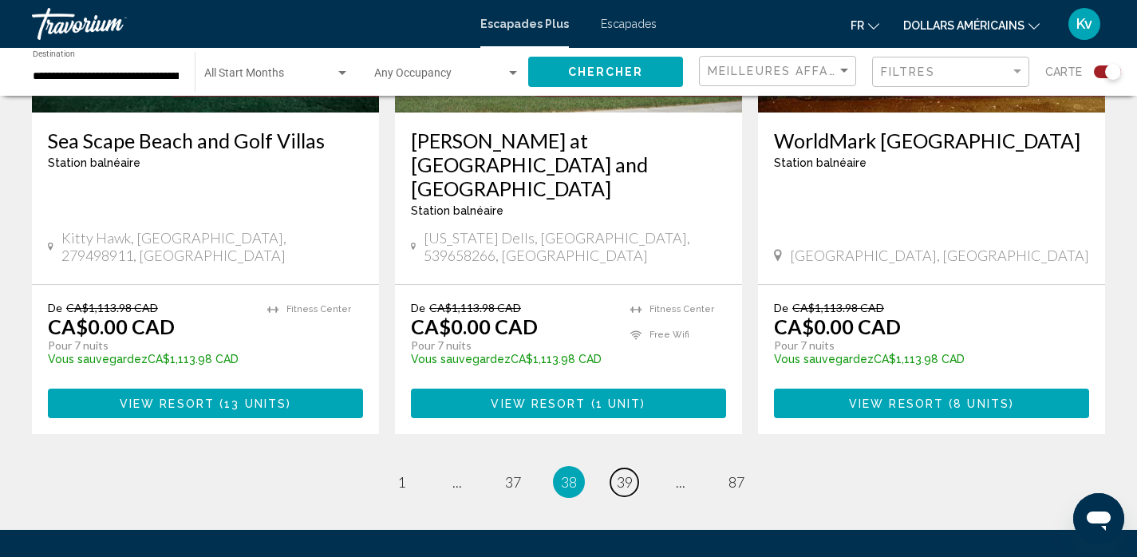
click at [622, 473] on span "39" at bounding box center [625, 482] width 16 height 18
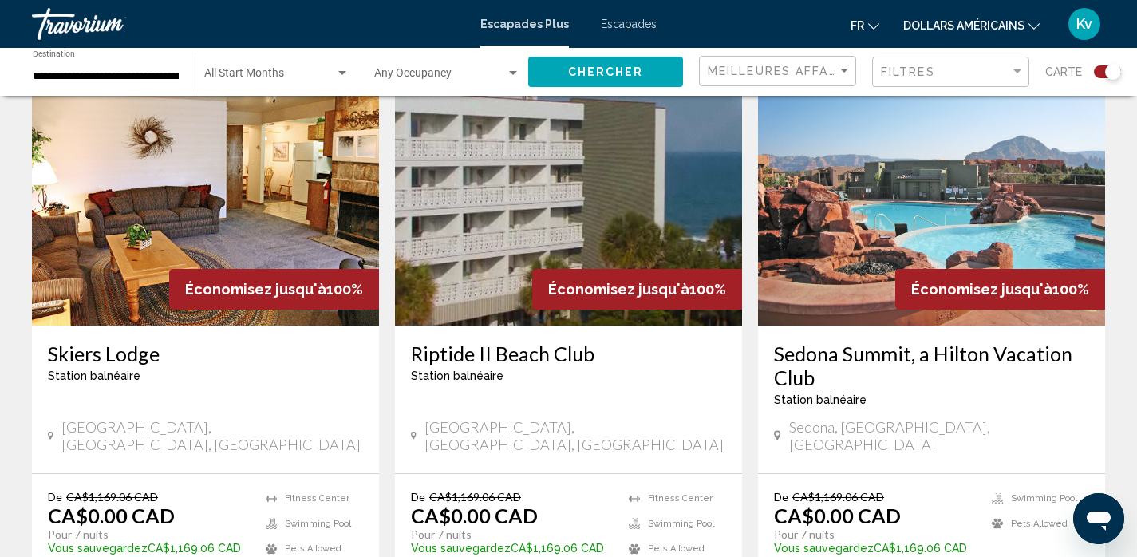
scroll to position [1787, 0]
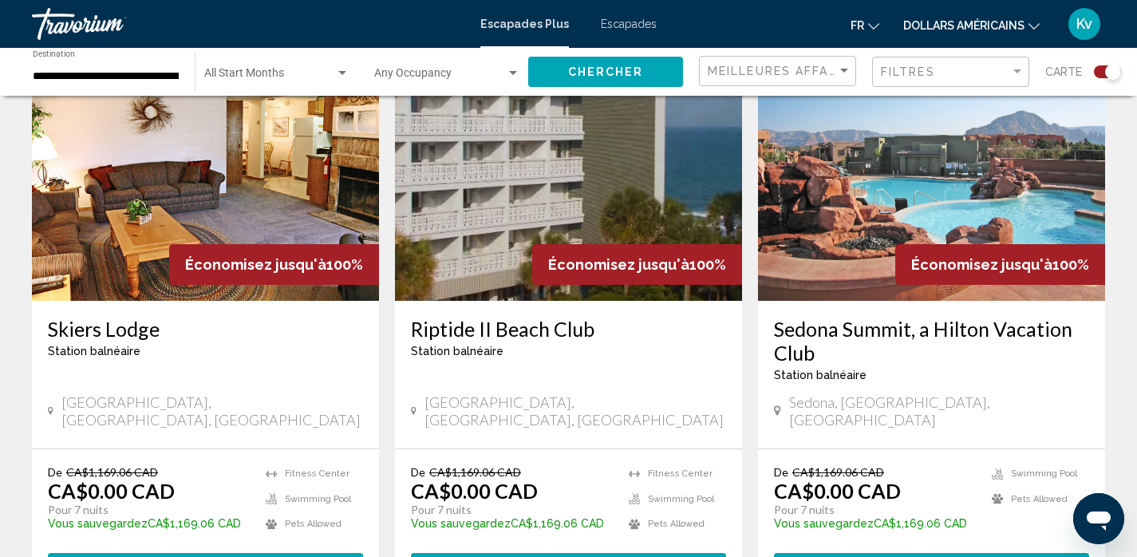
click at [878, 190] on img "Contenu principal" at bounding box center [931, 172] width 347 height 255
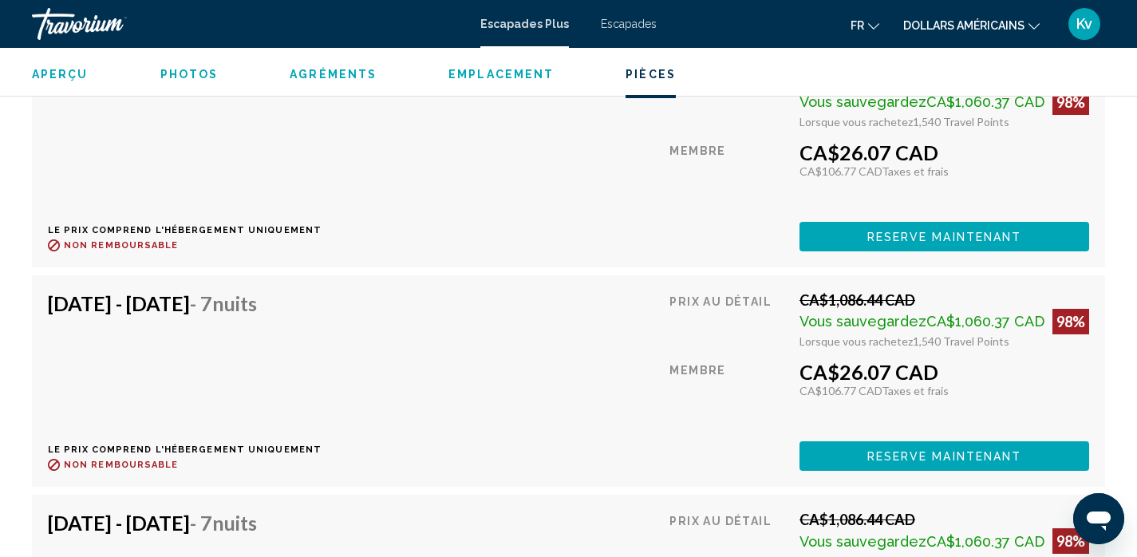
scroll to position [4956, 0]
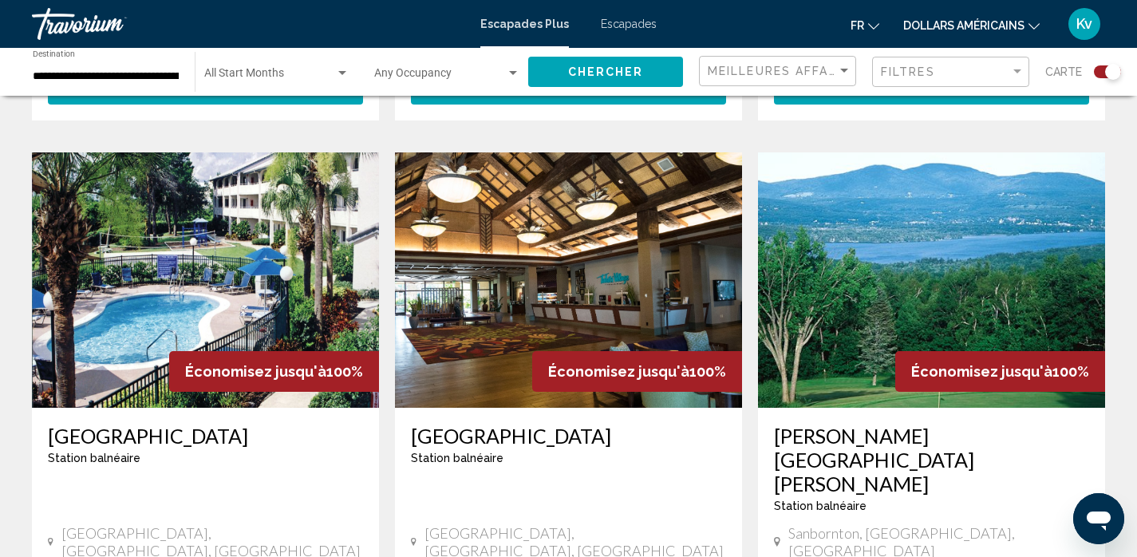
scroll to position [2234, 0]
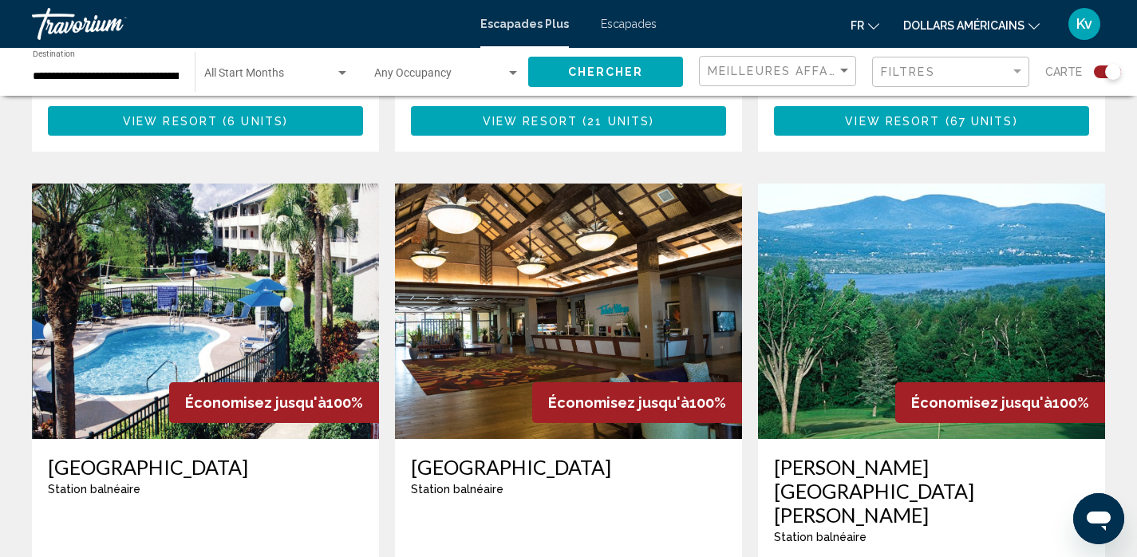
click at [511, 207] on img "Contenu principal" at bounding box center [568, 311] width 347 height 255
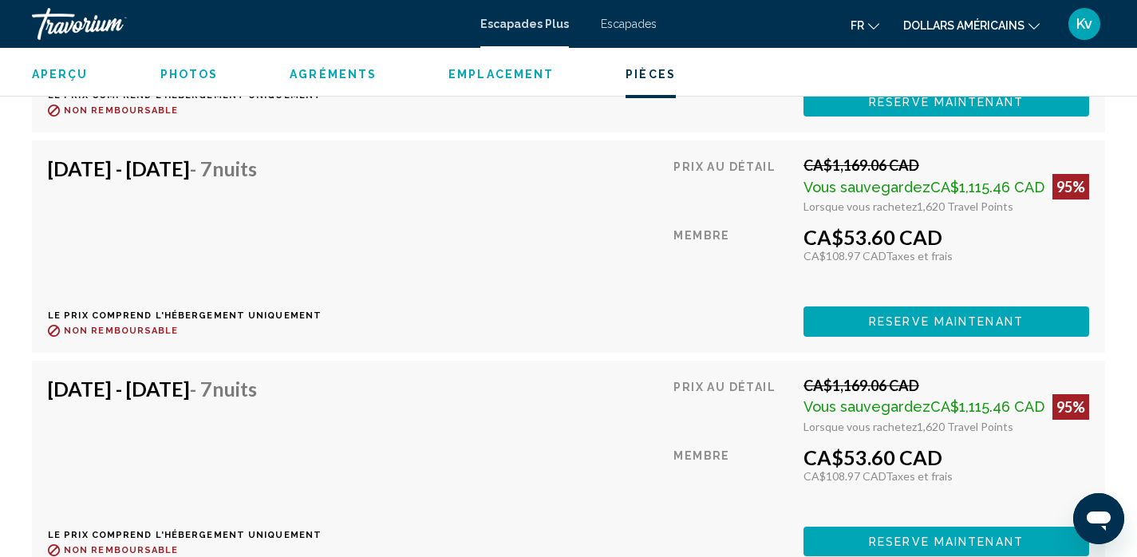
scroll to position [11611, 0]
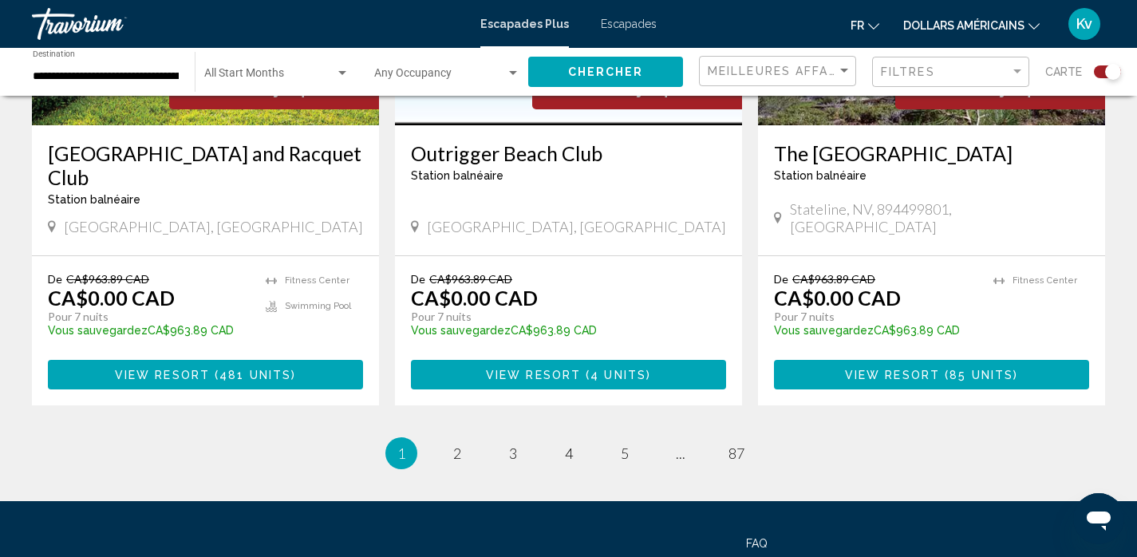
scroll to position [2561, 0]
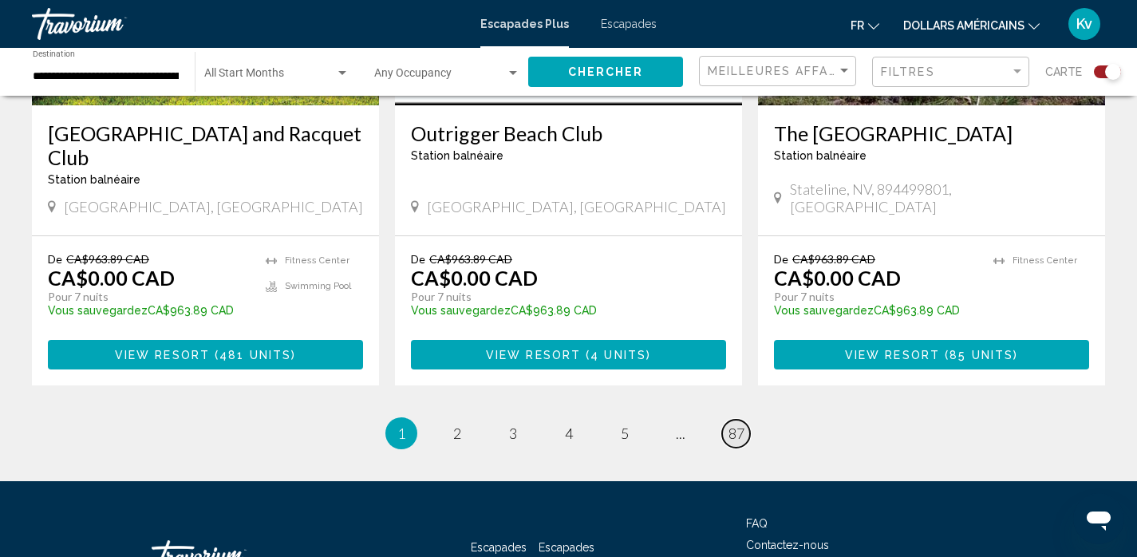
click at [733, 424] on span "87" at bounding box center [736, 433] width 16 height 18
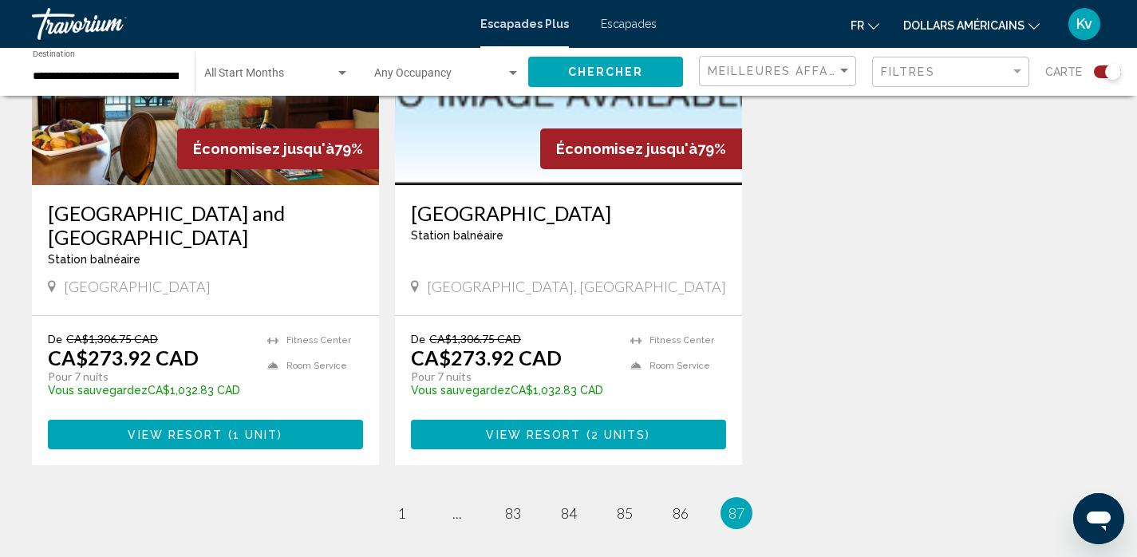
scroll to position [734, 0]
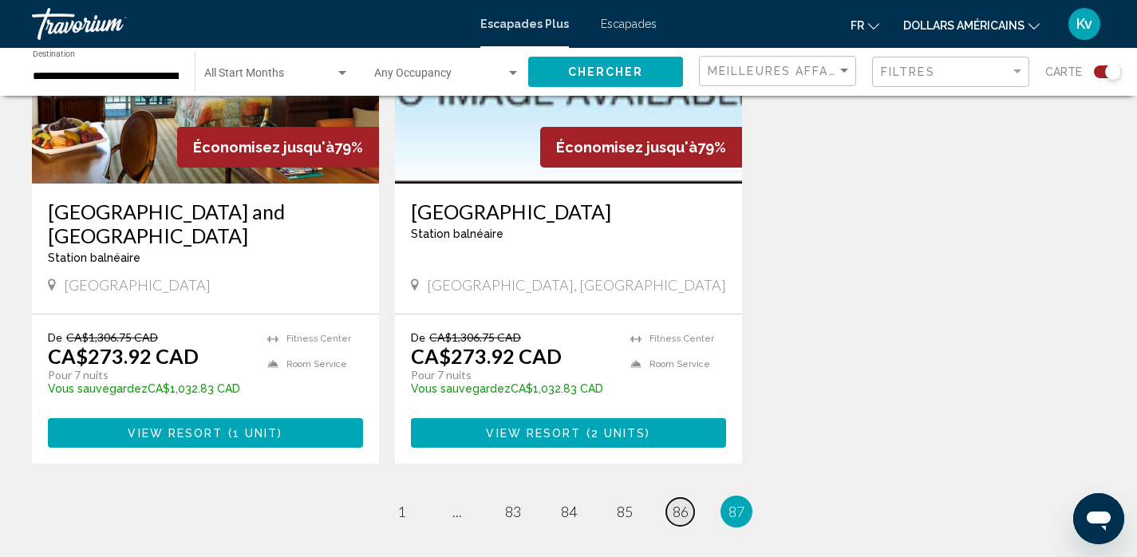
click at [683, 514] on span "86" at bounding box center [681, 512] width 16 height 18
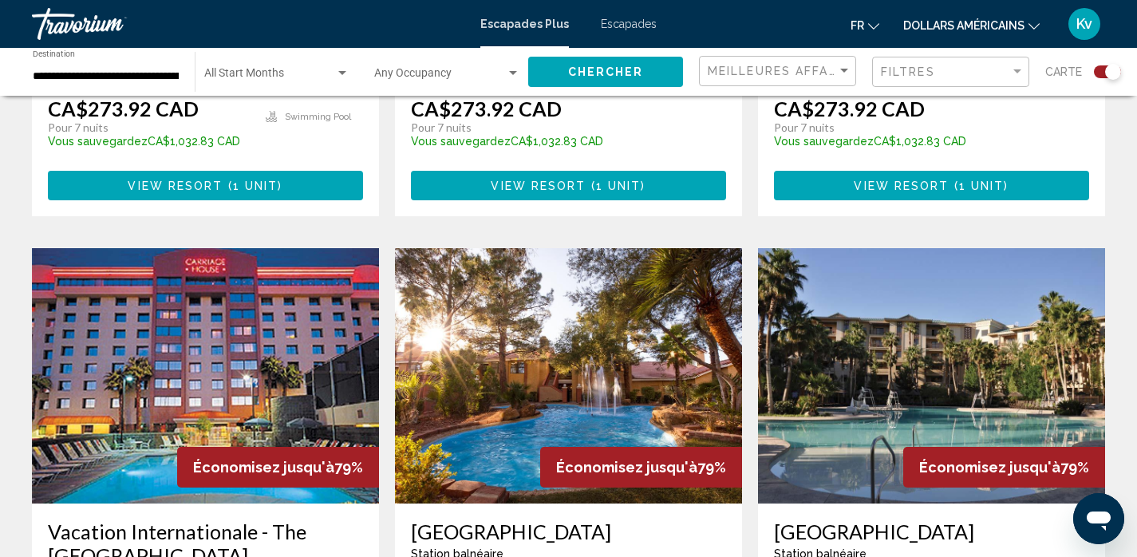
scroll to position [2170, 0]
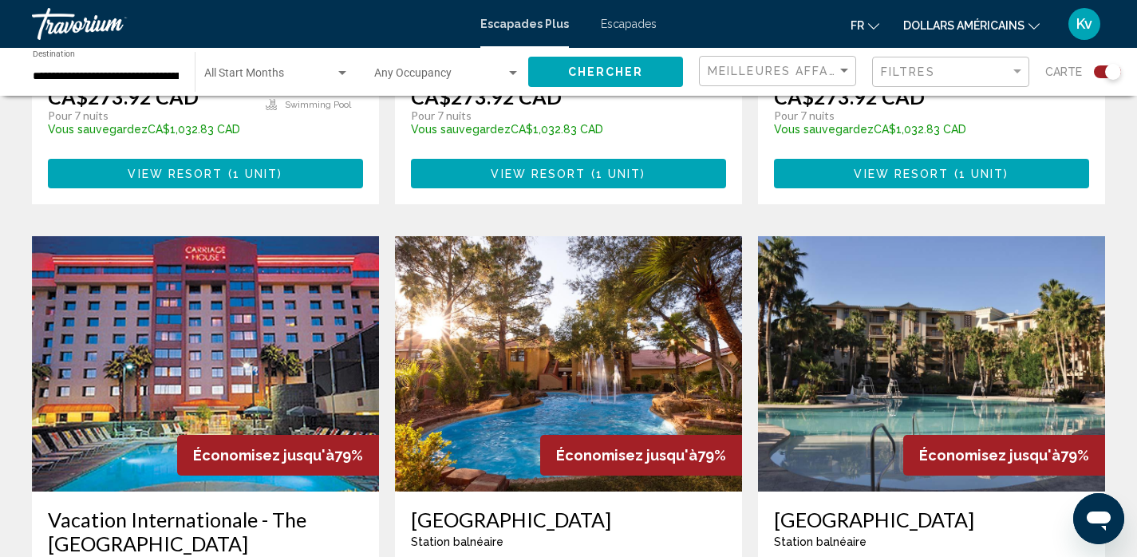
click at [202, 286] on img "Contenu principal" at bounding box center [205, 363] width 347 height 255
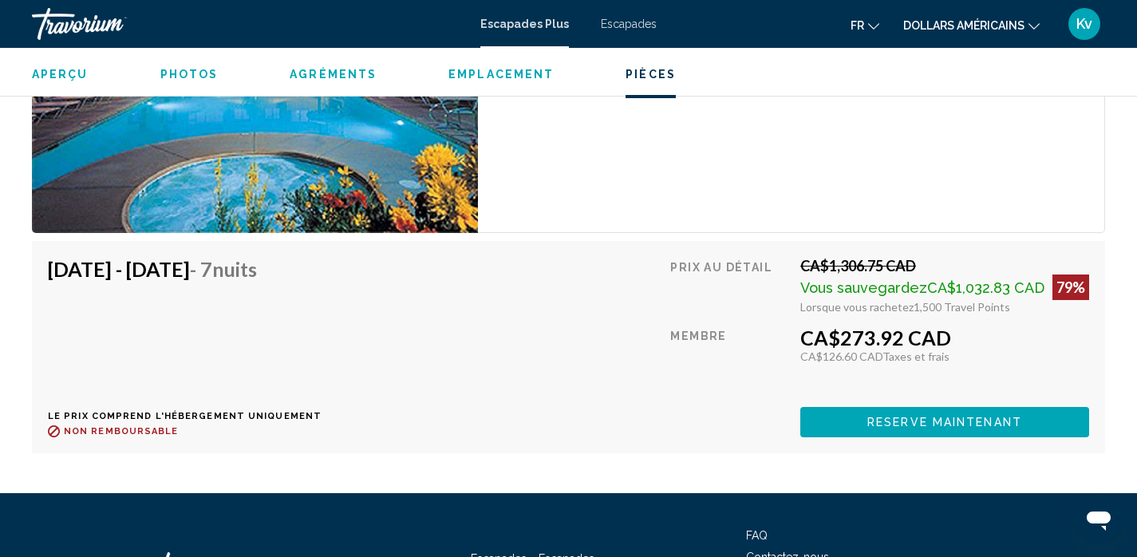
scroll to position [2785, 0]
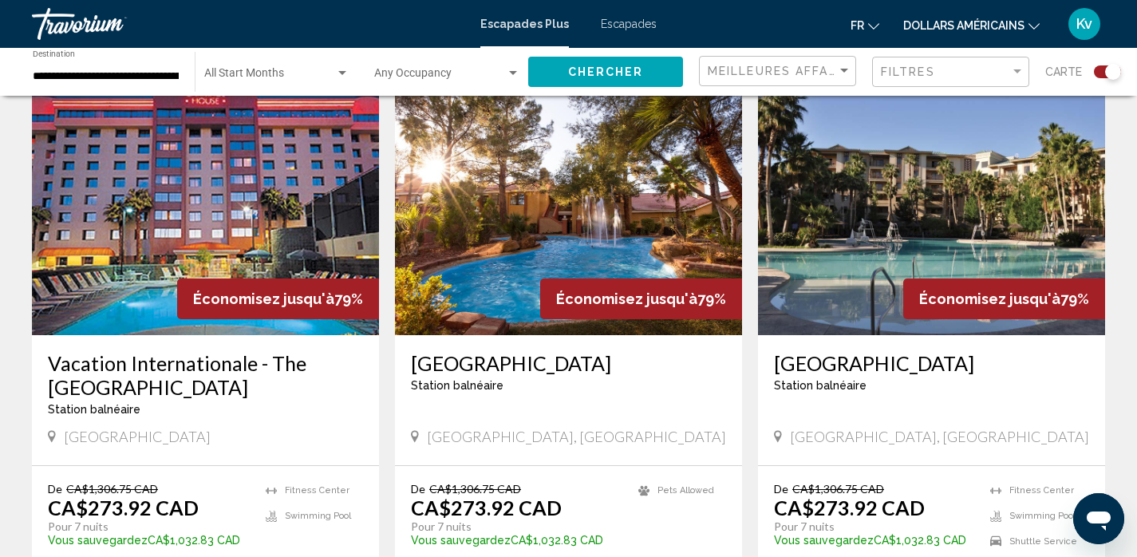
scroll to position [2330, 0]
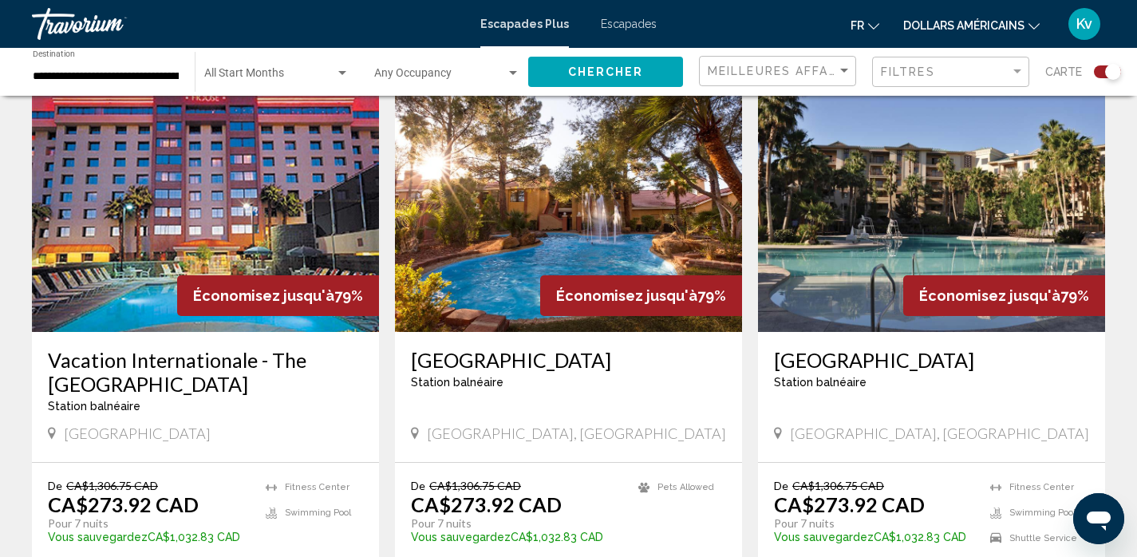
click at [480, 141] on img "Contenu principal" at bounding box center [568, 204] width 347 height 255
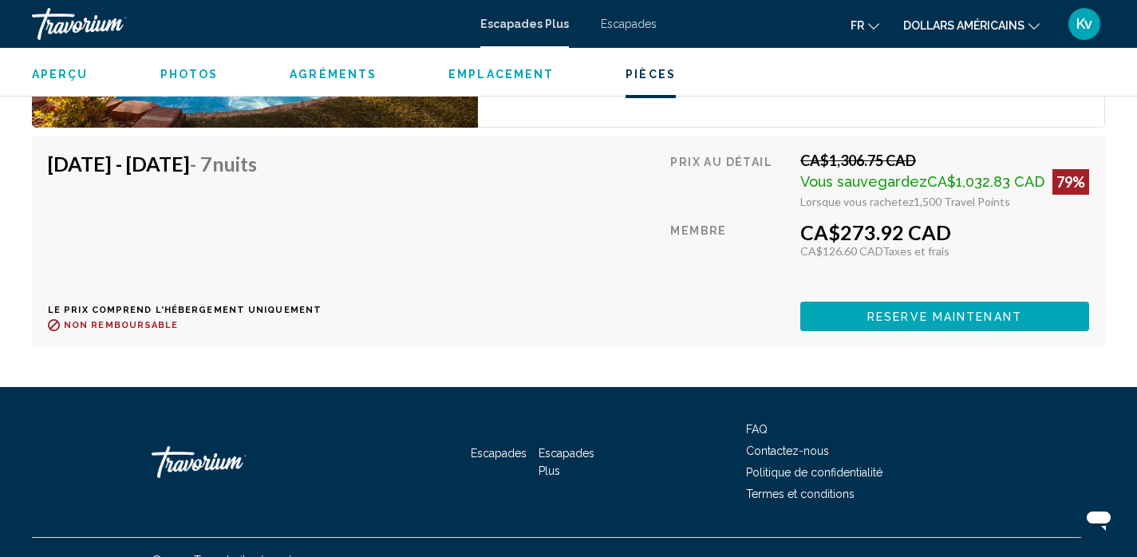
scroll to position [2808, 0]
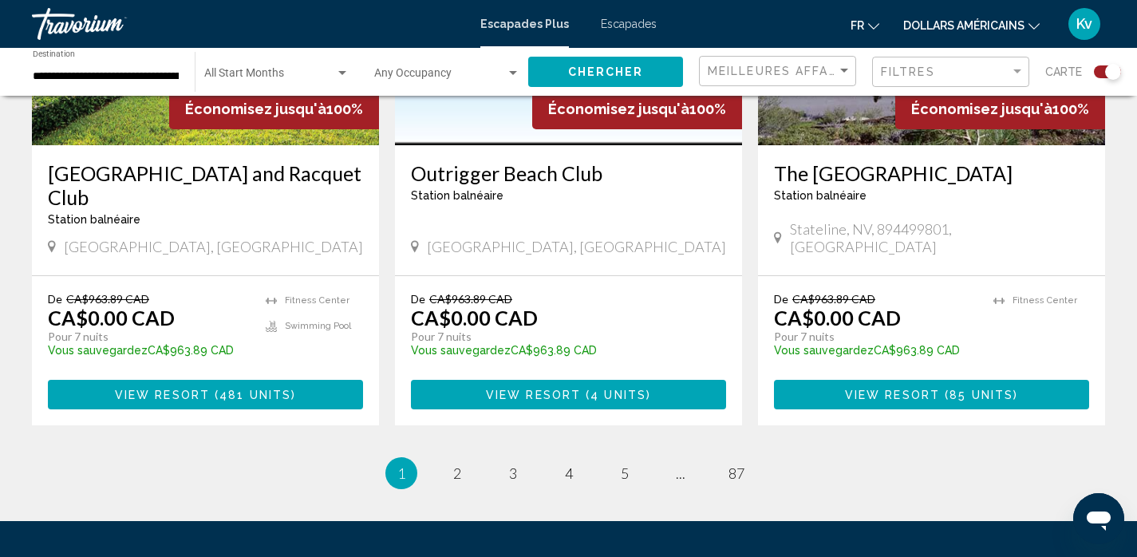
scroll to position [2553, 0]
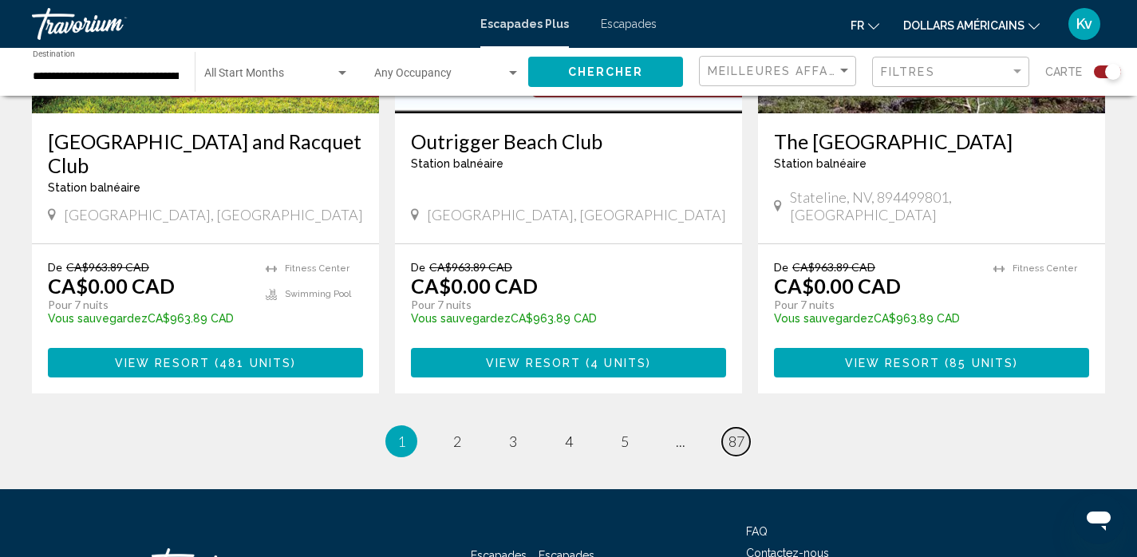
click at [729, 432] on span "87" at bounding box center [736, 441] width 16 height 18
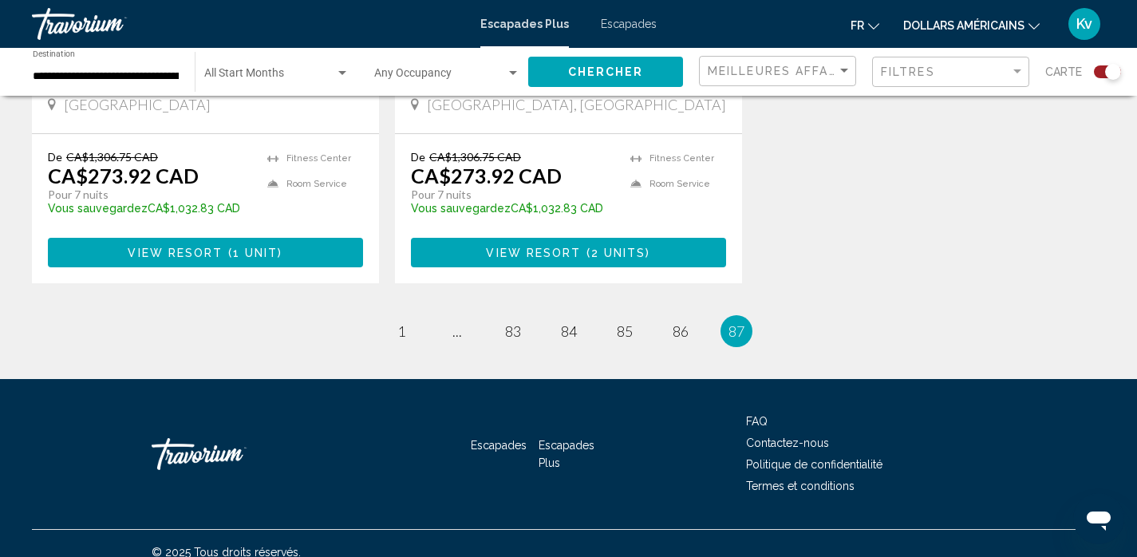
scroll to position [932, 0]
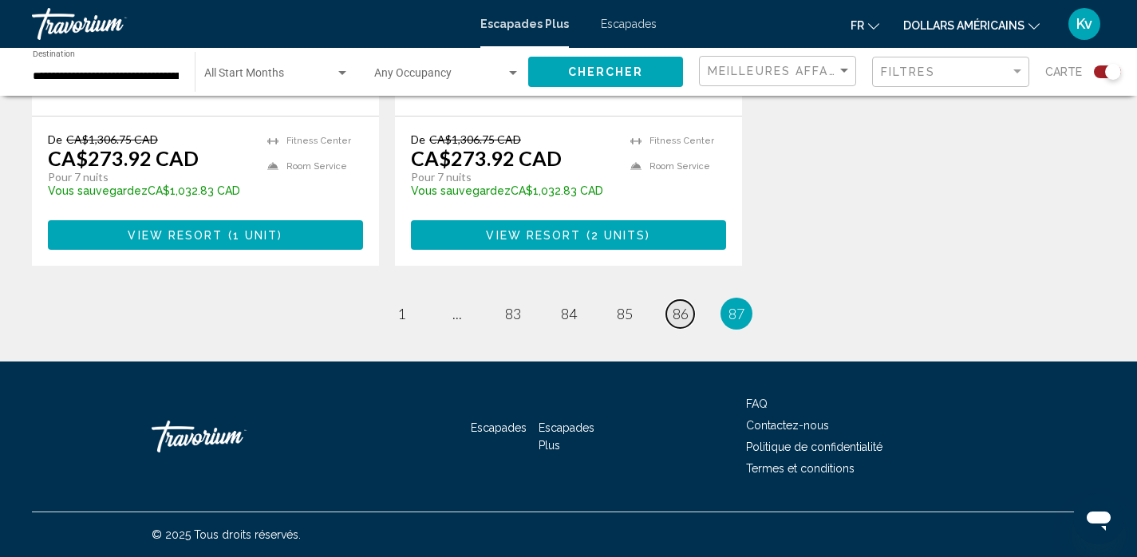
click at [675, 311] on span "86" at bounding box center [681, 314] width 16 height 18
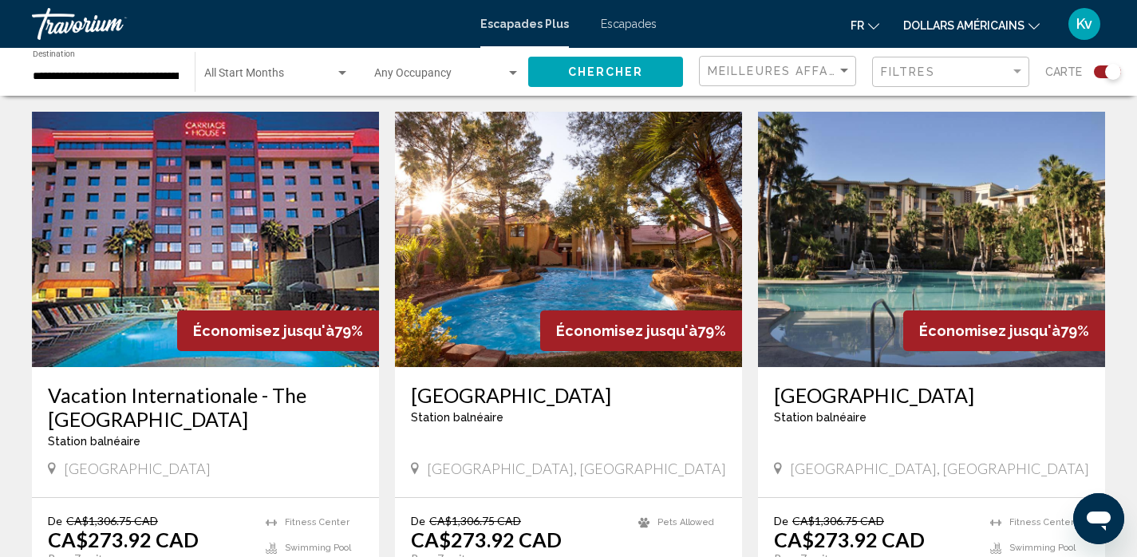
scroll to position [2298, 0]
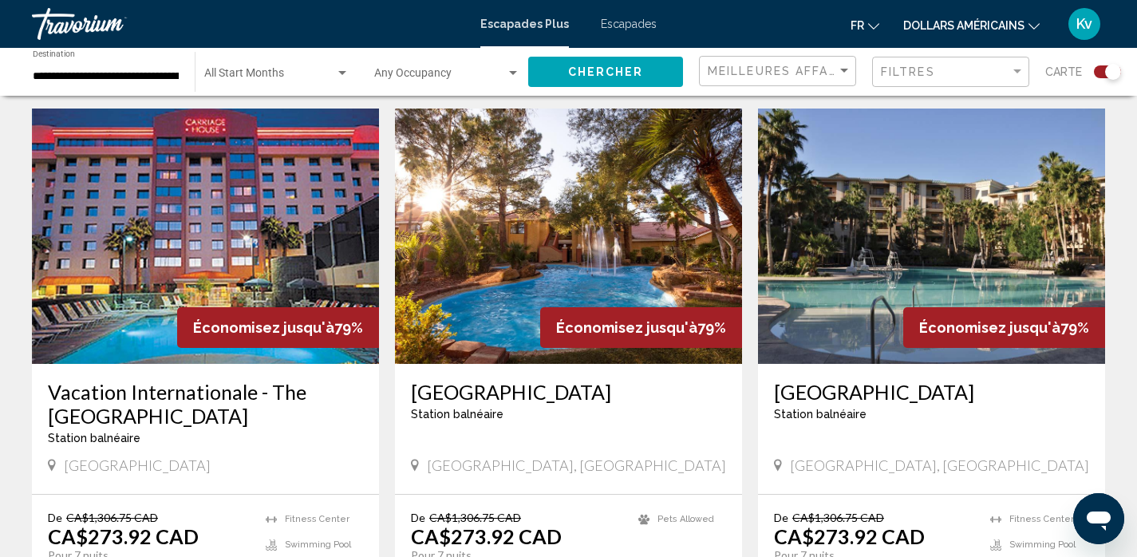
click at [902, 184] on img "Contenu principal" at bounding box center [931, 236] width 347 height 255
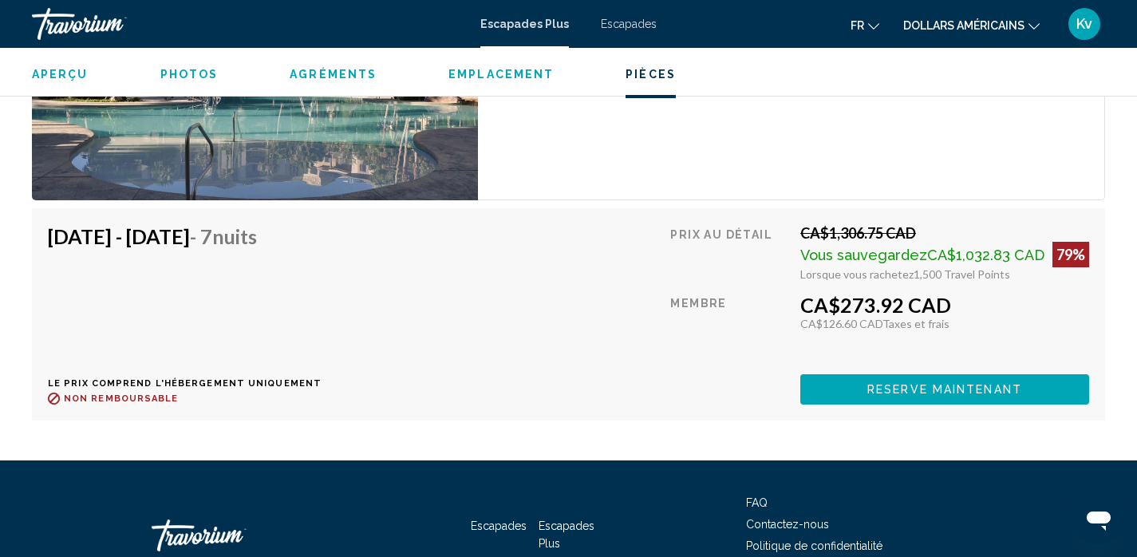
scroll to position [2753, 0]
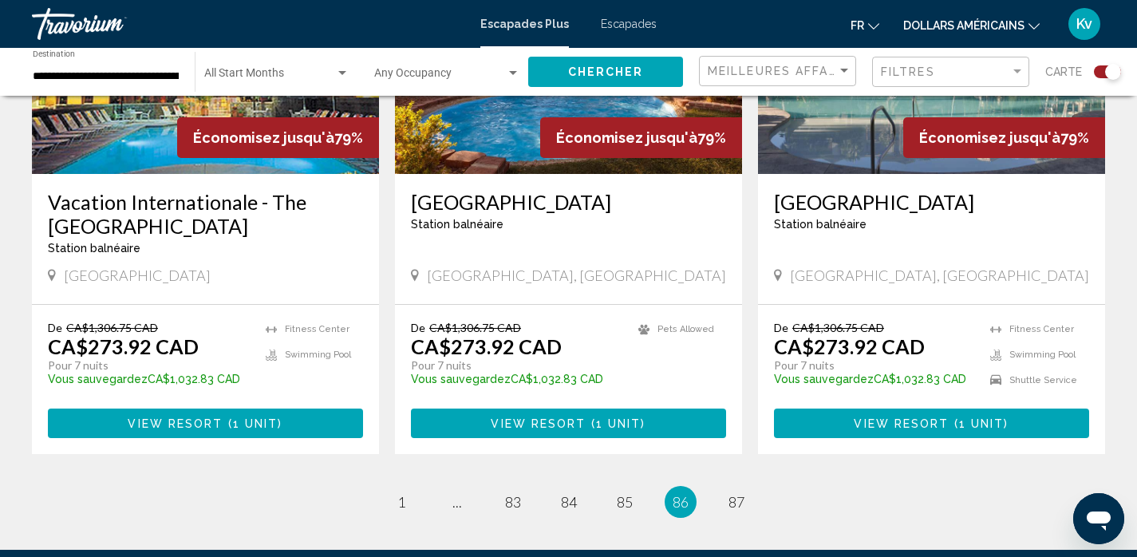
scroll to position [2489, 0]
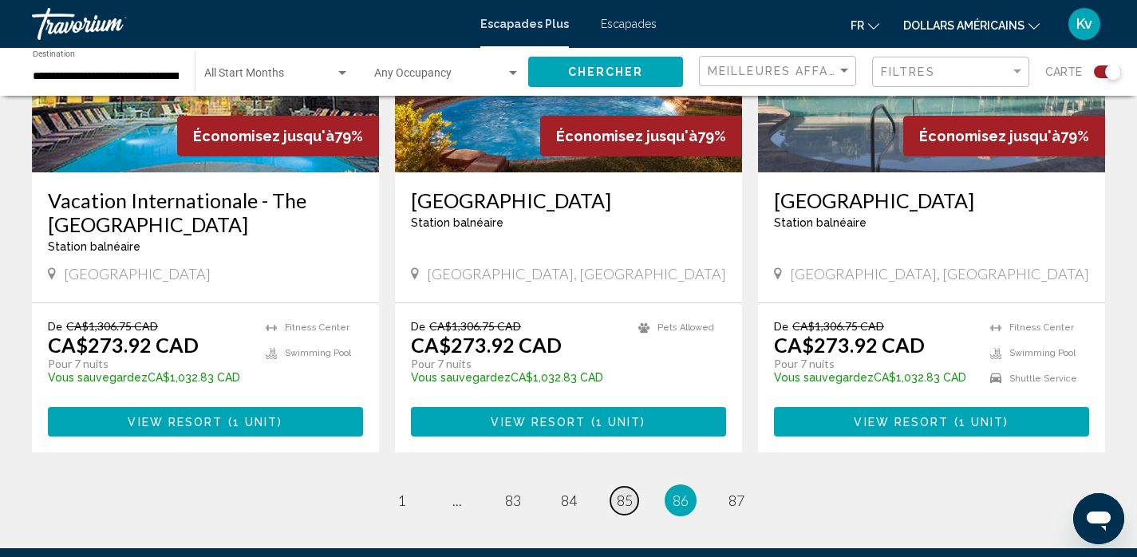
click at [635, 487] on link "page 85" at bounding box center [624, 501] width 28 height 28
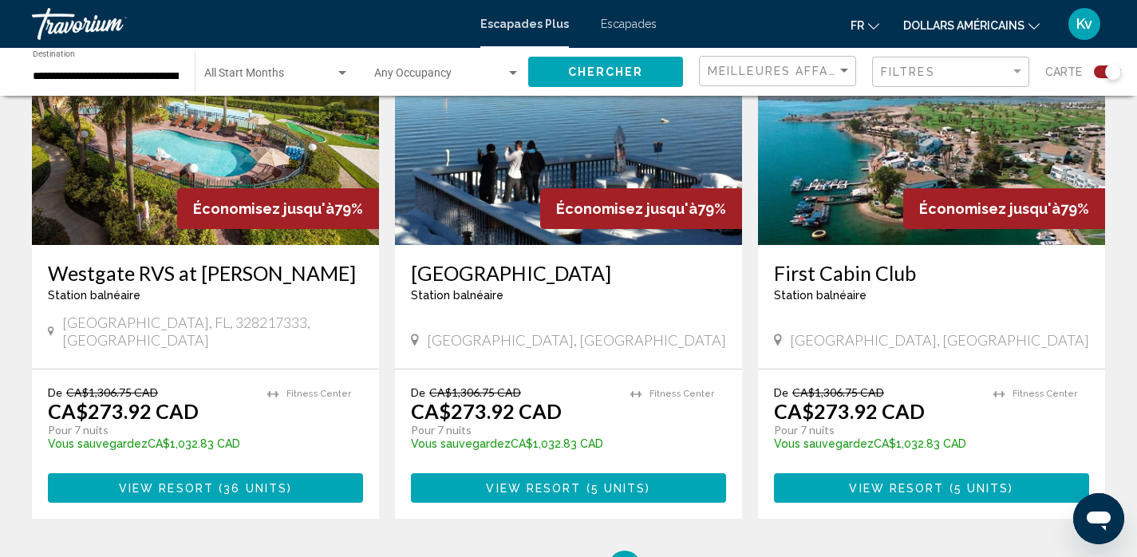
scroll to position [2447, 0]
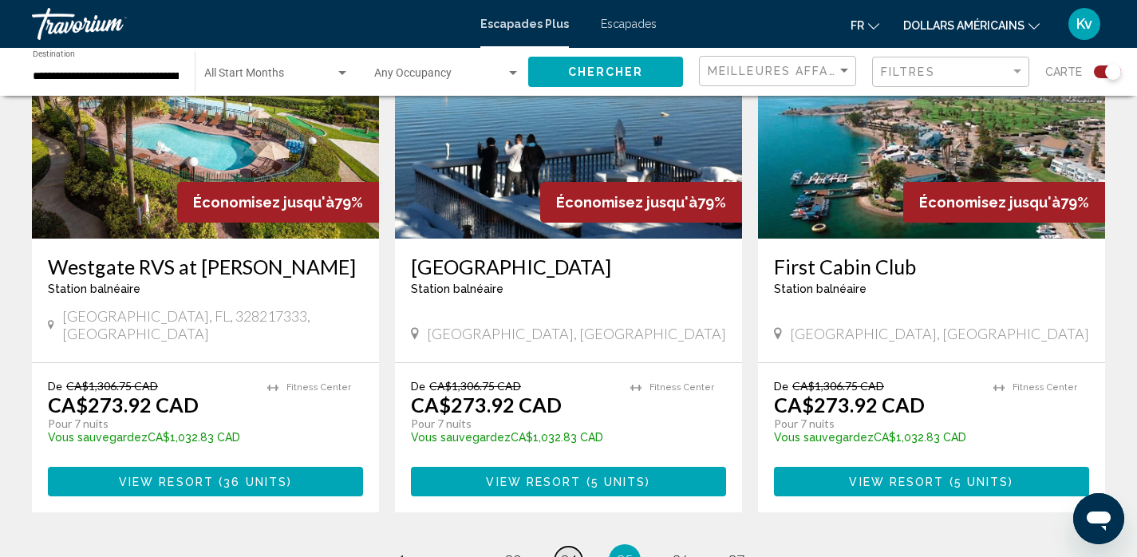
click at [563, 551] on span "84" at bounding box center [569, 560] width 16 height 18
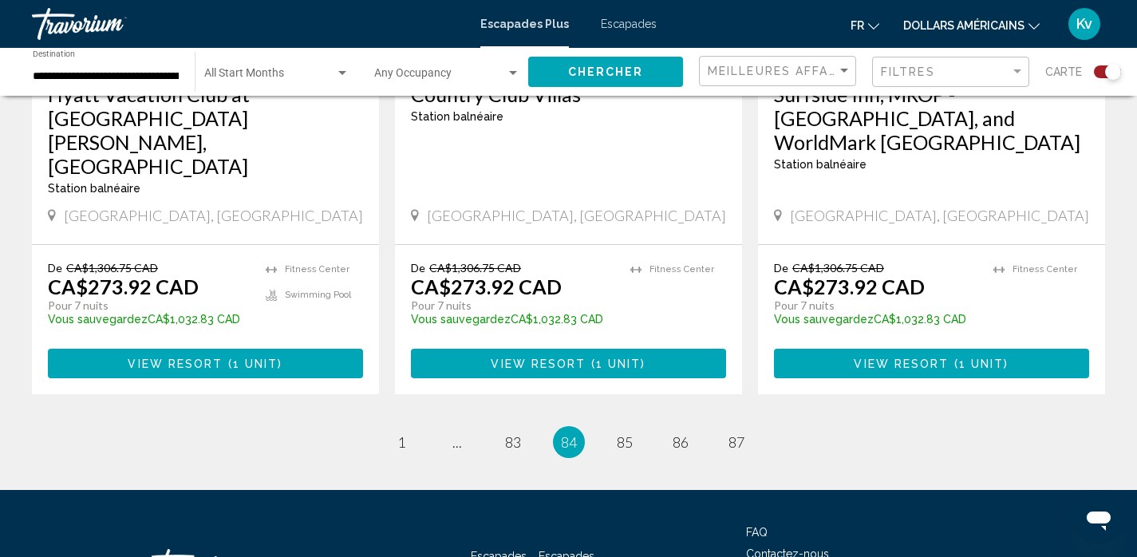
scroll to position [2553, 0]
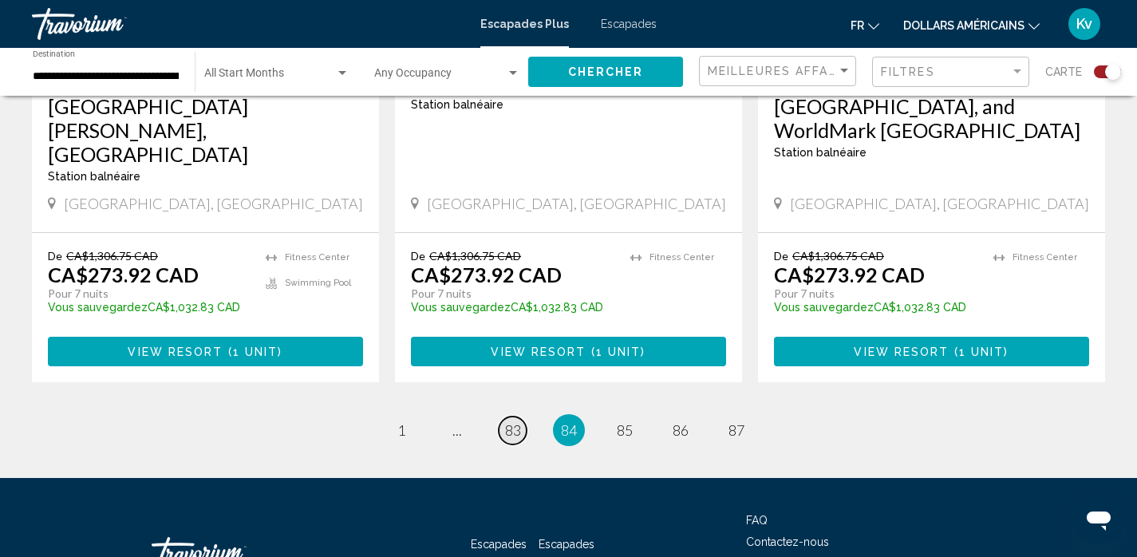
click at [511, 421] on span "83" at bounding box center [513, 430] width 16 height 18
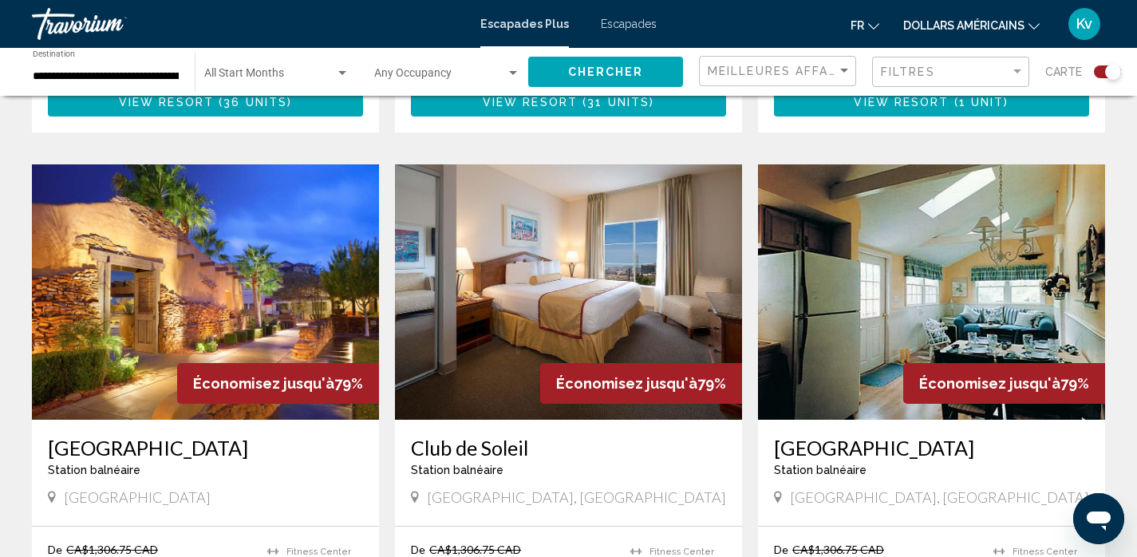
scroll to position [1139, 0]
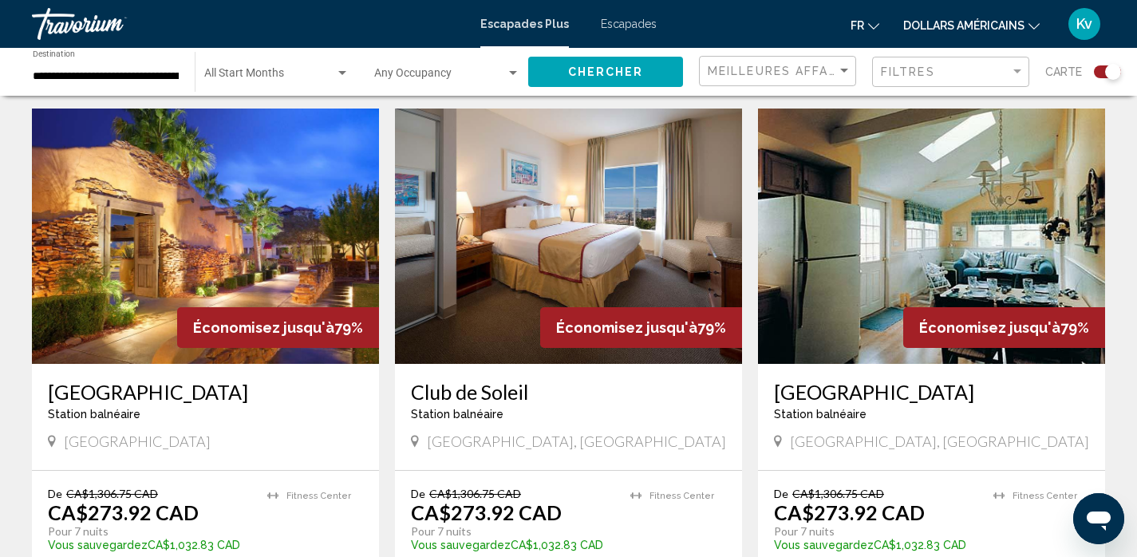
click at [513, 237] on img "Contenu principal" at bounding box center [568, 236] width 347 height 255
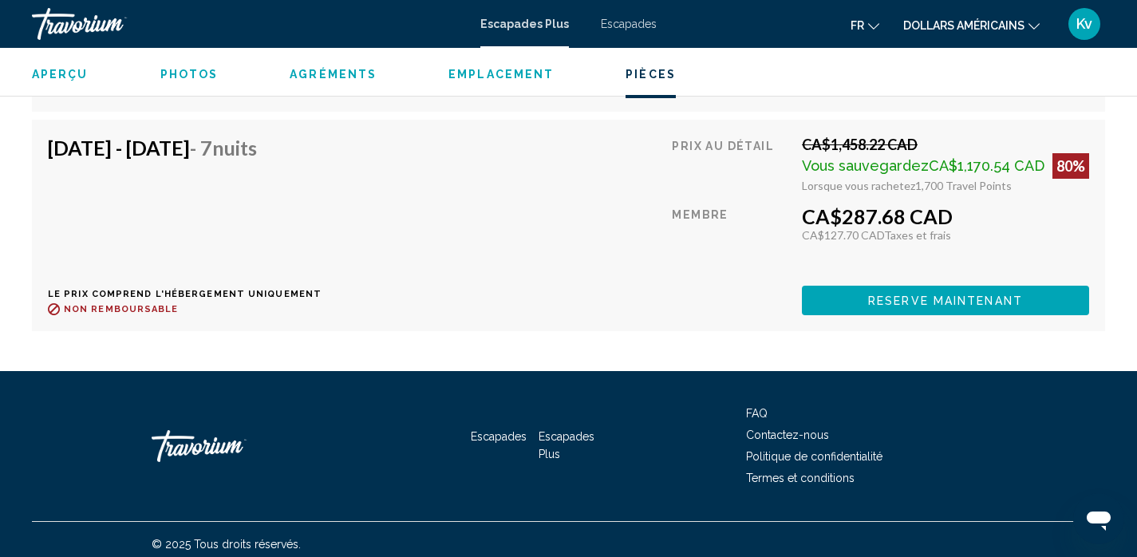
scroll to position [7636, 0]
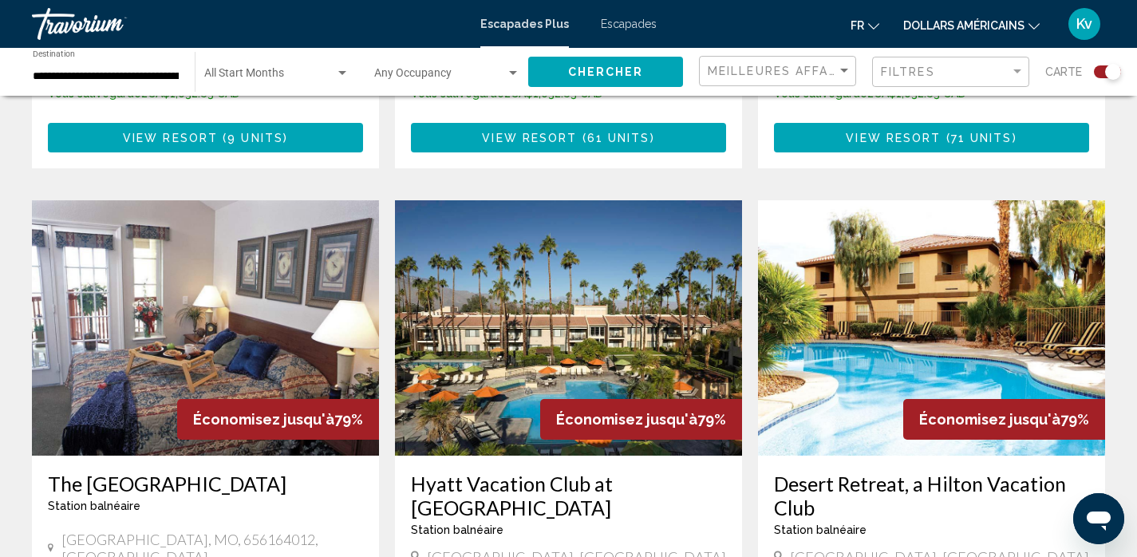
scroll to position [2170, 0]
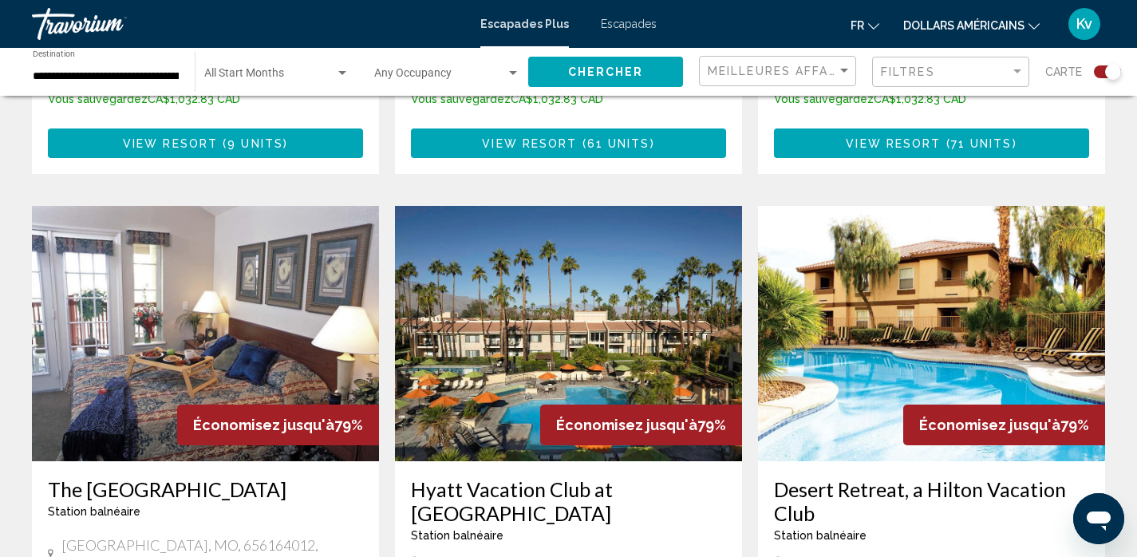
click at [928, 272] on img "Contenu principal" at bounding box center [931, 333] width 347 height 255
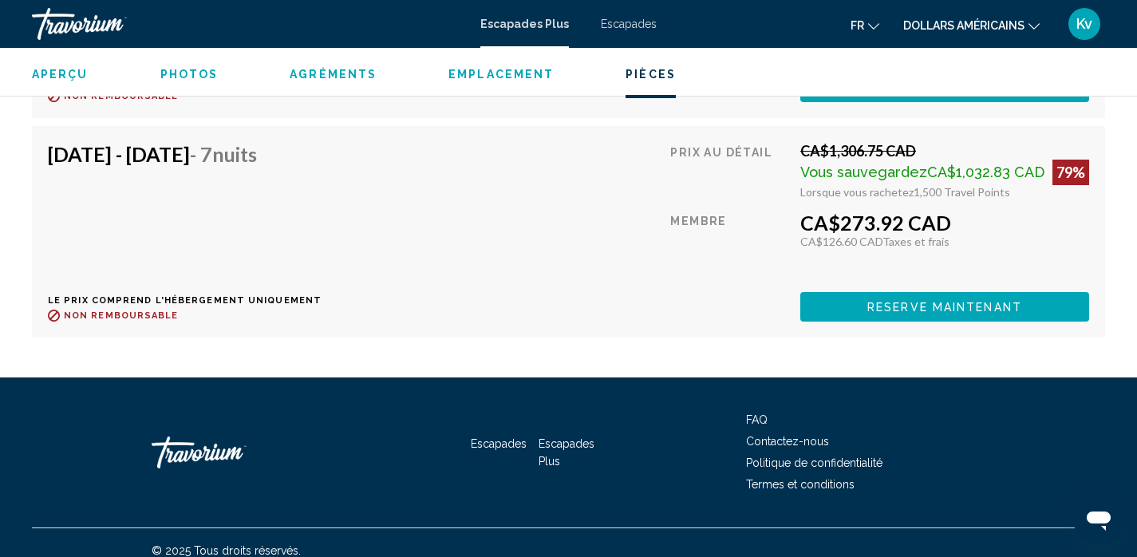
scroll to position [3251, 0]
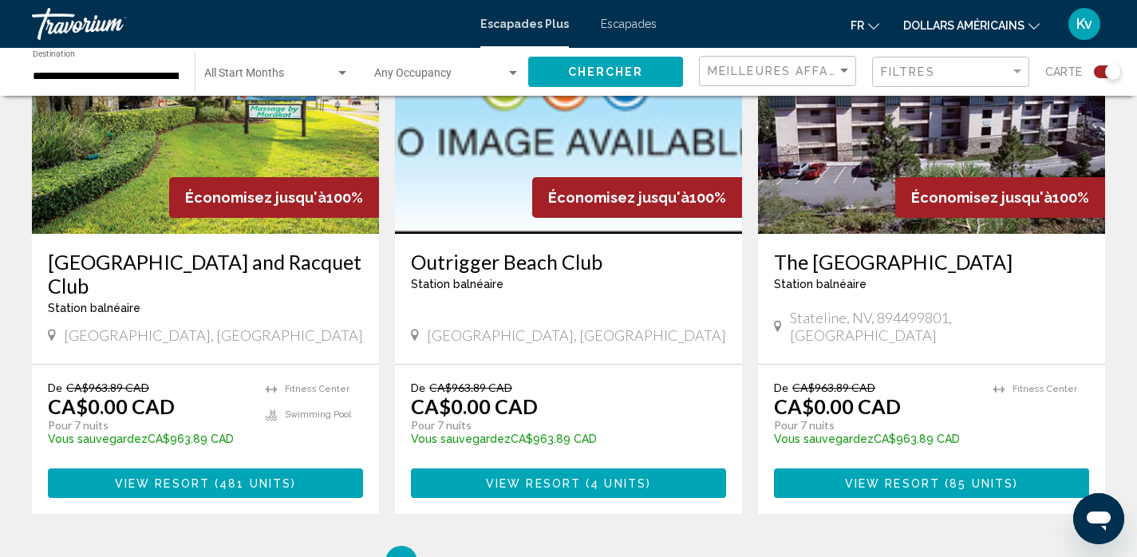
scroll to position [2457, 0]
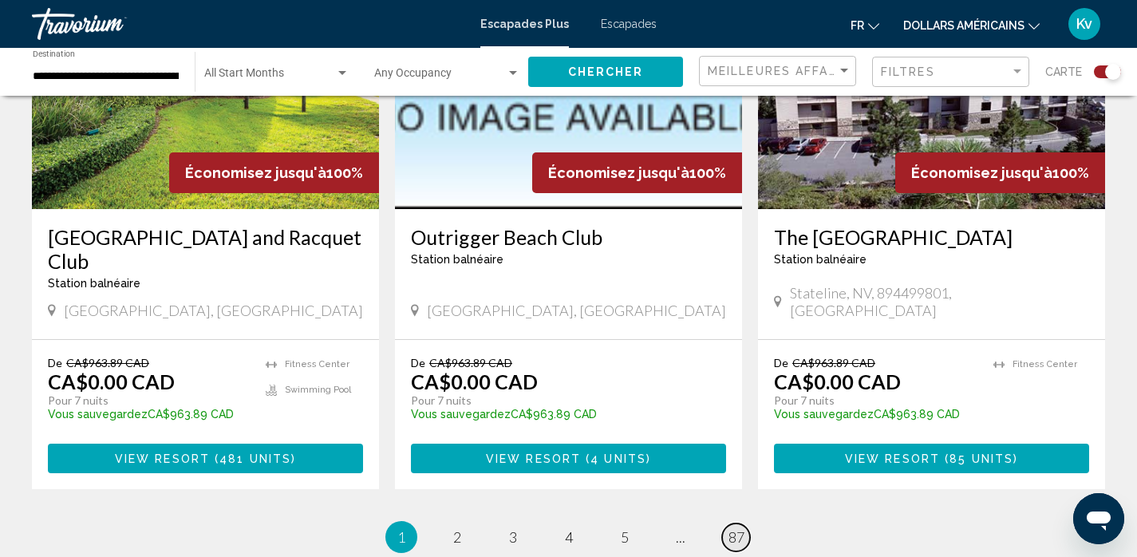
click at [738, 528] on span "87" at bounding box center [736, 537] width 16 height 18
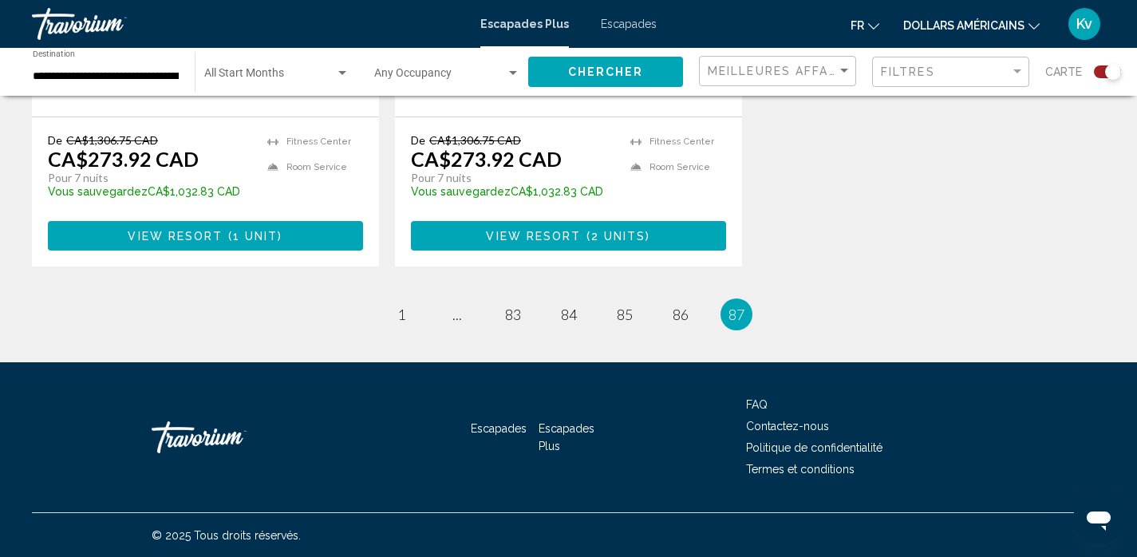
scroll to position [932, 0]
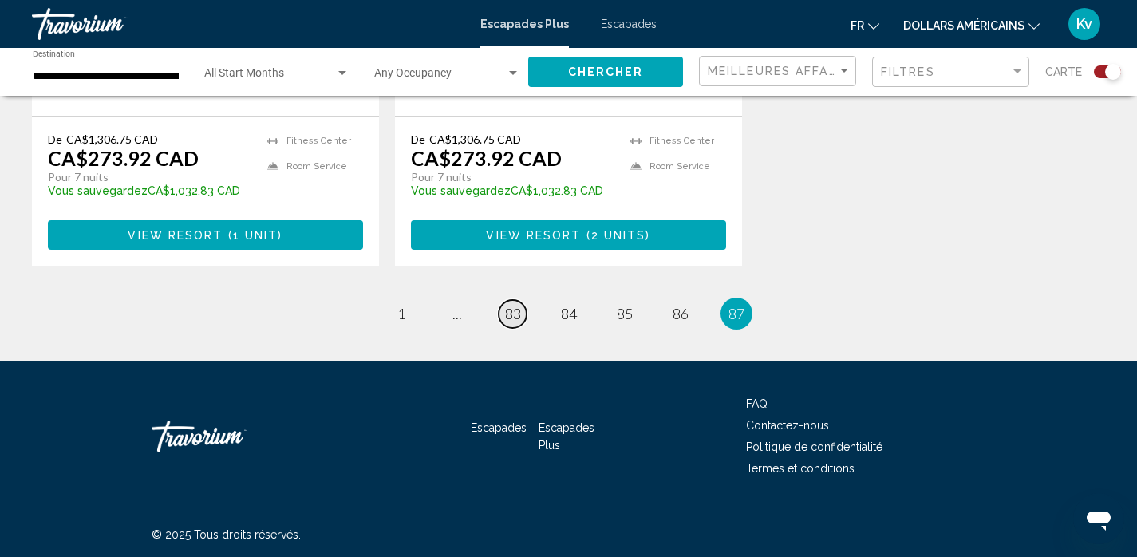
click at [505, 315] on span "83" at bounding box center [513, 314] width 16 height 18
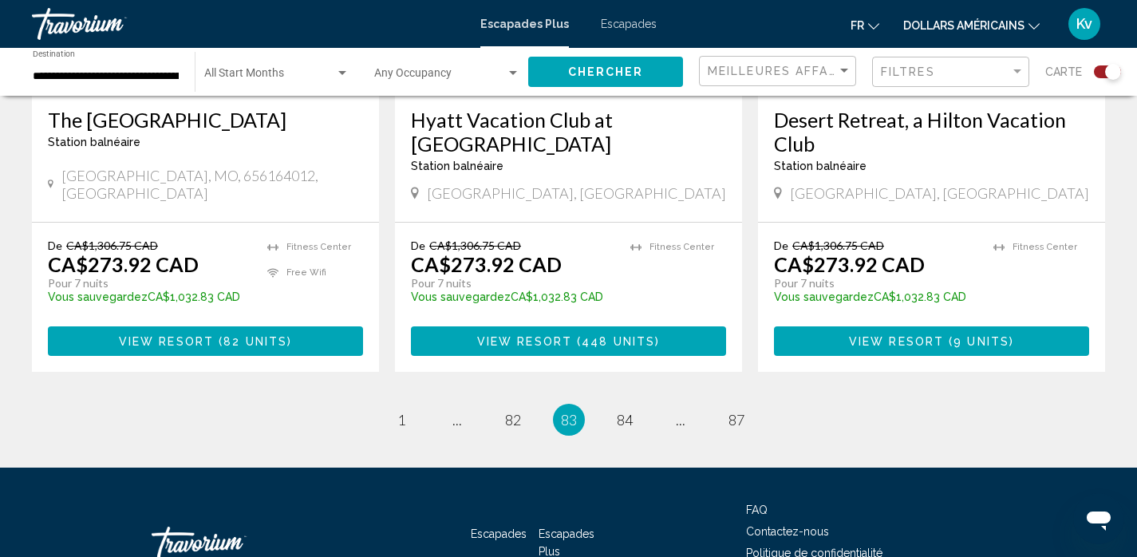
scroll to position [2543, 0]
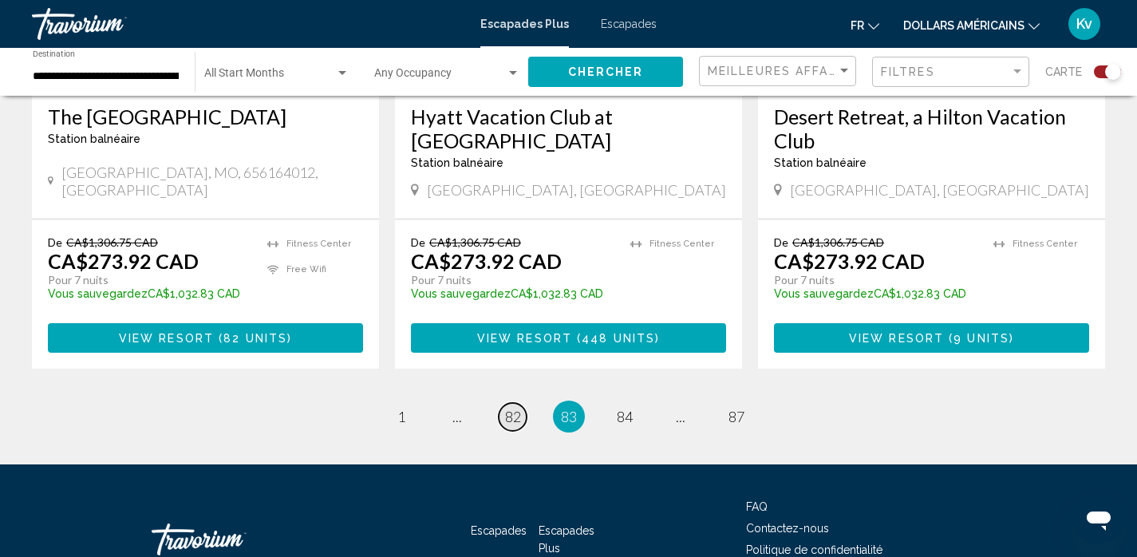
click at [515, 408] on span "82" at bounding box center [513, 417] width 16 height 18
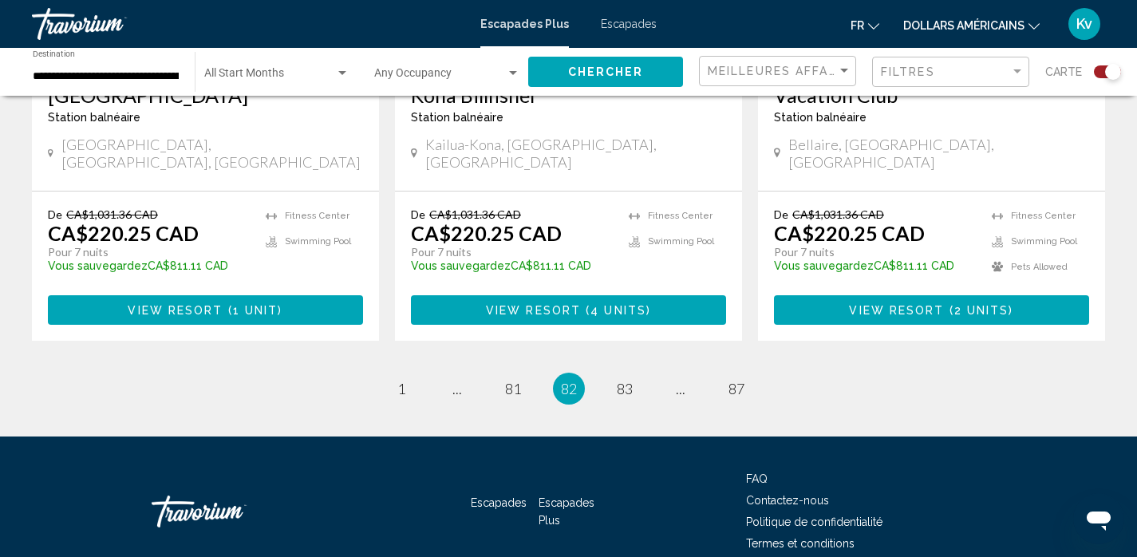
scroll to position [2585, 0]
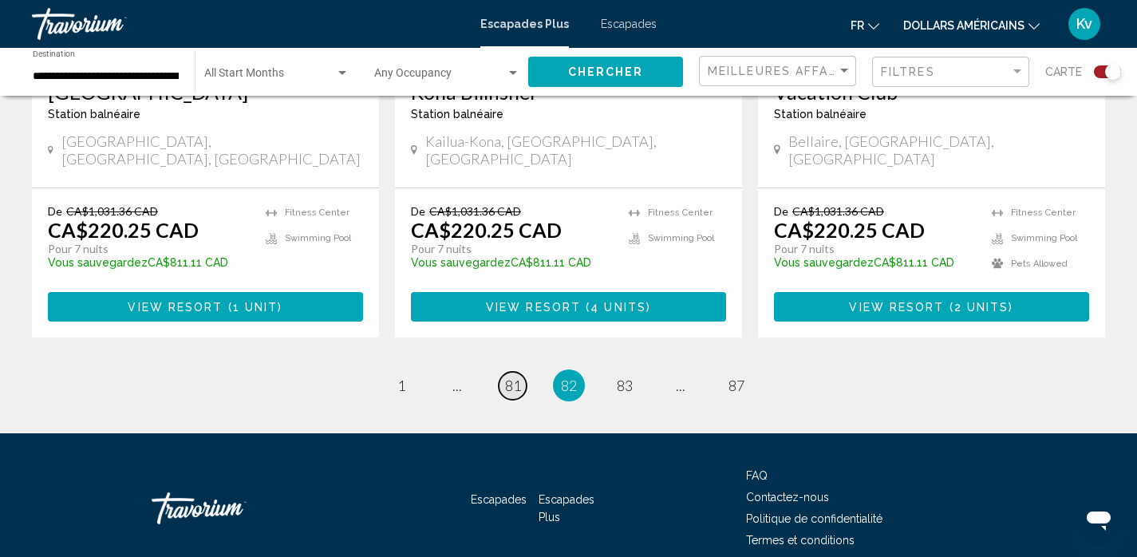
click at [507, 377] on span "81" at bounding box center [513, 386] width 16 height 18
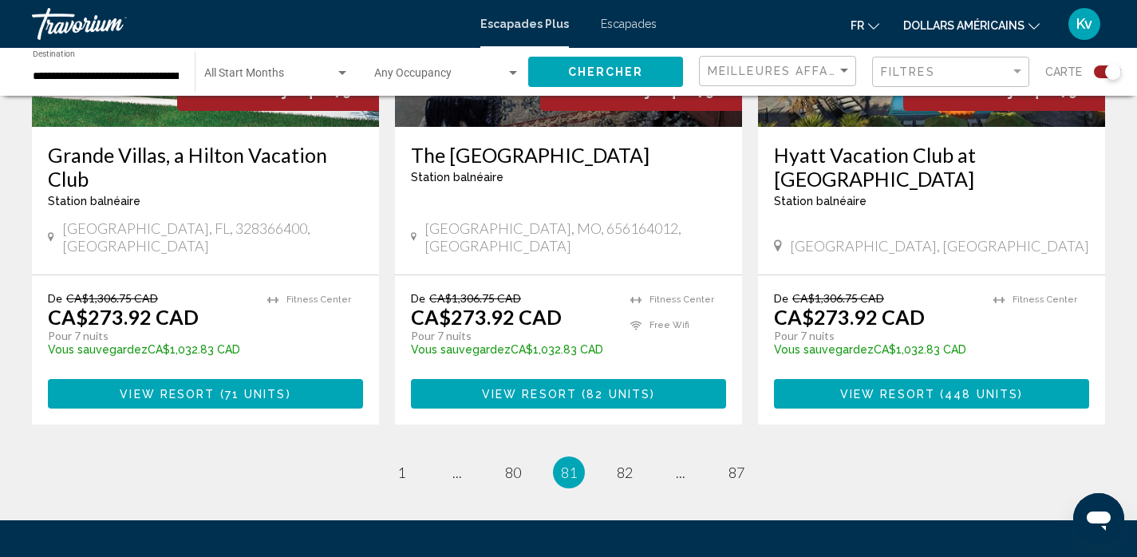
scroll to position [2521, 0]
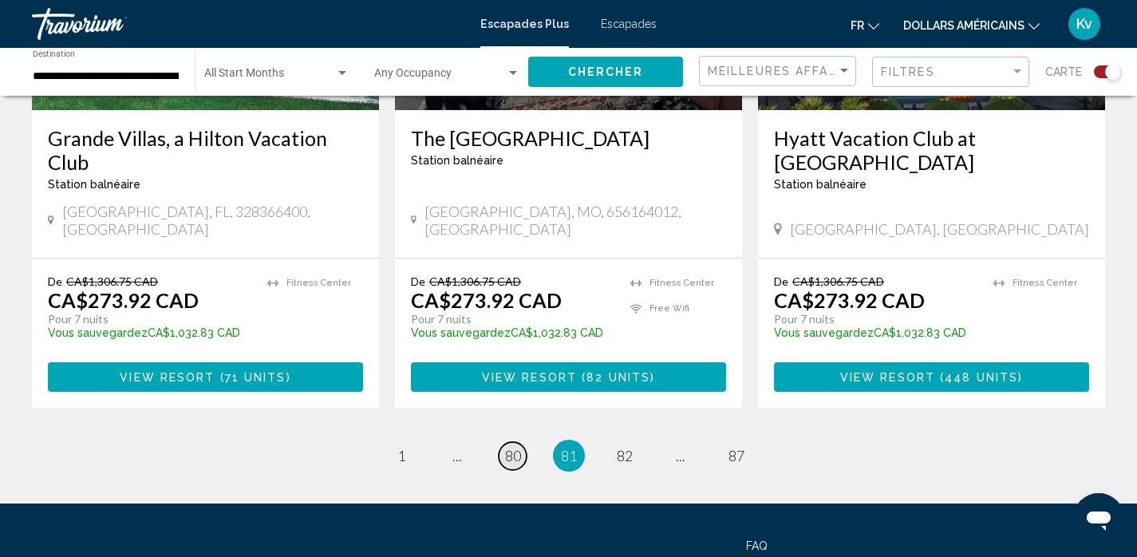
click at [513, 447] on span "80" at bounding box center [513, 456] width 16 height 18
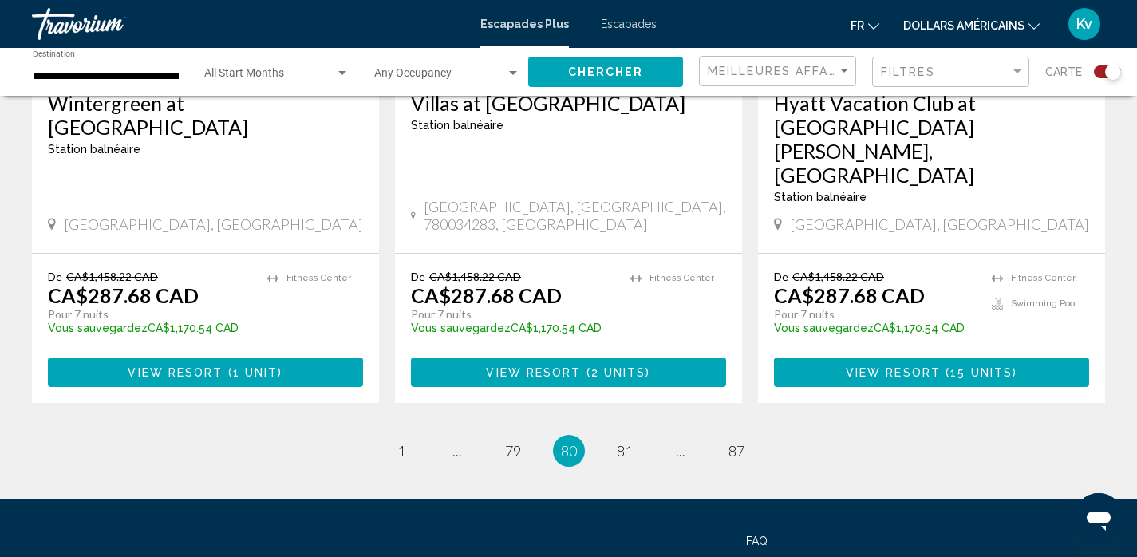
scroll to position [2553, 0]
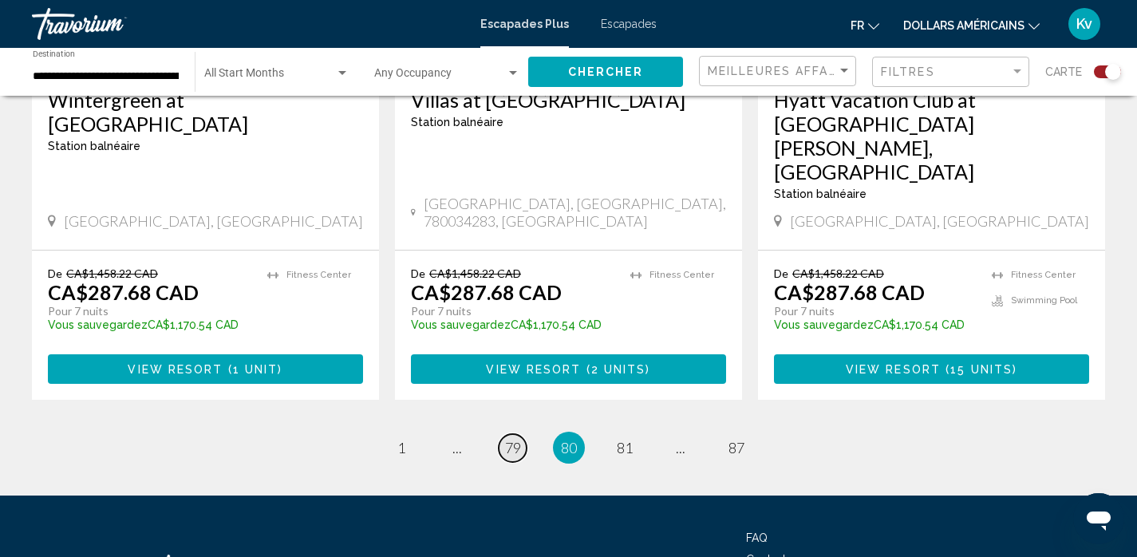
click at [510, 439] on span "79" at bounding box center [513, 448] width 16 height 18
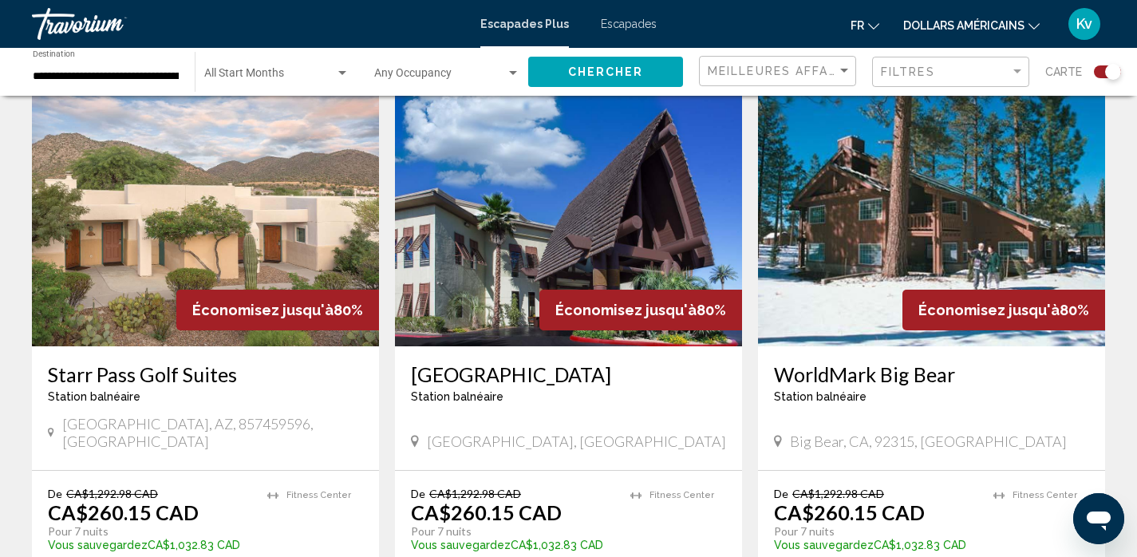
scroll to position [574, 0]
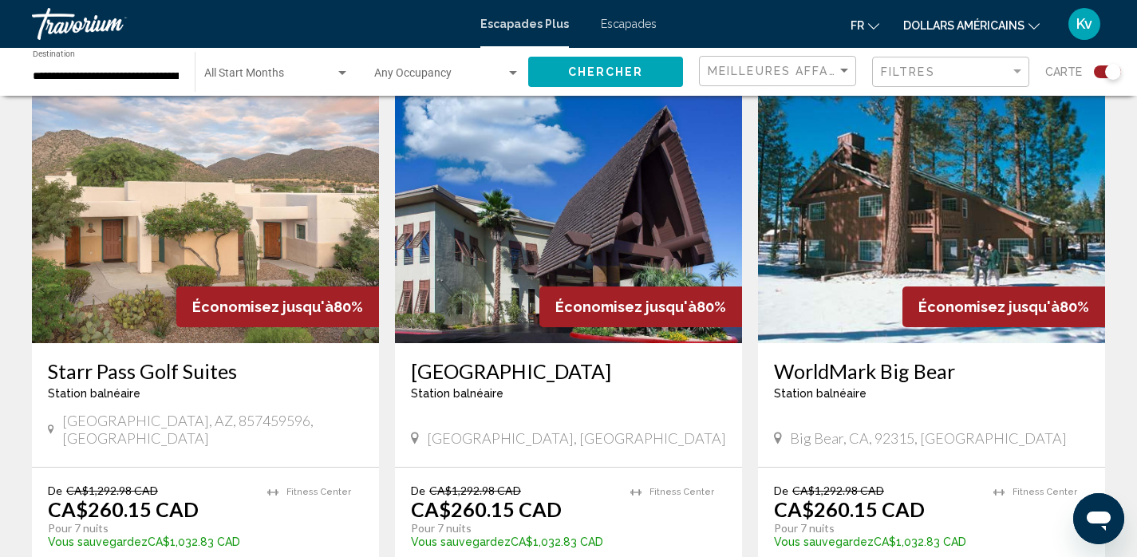
click at [614, 195] on img "Contenu principal" at bounding box center [568, 215] width 347 height 255
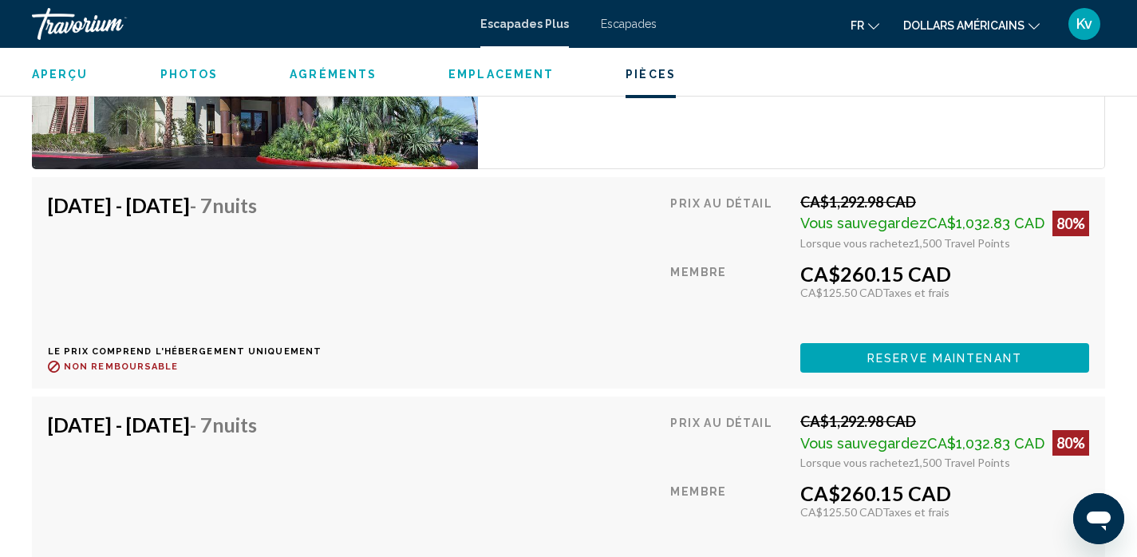
scroll to position [5211, 0]
